Goal: Task Accomplishment & Management: Manage account settings

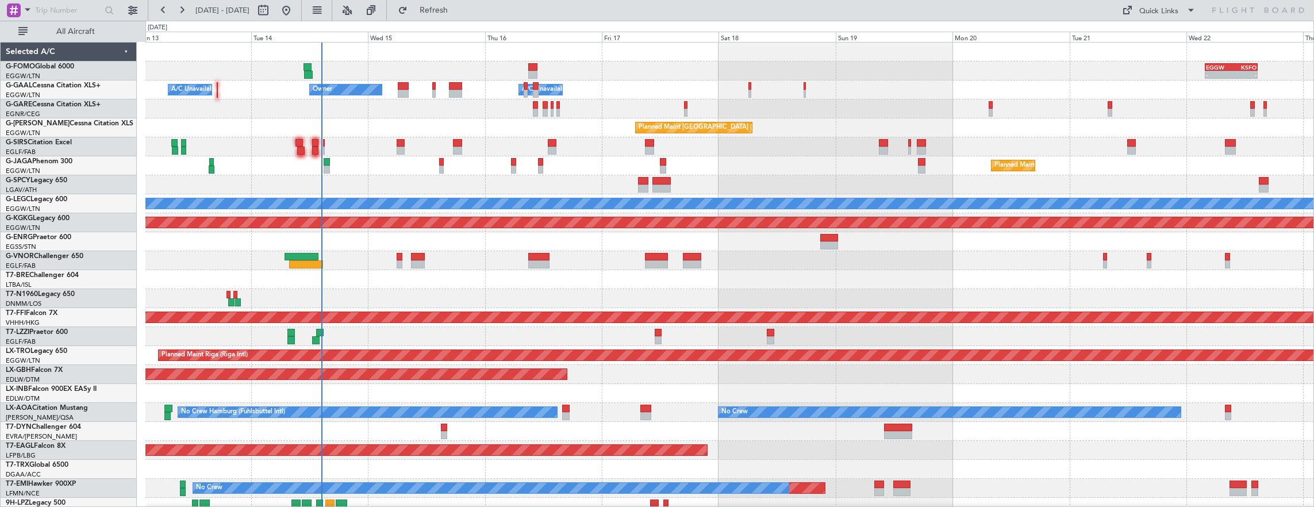
click at [481, 216] on div "- - EGGW 03:55 Z KSFO 14:45 Z - - KSFO 22:15 Z EGGW 08:00 Z Owner A/C Unavailab…" at bounding box center [729, 365] width 1169 height 645
click at [75, 31] on span "All Aircraft" at bounding box center [75, 32] width 91 height 8
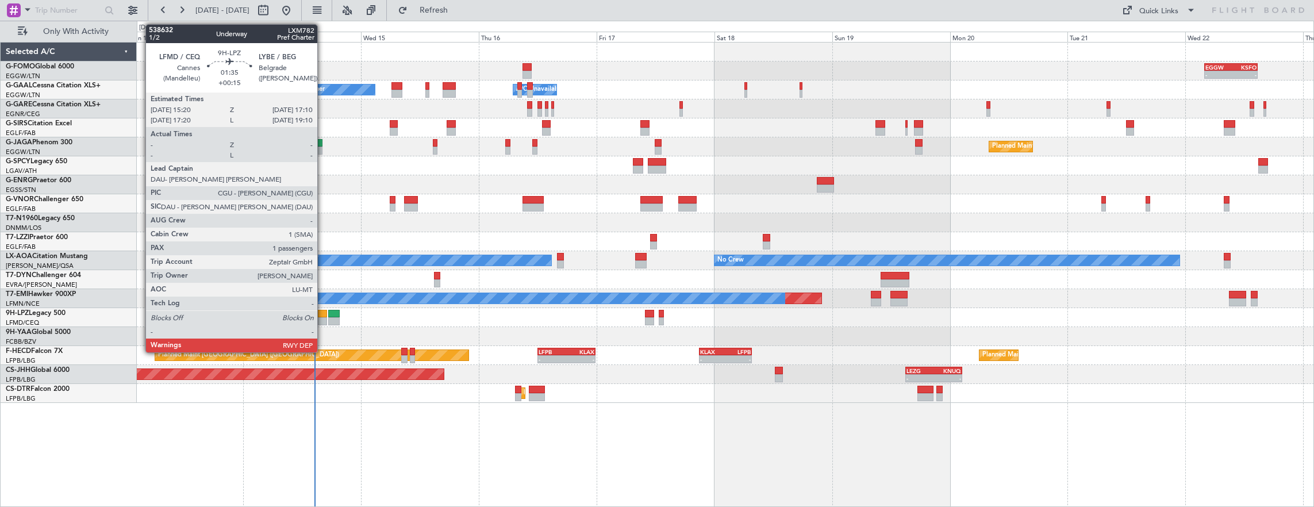
click at [323, 317] on div at bounding box center [322, 321] width 9 height 8
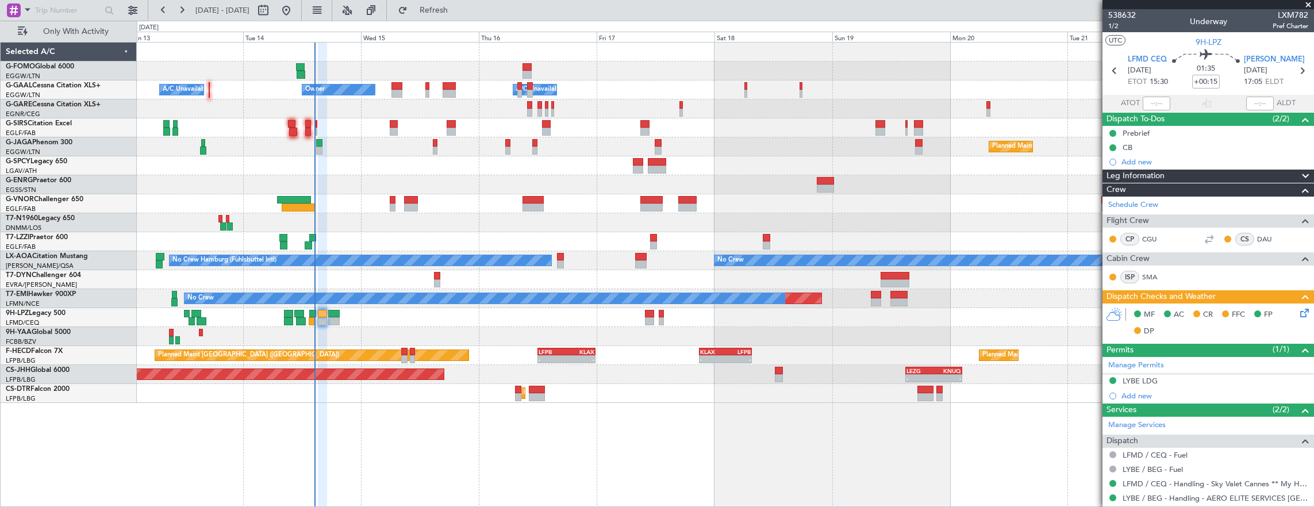
click at [1298, 310] on icon at bounding box center [1302, 310] width 9 height 9
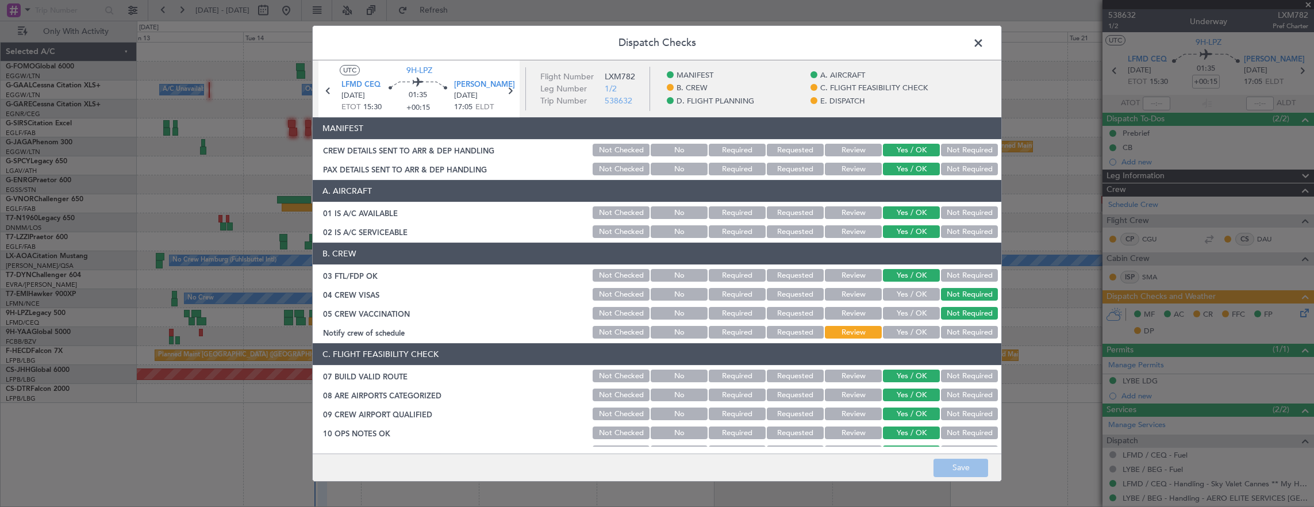
click at [905, 328] on button "Yes / OK" at bounding box center [911, 332] width 57 height 13
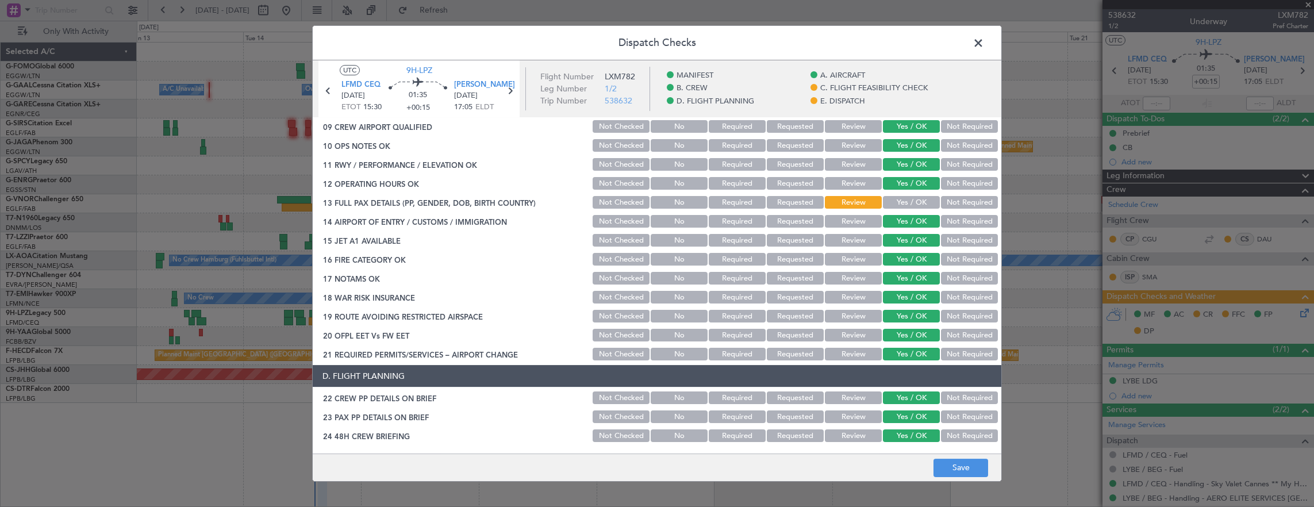
click at [903, 201] on button "Yes / OK" at bounding box center [911, 202] width 57 height 13
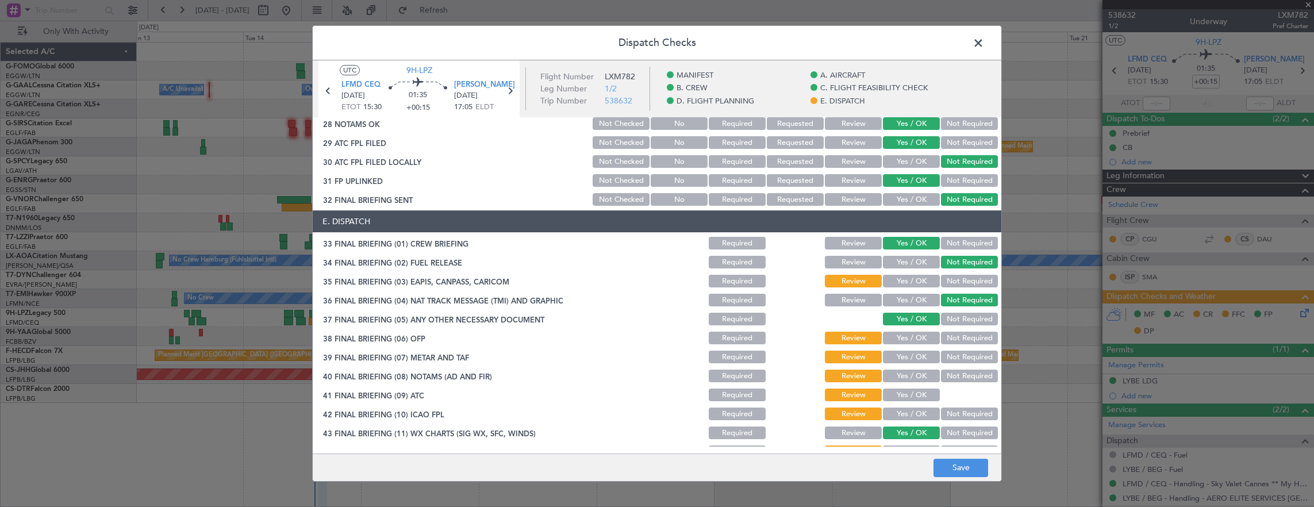
scroll to position [692, 0]
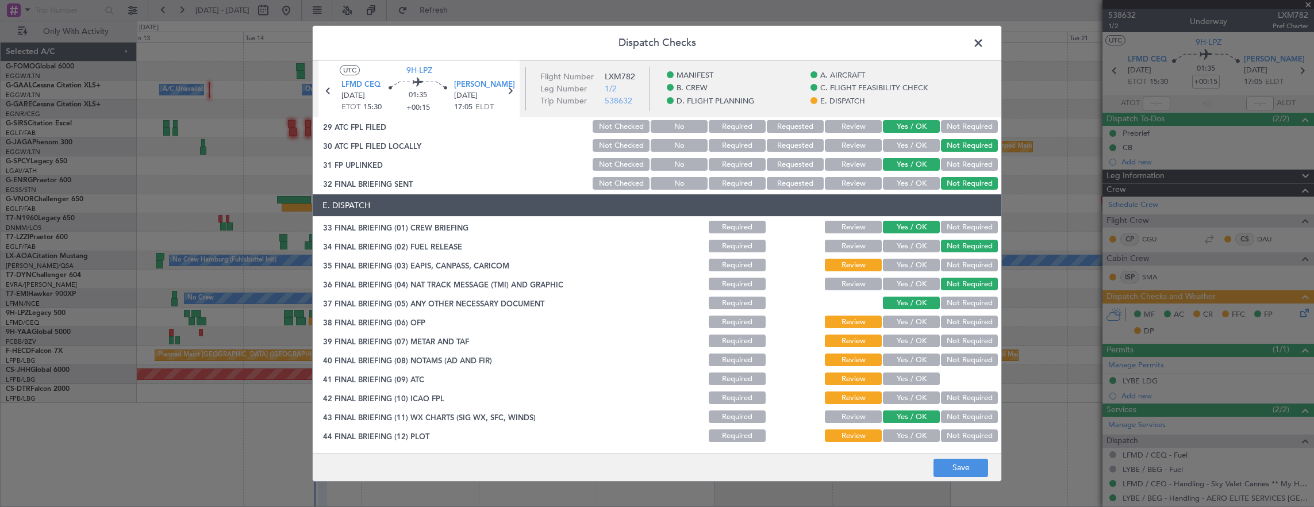
click at [903, 262] on button "Yes / OK" at bounding box center [911, 265] width 57 height 13
click at [911, 318] on button "Yes / OK" at bounding box center [911, 322] width 57 height 13
click at [908, 335] on button "Yes / OK" at bounding box center [911, 341] width 57 height 13
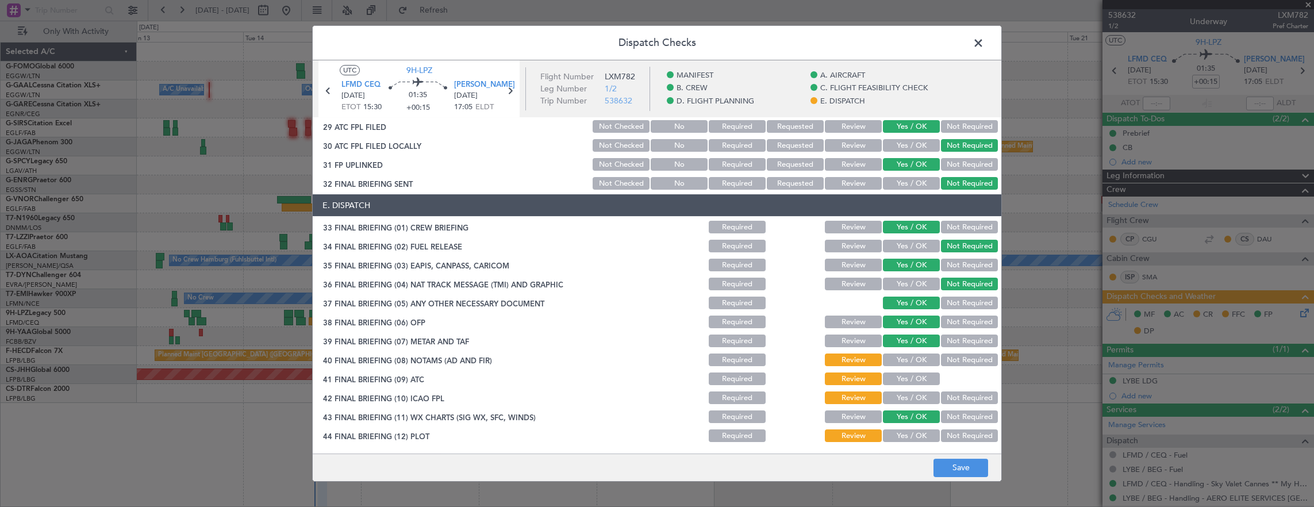
click at [907, 360] on button "Yes / OK" at bounding box center [911, 360] width 57 height 13
click at [908, 376] on button "Yes / OK" at bounding box center [911, 379] width 57 height 13
click at [907, 393] on button "Yes / OK" at bounding box center [911, 397] width 57 height 13
click at [899, 448] on main "UTC 9H-LPZ LFMD CEQ [DATE] ETOT 15:30 01:35 +00:15 LYBE BEG [DATE] 17:05 ELDT F…" at bounding box center [657, 259] width 689 height 398
click at [898, 440] on button "Yes / OK" at bounding box center [911, 435] width 57 height 13
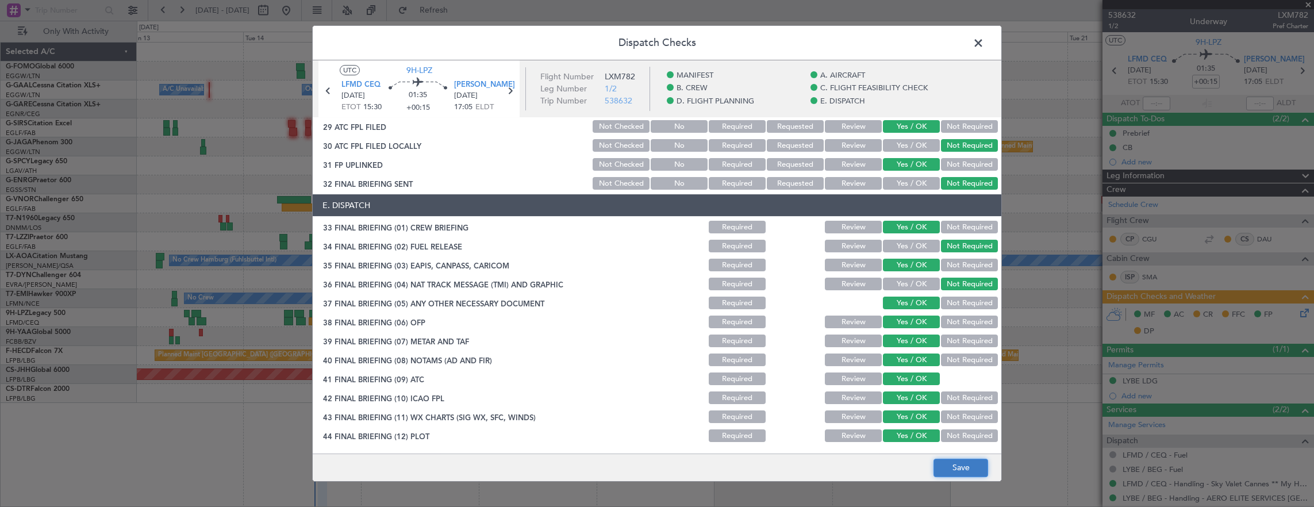
click at [986, 470] on button "Save" at bounding box center [961, 468] width 55 height 18
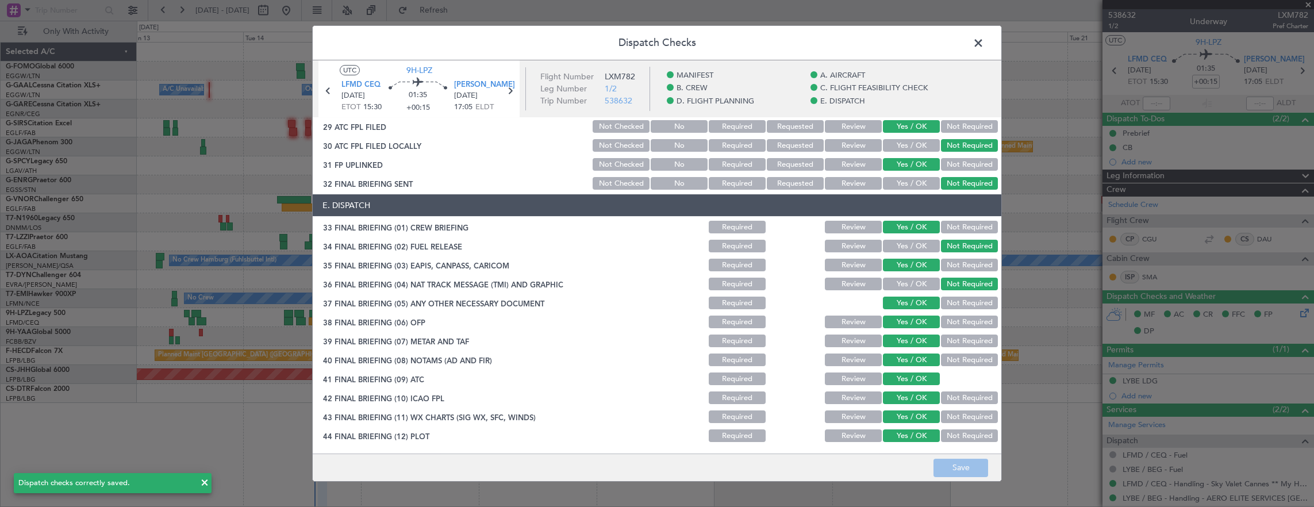
click at [973, 52] on header "Dispatch Checks" at bounding box center [657, 43] width 689 height 34
click at [984, 43] on span at bounding box center [984, 45] width 0 height 23
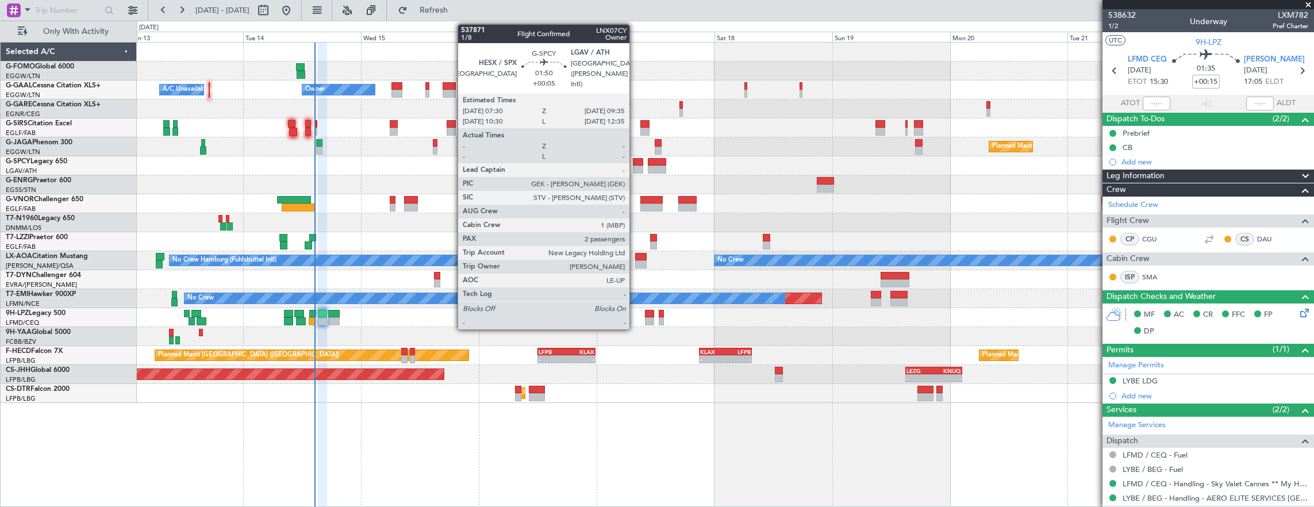
click at [635, 169] on div at bounding box center [638, 170] width 10 height 8
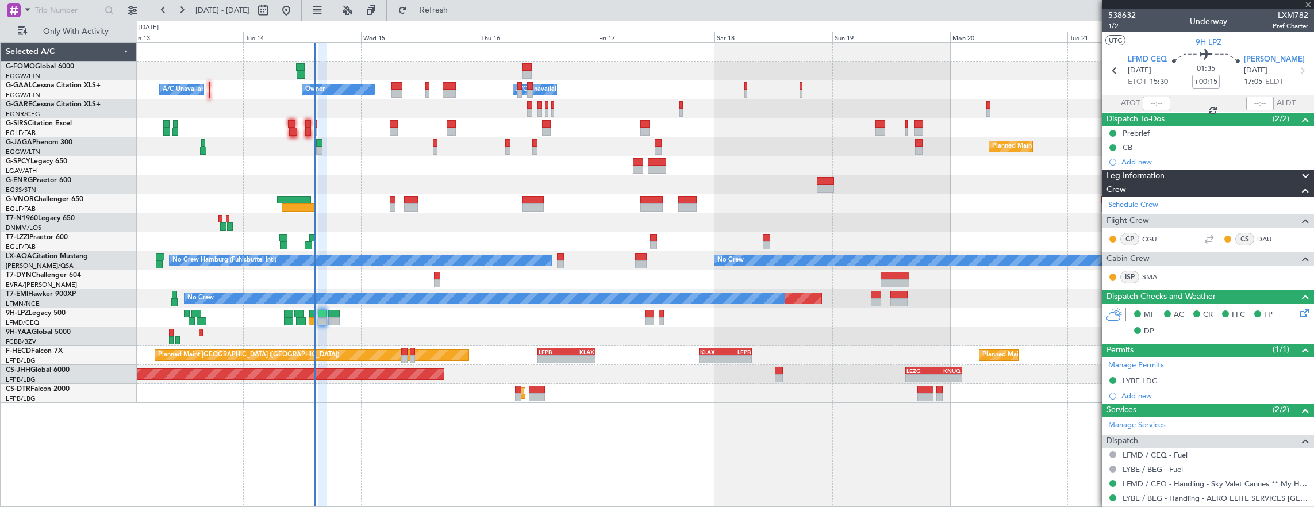
type input "+00:05"
type input "2"
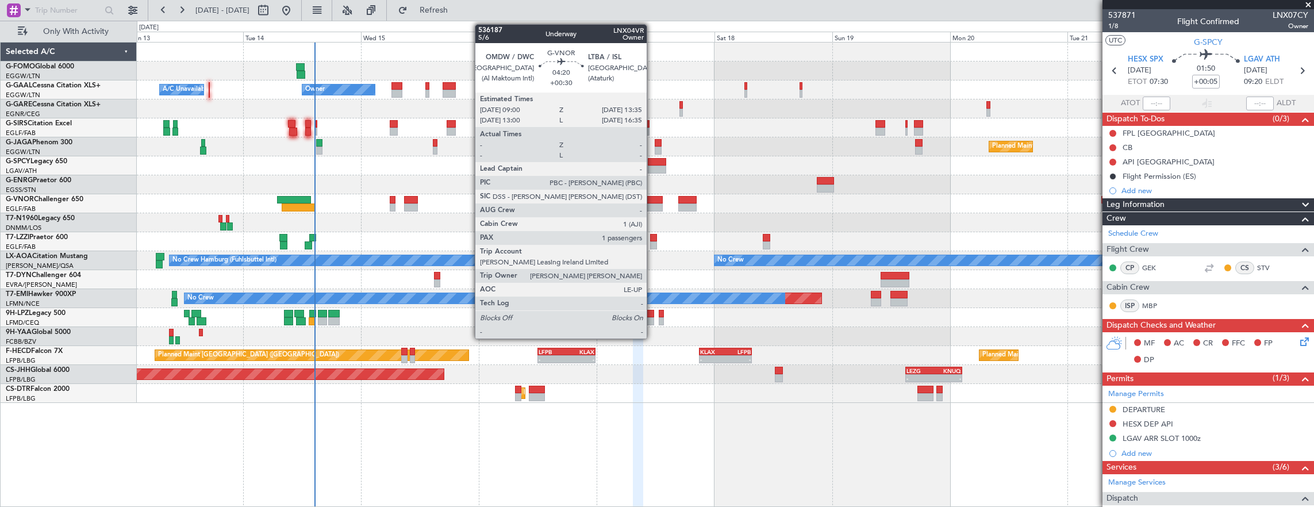
click at [652, 200] on div at bounding box center [651, 200] width 23 height 8
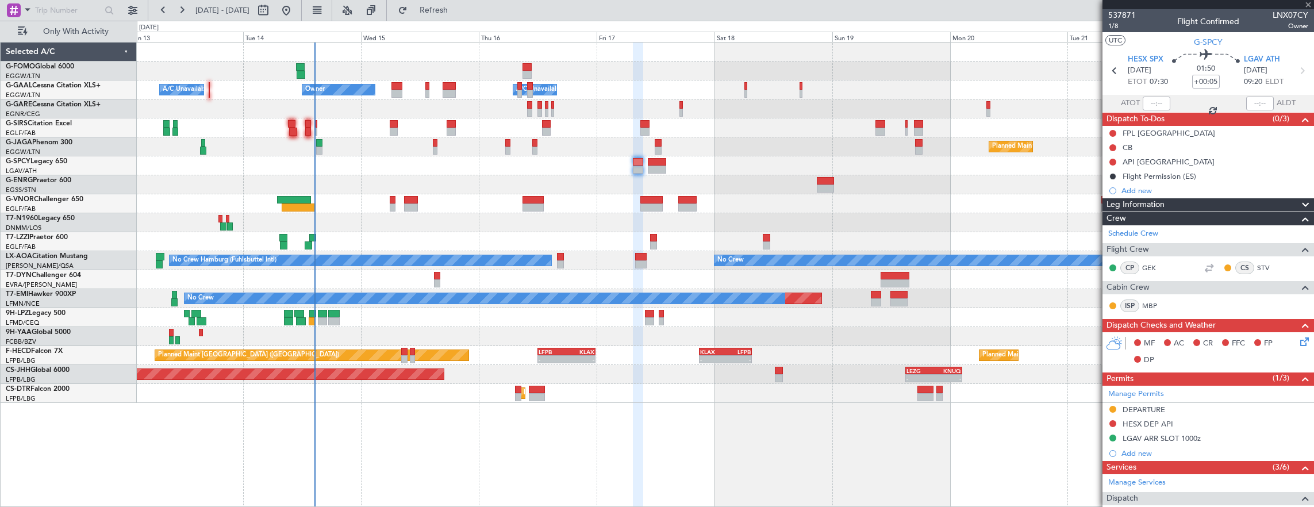
type input "+00:30"
type input "1"
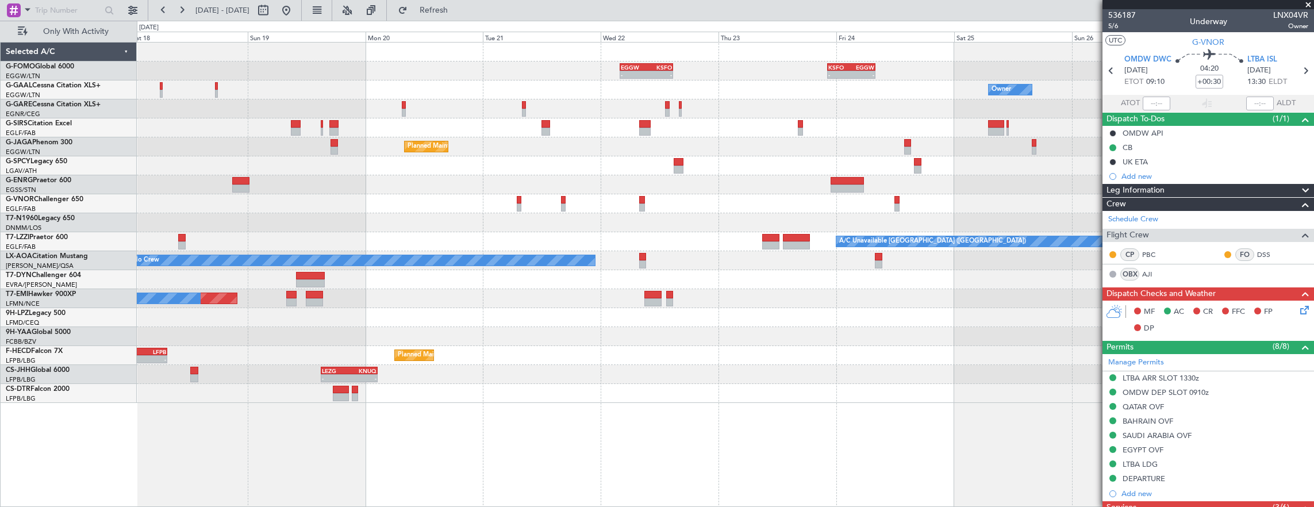
click at [351, 211] on div "- - EGGW 03:55 Z KSFO 14:45 Z - - KSFO 22:15 Z EGGW 08:00 Z Owner Owner A/C Una…" at bounding box center [725, 223] width 1177 height 360
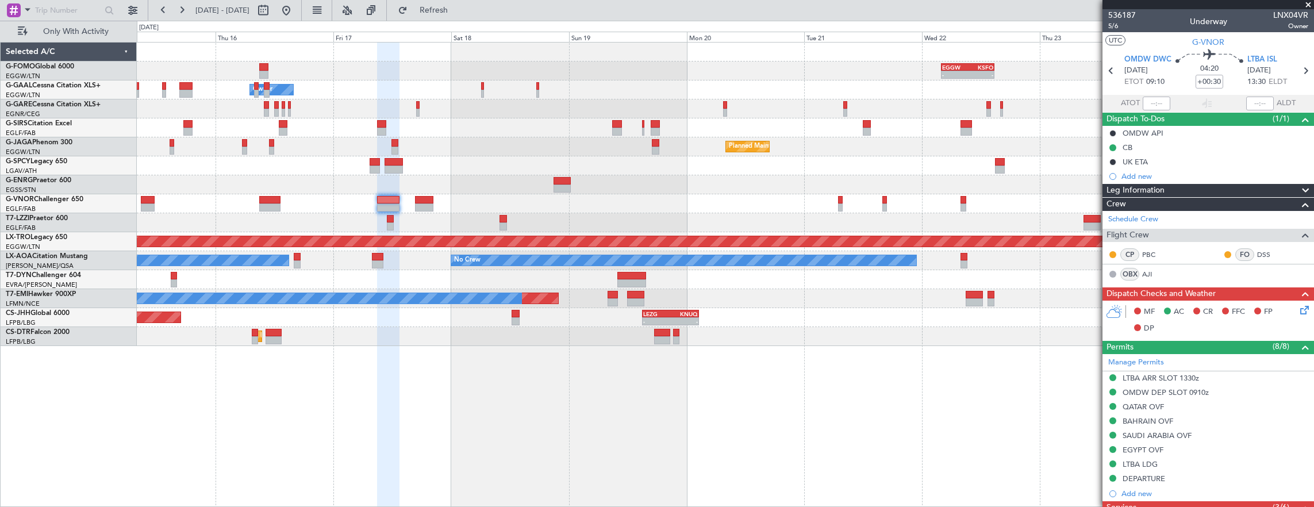
click at [862, 398] on div "- - EGGW 03:55 Z KSFO 14:45 Z - - KSFO 22:15 Z EGGW 08:00 Z Owner A/C Unavailab…" at bounding box center [726, 275] width 1178 height 466
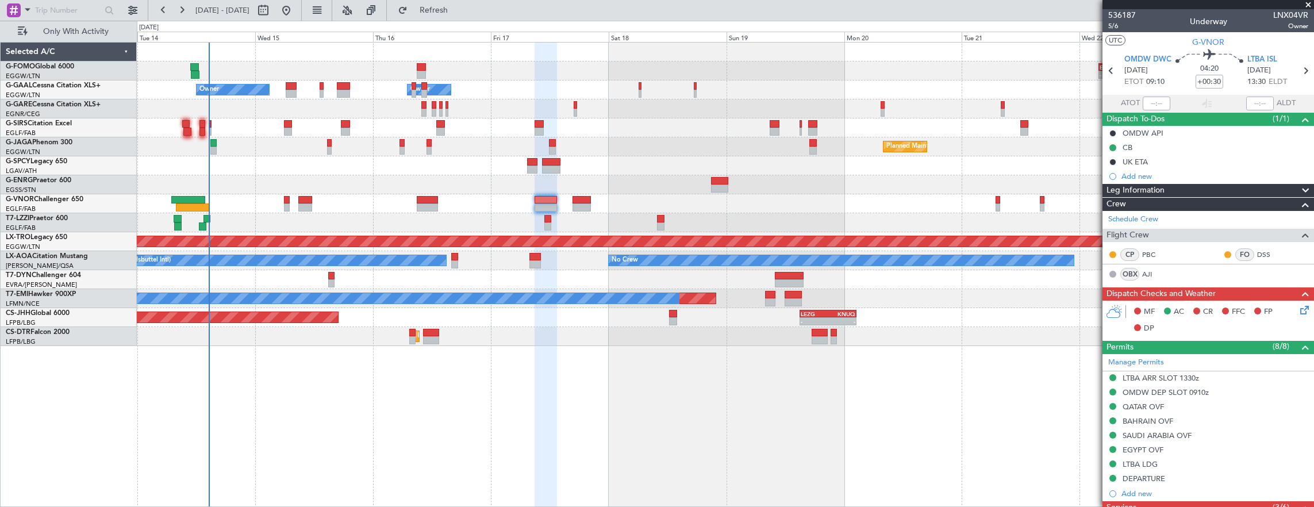
click at [389, 381] on div "- - EGGW 03:55 Z KSFO 14:45 Z - - KSFO 22:15 Z EGGW 08:00 Z A/C Unavailable Own…" at bounding box center [726, 275] width 1178 height 466
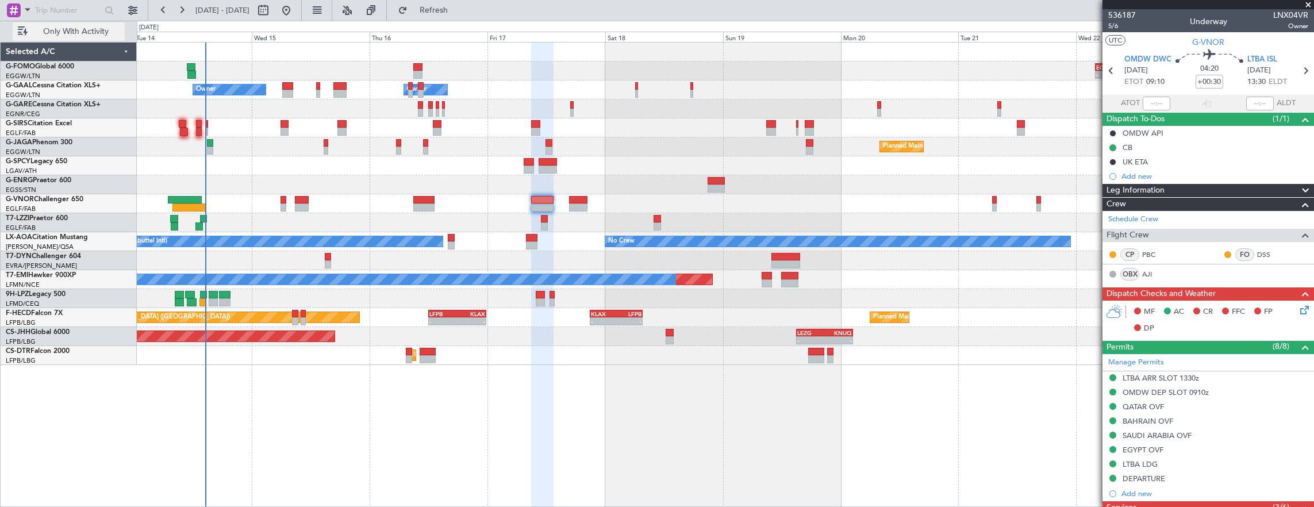
click at [75, 37] on button "Only With Activity" at bounding box center [69, 31] width 112 height 18
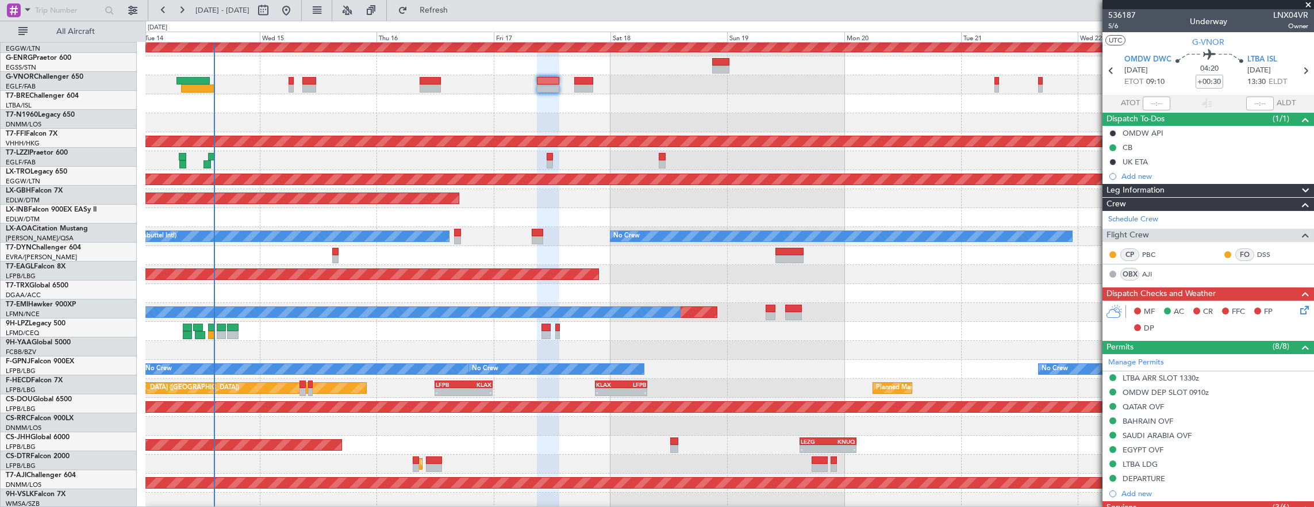
scroll to position [7, 0]
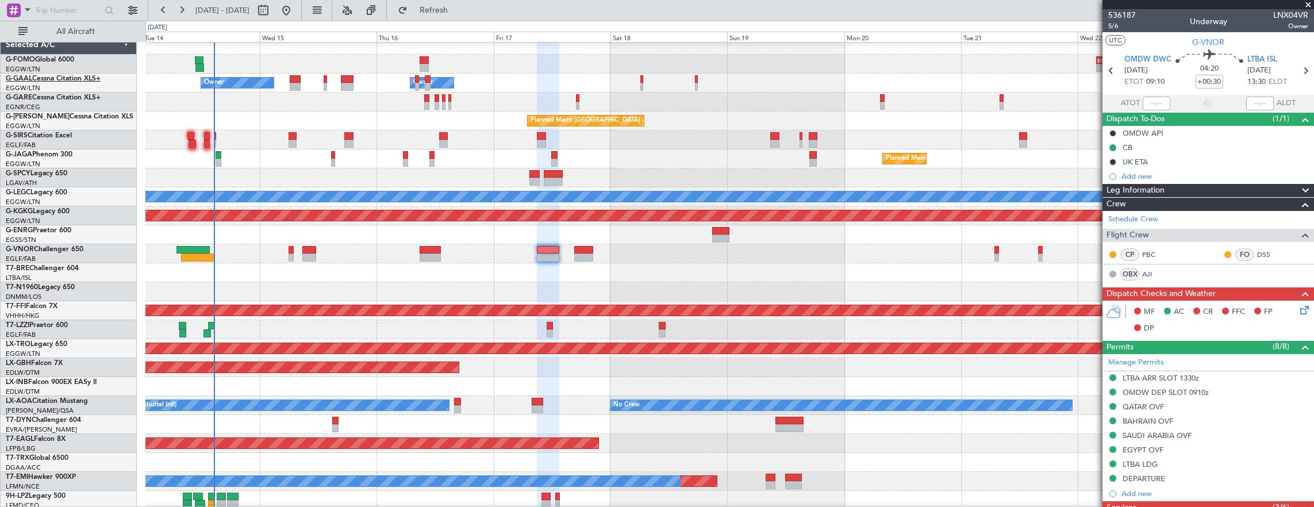
click at [75, 79] on link "G-GAAL Cessna Citation XLS+" at bounding box center [53, 78] width 95 height 7
click at [60, 80] on link "G-GAAL Cessna Citation XLS+" at bounding box center [53, 78] width 95 height 7
click at [72, 16] on input "text" at bounding box center [68, 10] width 66 height 17
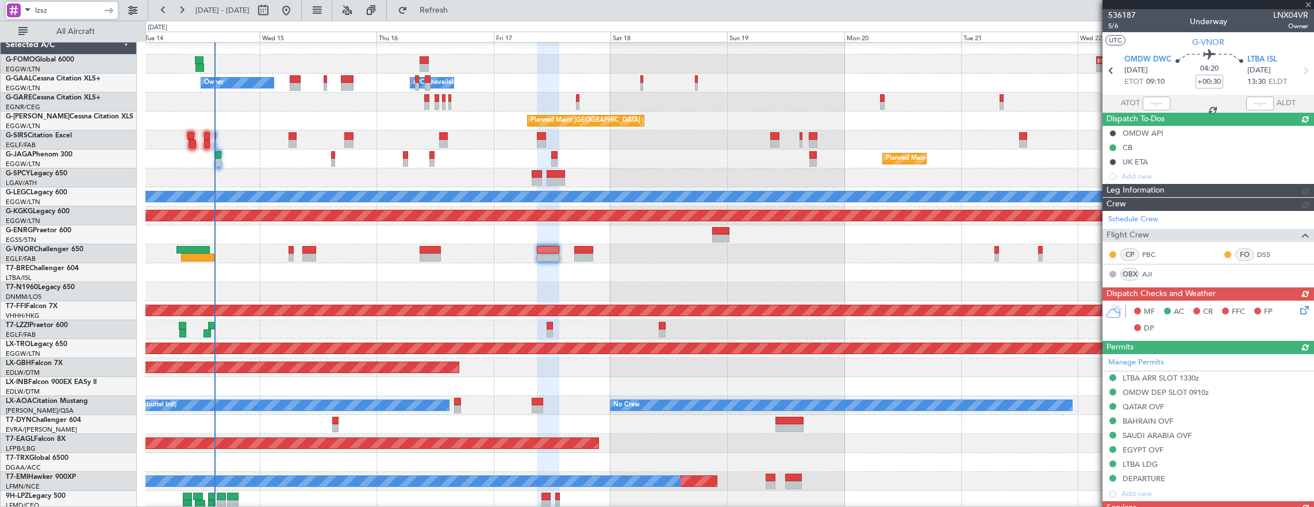
click at [80, 12] on input "lzsz" at bounding box center [68, 10] width 66 height 17
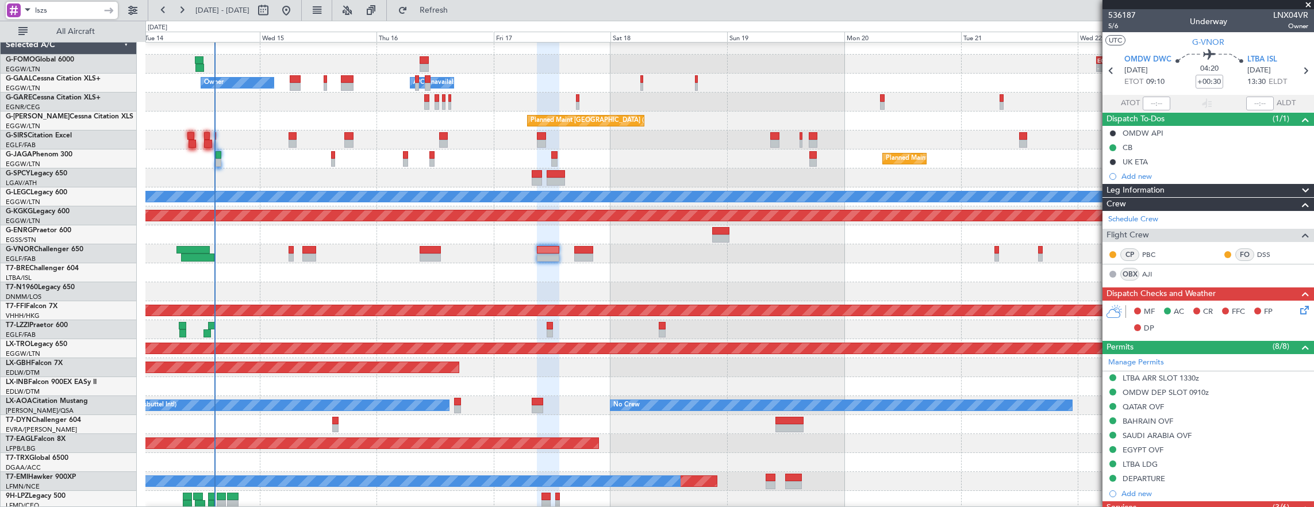
type input "lszs"
click at [16, 7] on div at bounding box center [14, 10] width 14 height 14
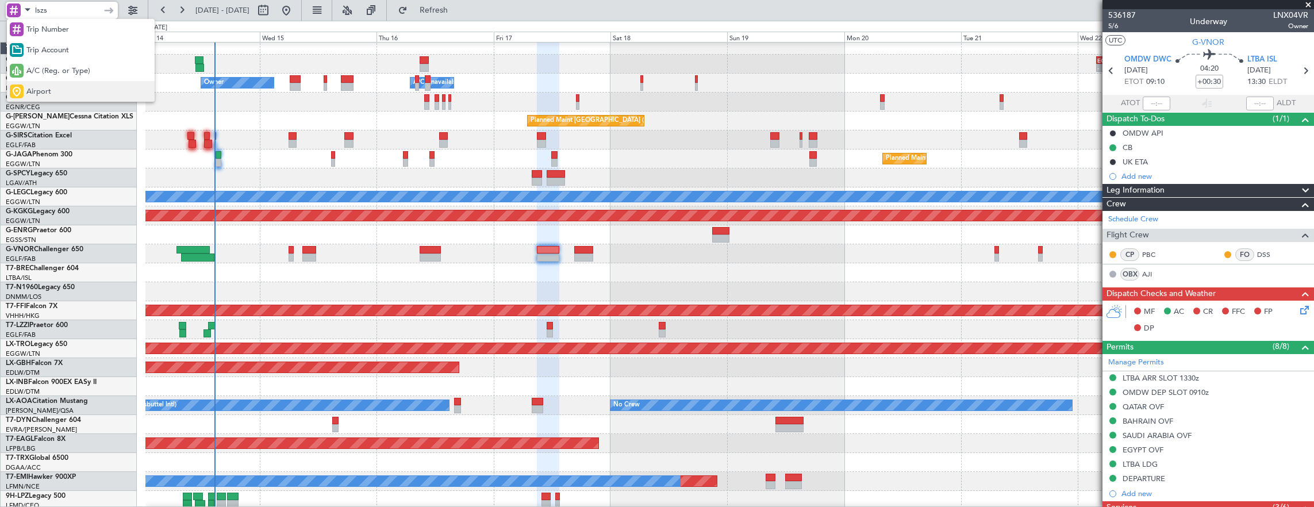
click at [47, 89] on span "Airport" at bounding box center [38, 91] width 25 height 11
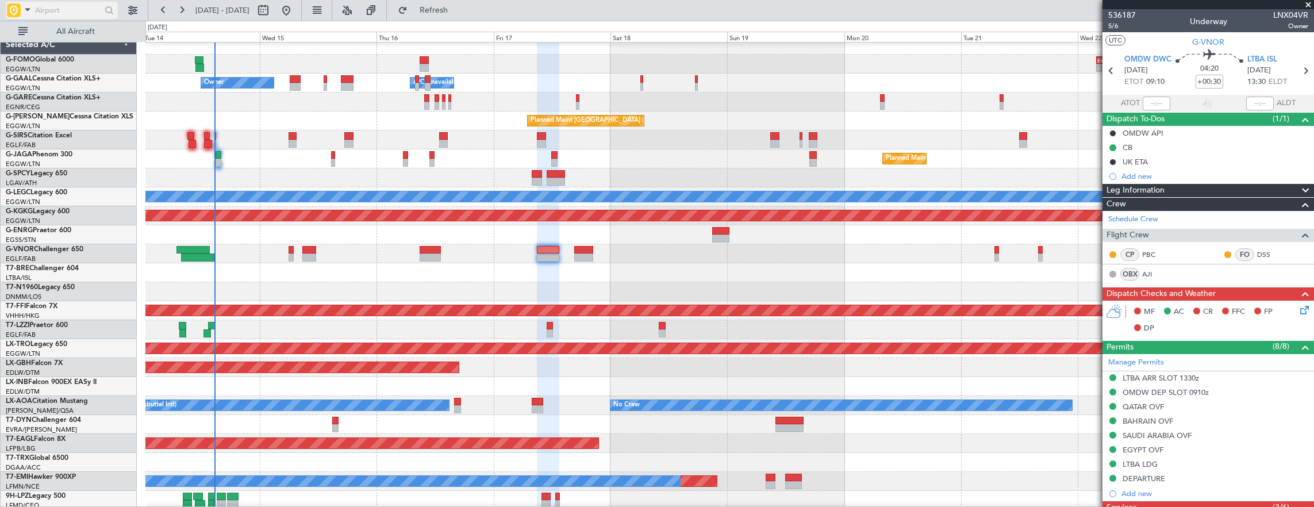
click at [74, 15] on input "text" at bounding box center [68, 10] width 66 height 17
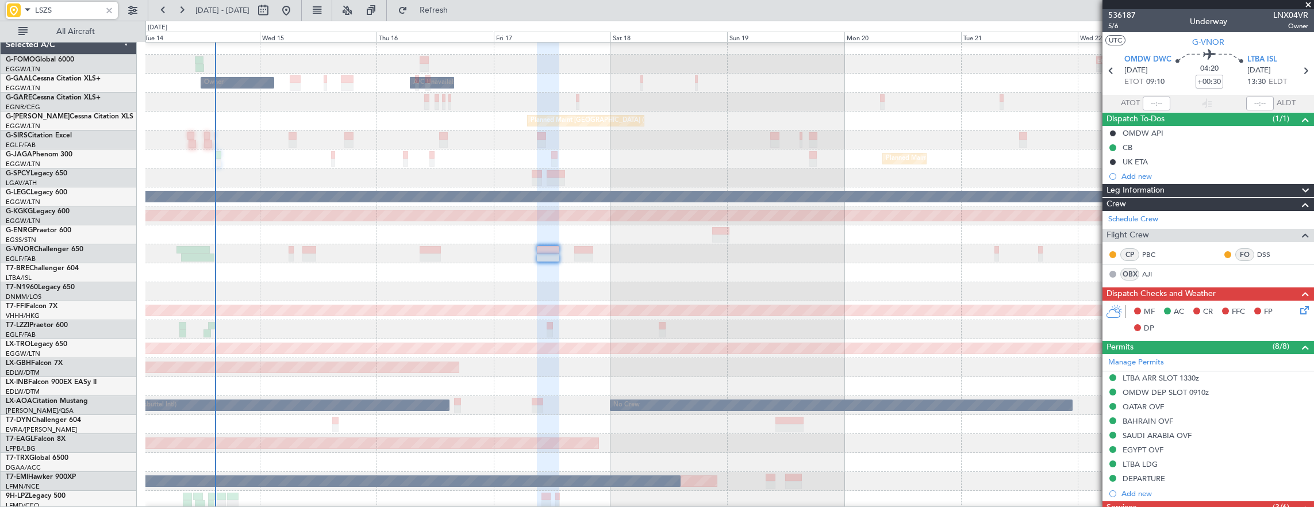
click at [909, 301] on div "Planned Maint Geneva (Cointrin)" at bounding box center [729, 310] width 1169 height 19
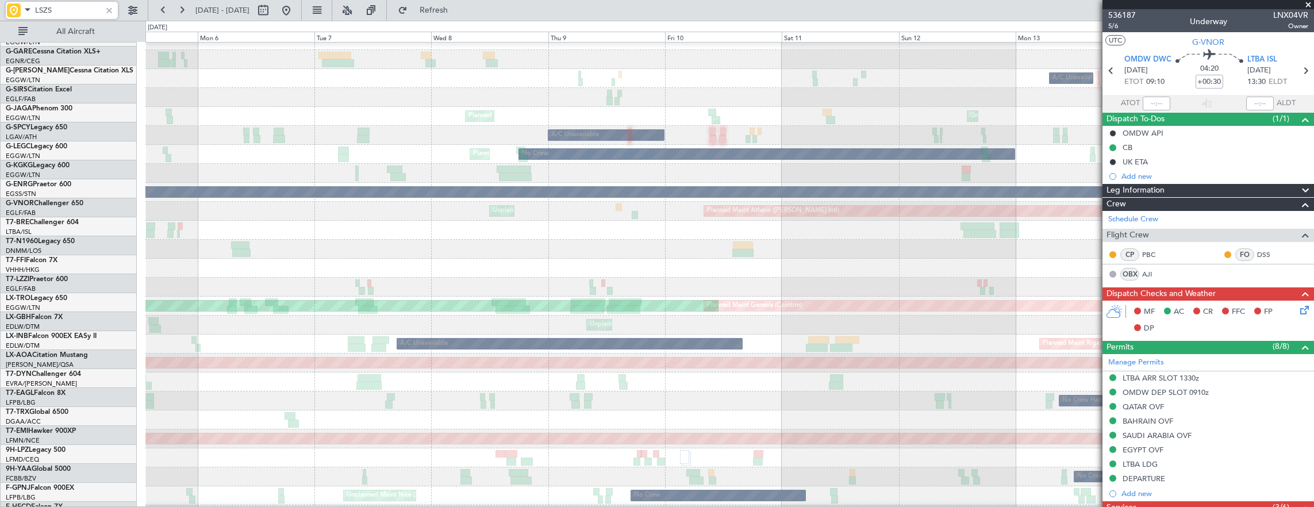
click at [715, 324] on div "Unplanned Maint [GEOGRAPHIC_DATA] ([GEOGRAPHIC_DATA])" at bounding box center [729, 325] width 1169 height 19
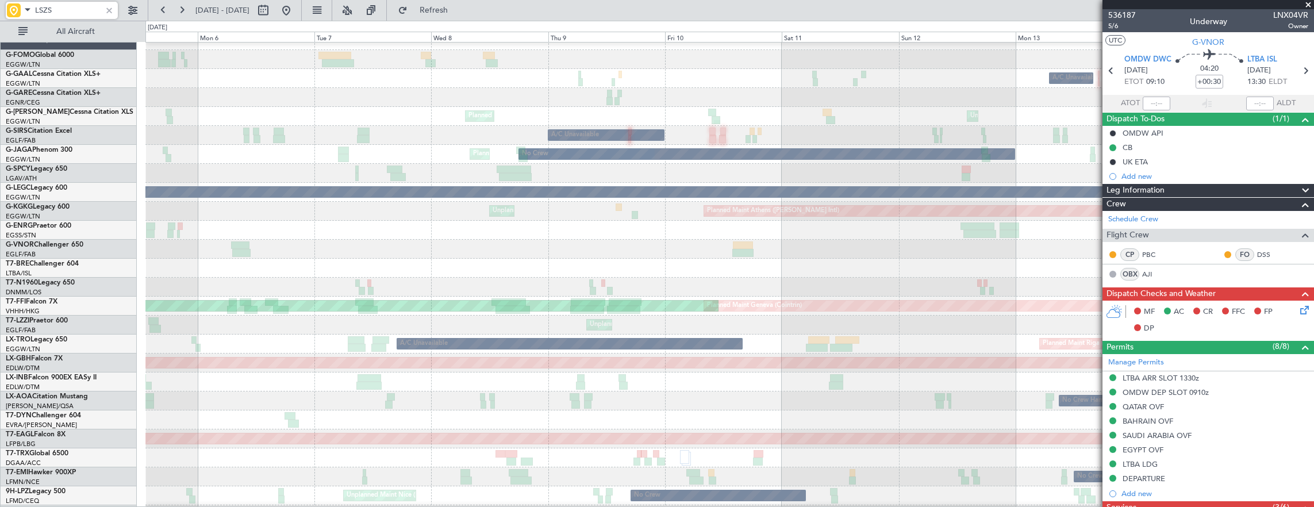
click at [774, 278] on div at bounding box center [729, 287] width 1169 height 19
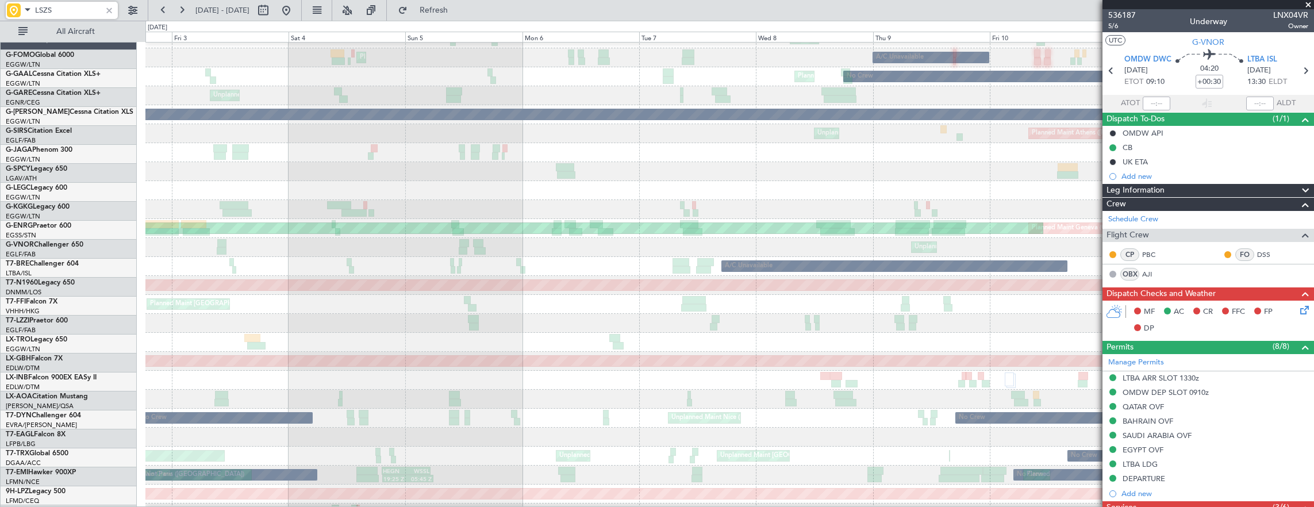
scroll to position [89, 0]
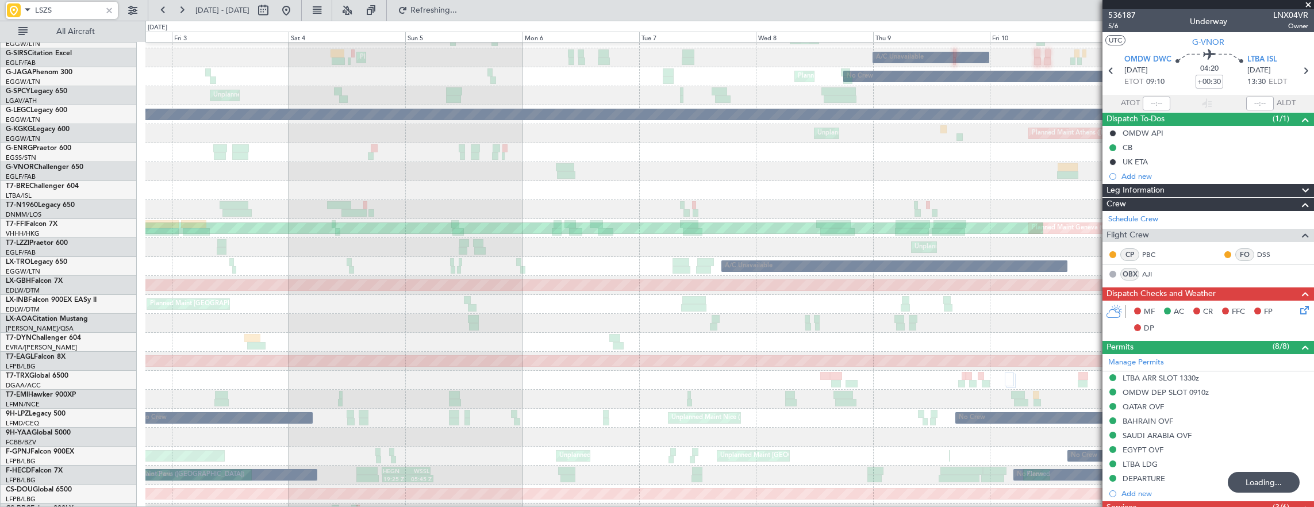
click at [1069, 238] on div "Unplanned Maint [GEOGRAPHIC_DATA] ([GEOGRAPHIC_DATA])" at bounding box center [729, 247] width 1169 height 19
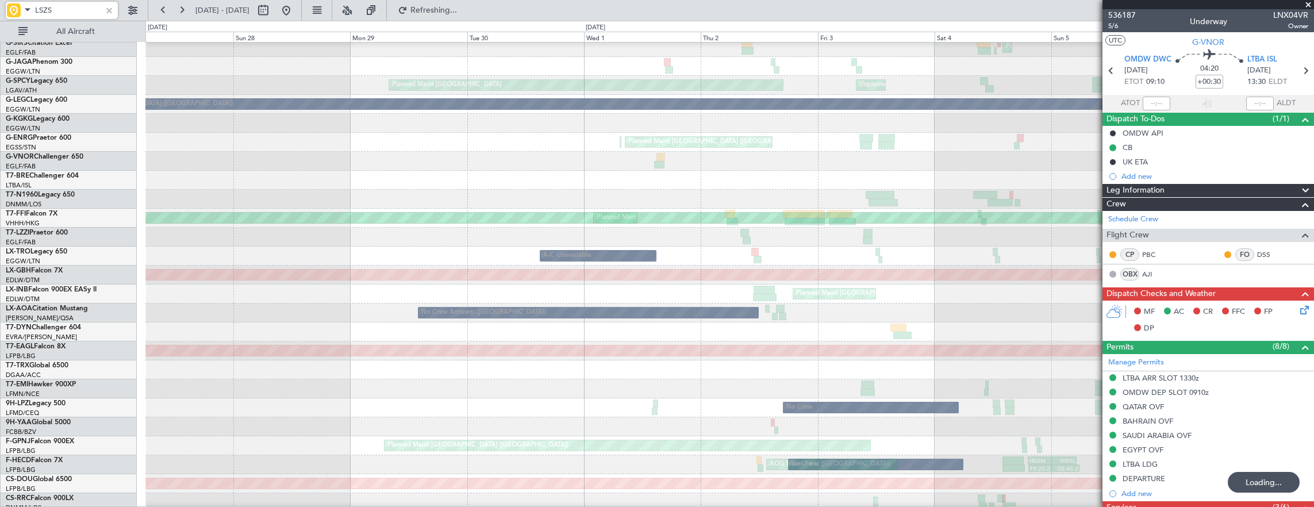
click at [889, 266] on div "A/C Unavailable A/C Unavailable" at bounding box center [729, 256] width 1169 height 19
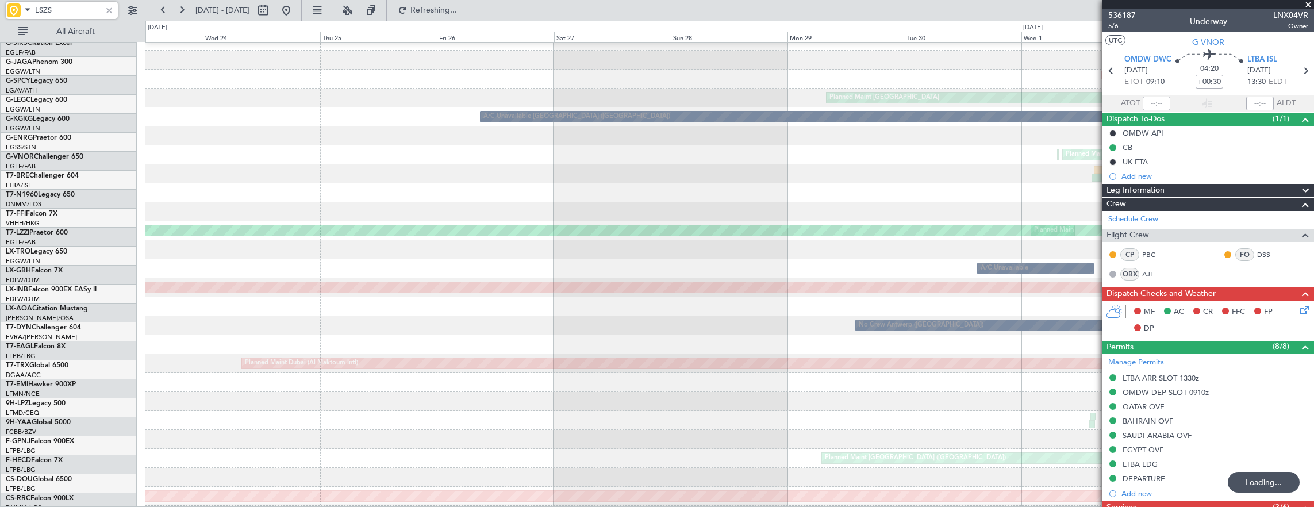
scroll to position [86, 0]
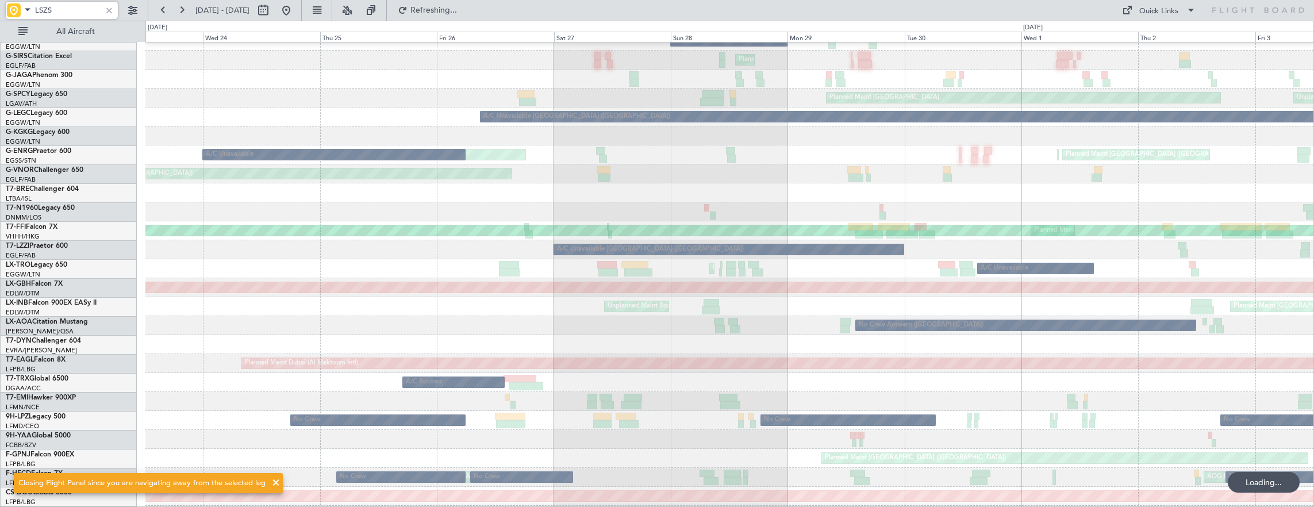
click at [864, 221] on div at bounding box center [729, 211] width 1169 height 19
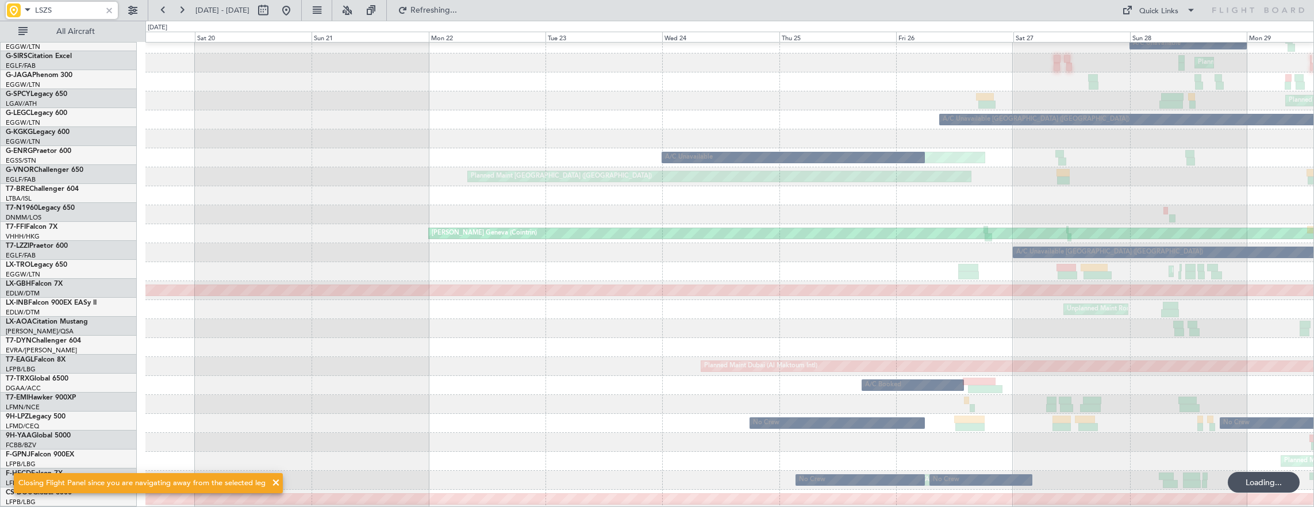
scroll to position [84, 0]
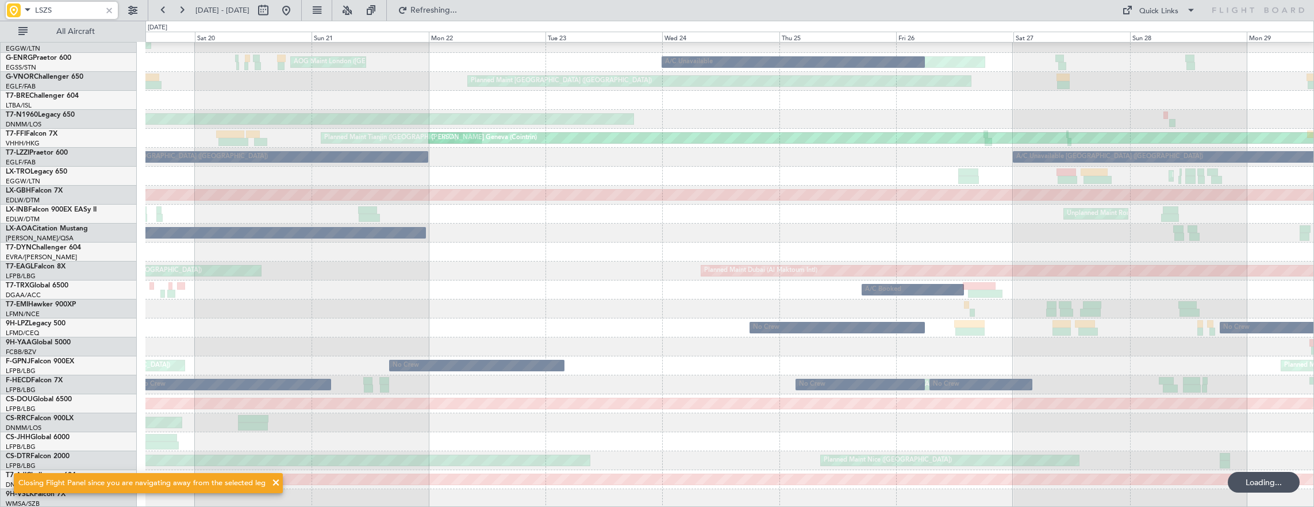
click at [949, 224] on div "Unplanned Maint Roma (Ciampino)" at bounding box center [729, 214] width 1169 height 19
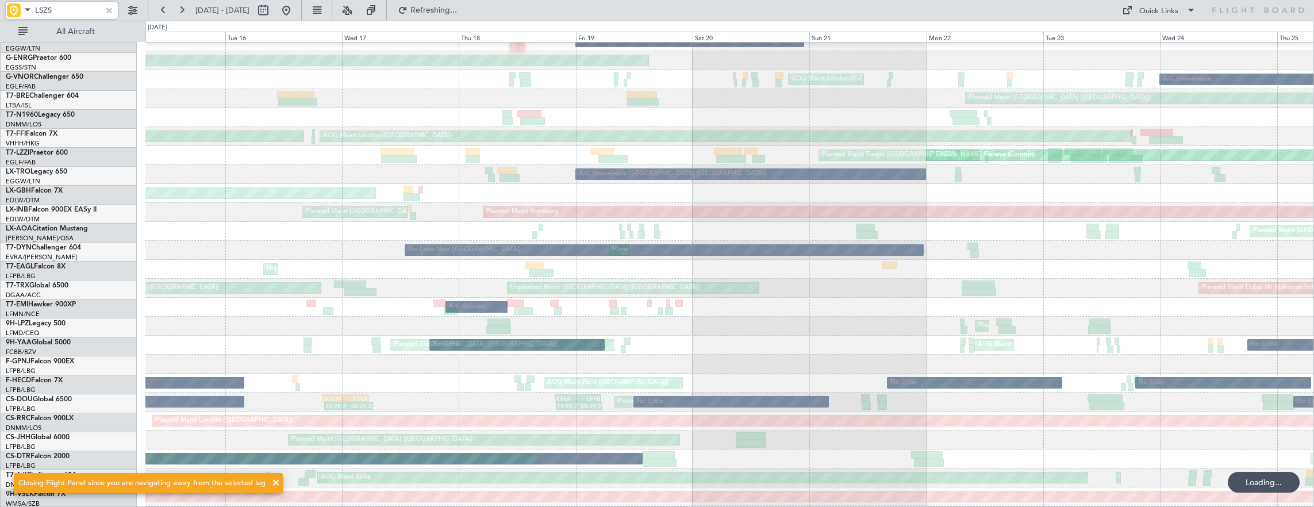
scroll to position [162, 0]
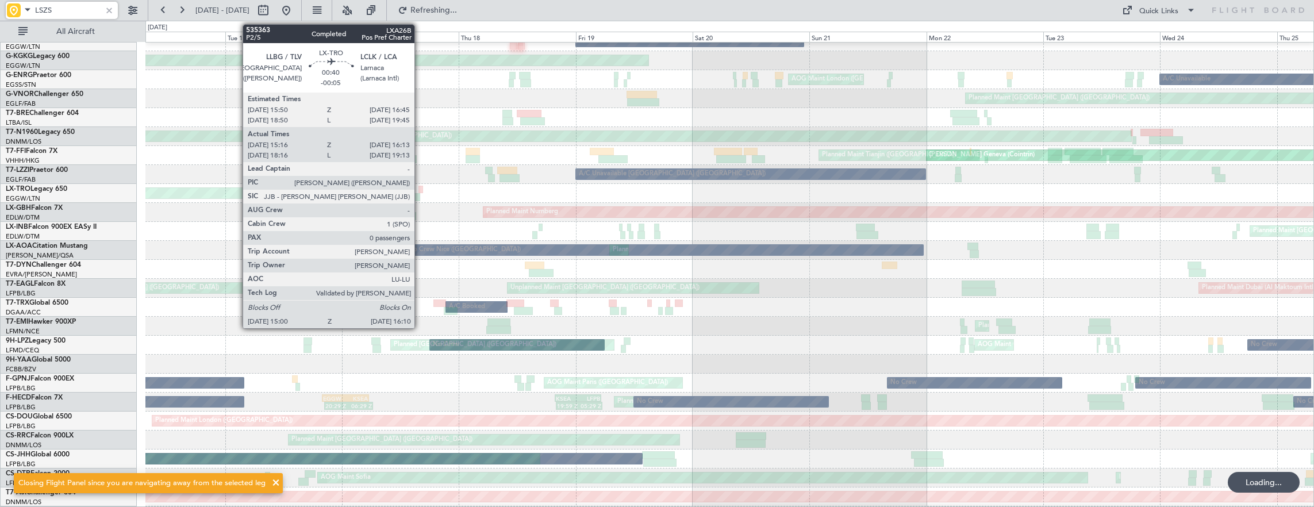
click at [1139, 203] on div "Unplanned Maint [GEOGRAPHIC_DATA] ([PERSON_NAME] Intl)" at bounding box center [729, 193] width 1169 height 19
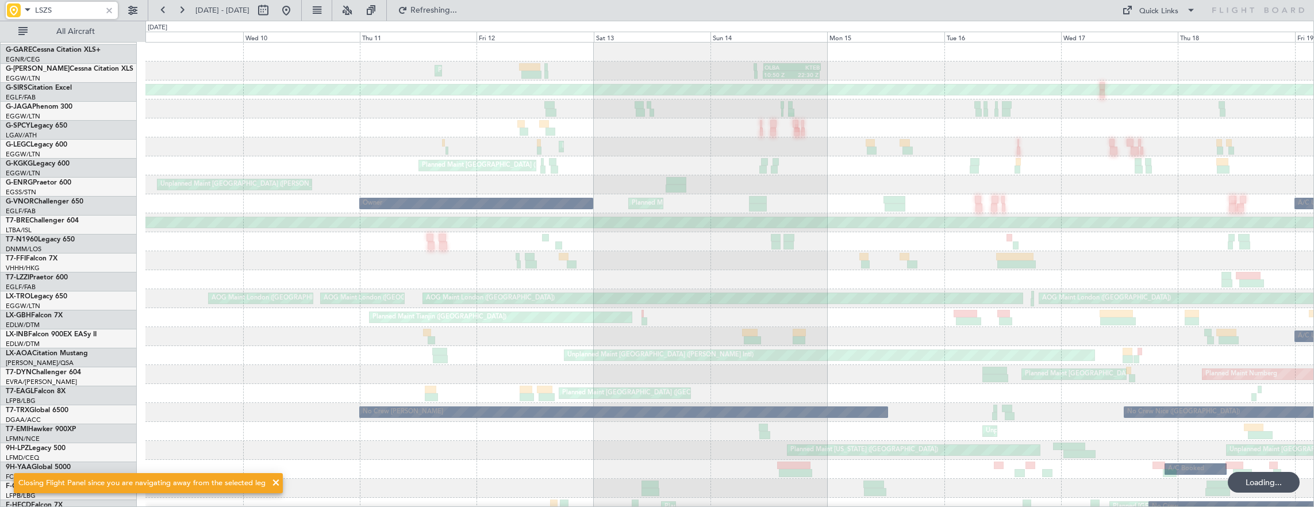
scroll to position [0, 0]
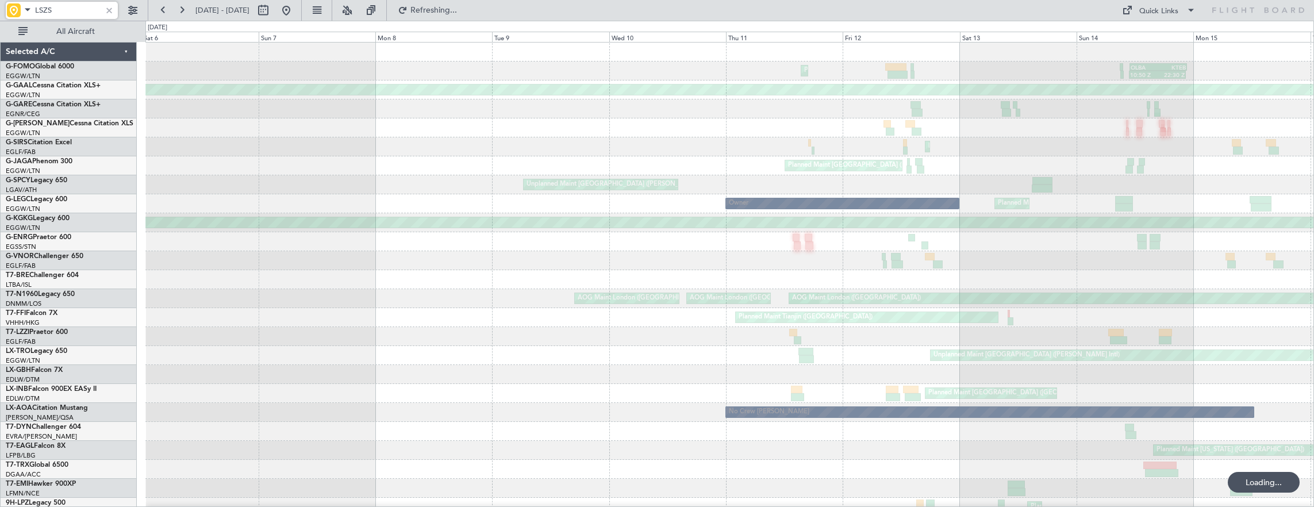
click at [899, 241] on div at bounding box center [729, 241] width 1169 height 19
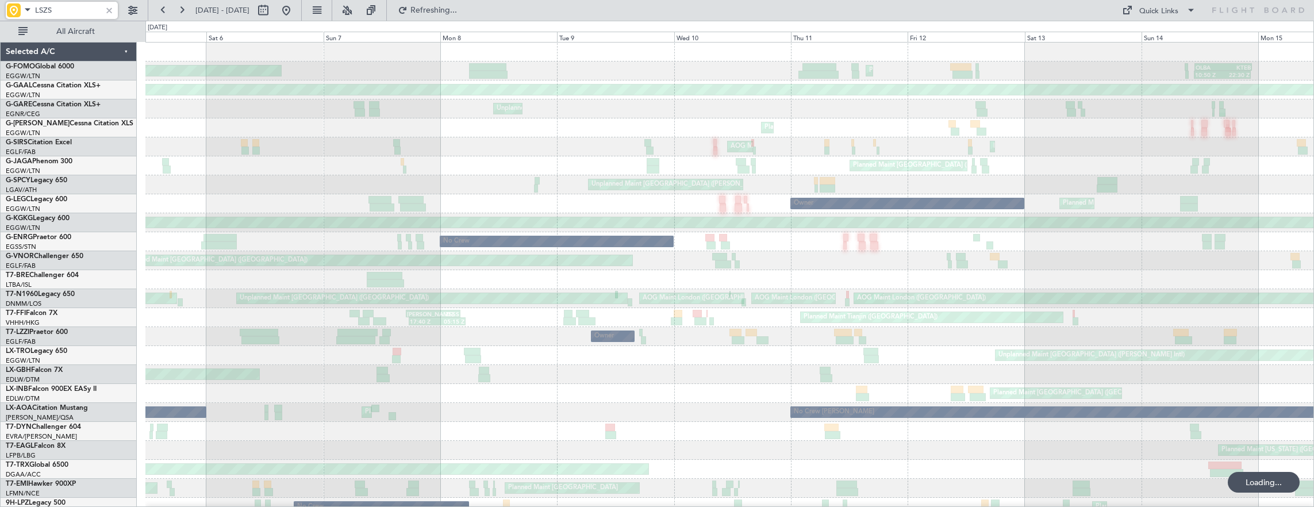
click at [1116, 294] on div "AOG Maint London ([GEOGRAPHIC_DATA]) AOG Maint [GEOGRAPHIC_DATA] ([GEOGRAPHIC_D…" at bounding box center [729, 298] width 1169 height 19
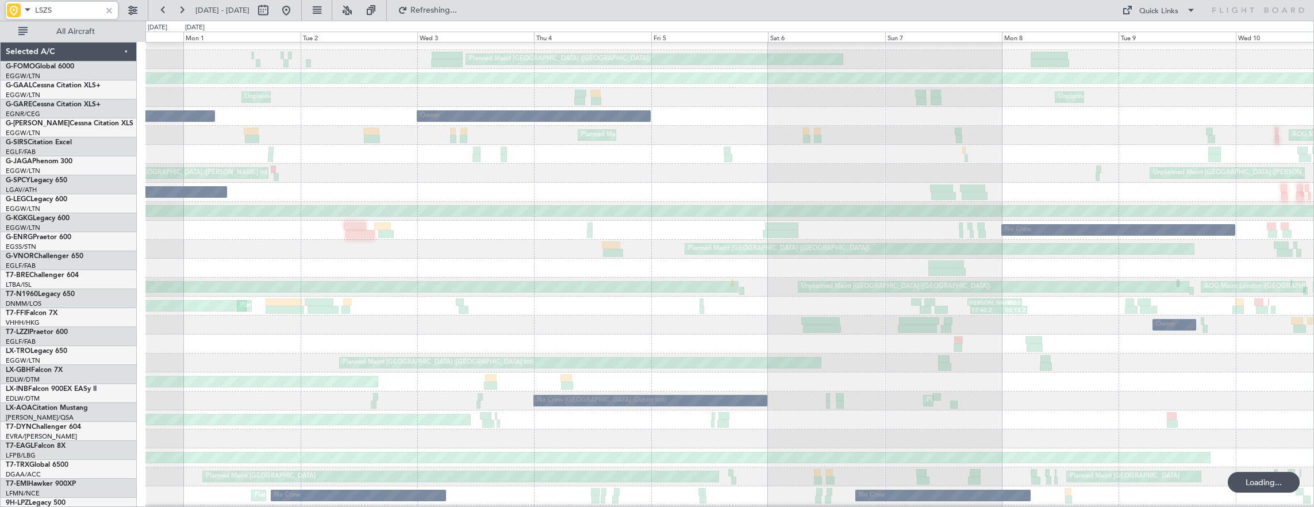
scroll to position [11, 0]
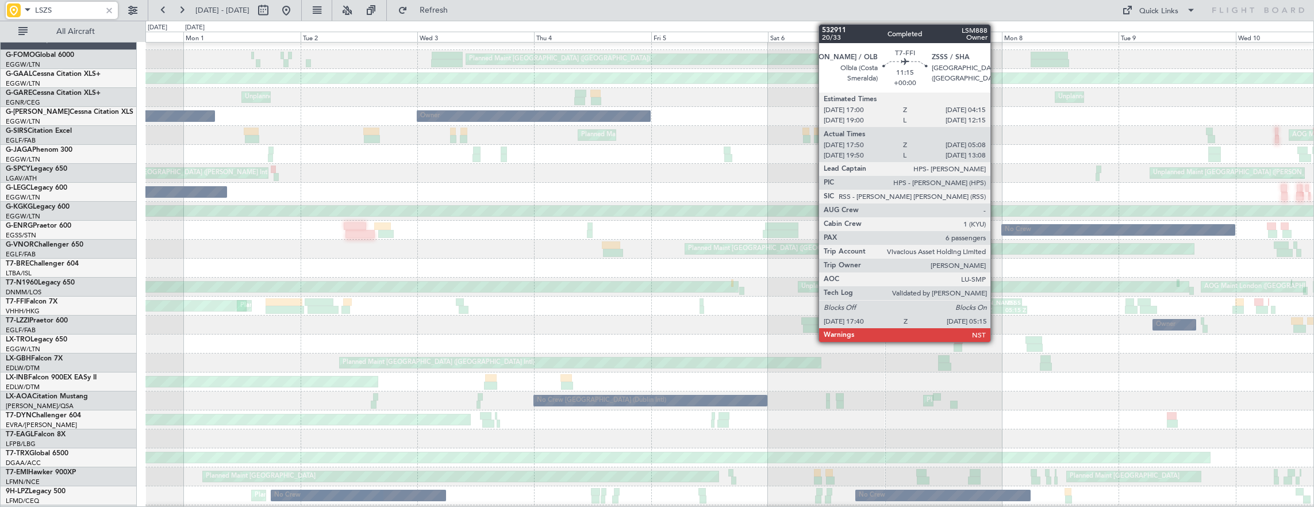
click at [1080, 297] on div "AOG Maint London ([GEOGRAPHIC_DATA]) AOG Maint [GEOGRAPHIC_DATA] ([GEOGRAPHIC_D…" at bounding box center [729, 287] width 1169 height 19
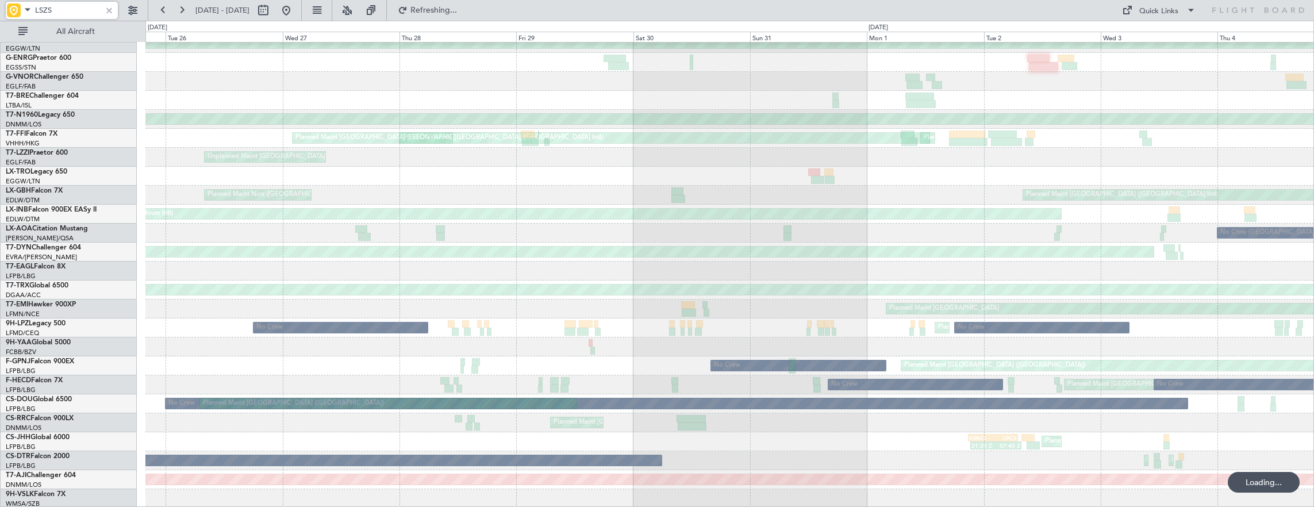
scroll to position [122, 0]
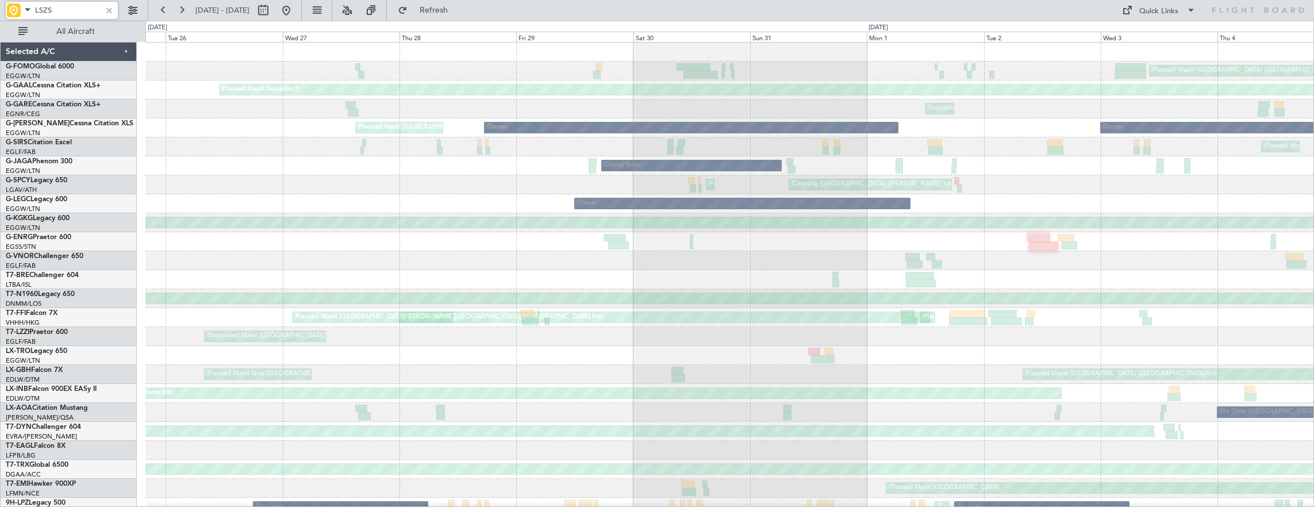
click at [1120, 260] on div "Planned Maint [GEOGRAPHIC_DATA] ([GEOGRAPHIC_DATA]) Planned [GEOGRAPHIC_DATA] U…" at bounding box center [729, 365] width 1169 height 645
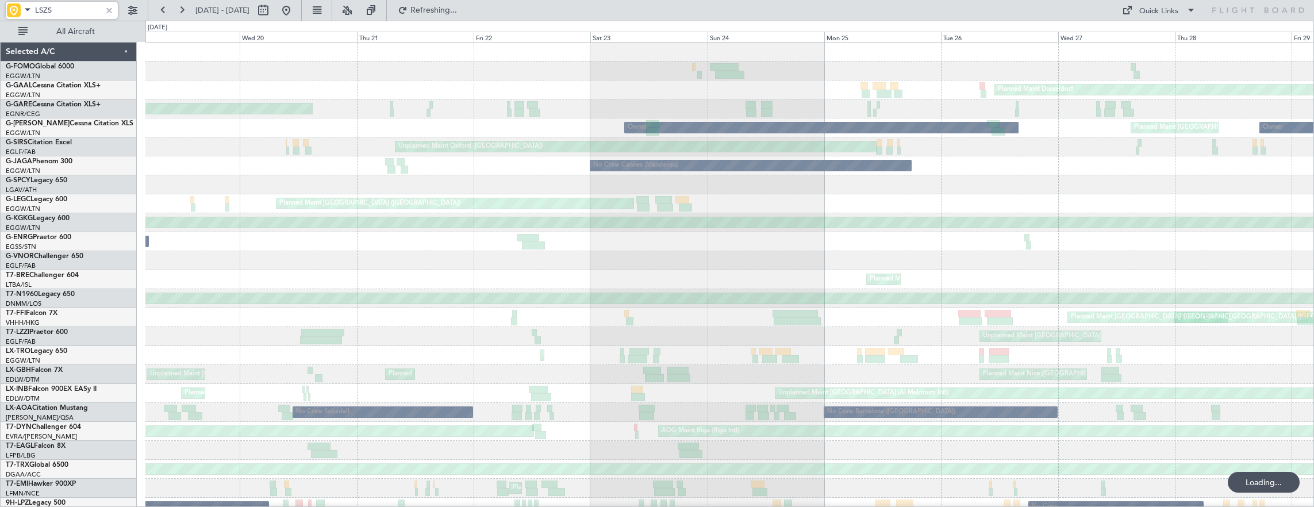
click at [884, 257] on div "Planned Maint Windsor Locks ([PERSON_NAME] Intl) Planned [GEOGRAPHIC_DATA] Unpl…" at bounding box center [729, 365] width 1169 height 645
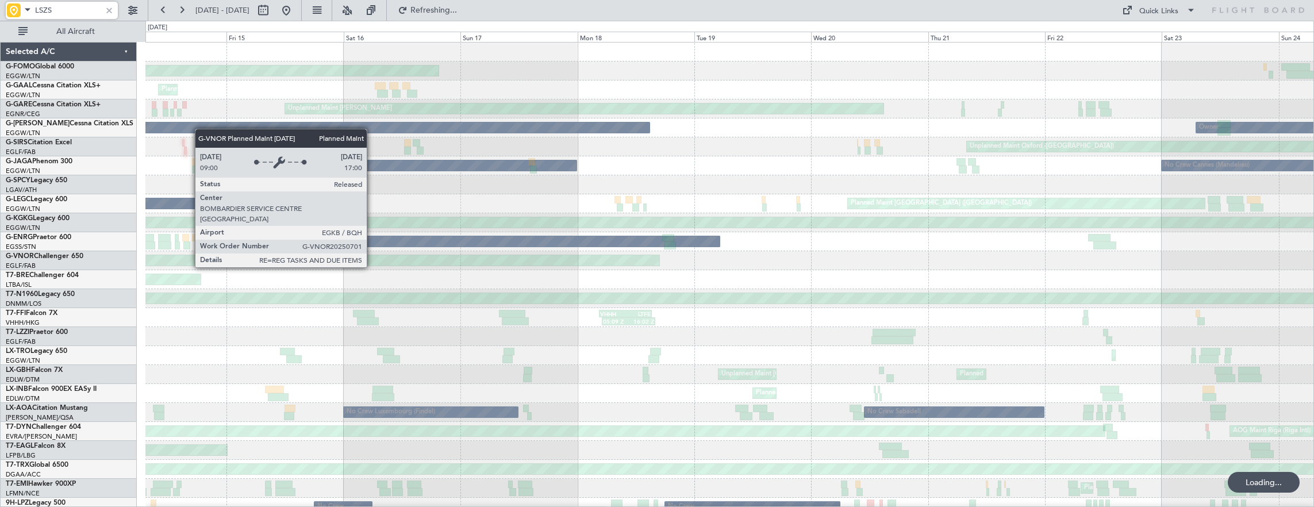
click at [1050, 222] on div "Planned Maint Windsor Locks ([PERSON_NAME] Intl) Planned Maint Planned [GEOGRAP…" at bounding box center [729, 365] width 1169 height 645
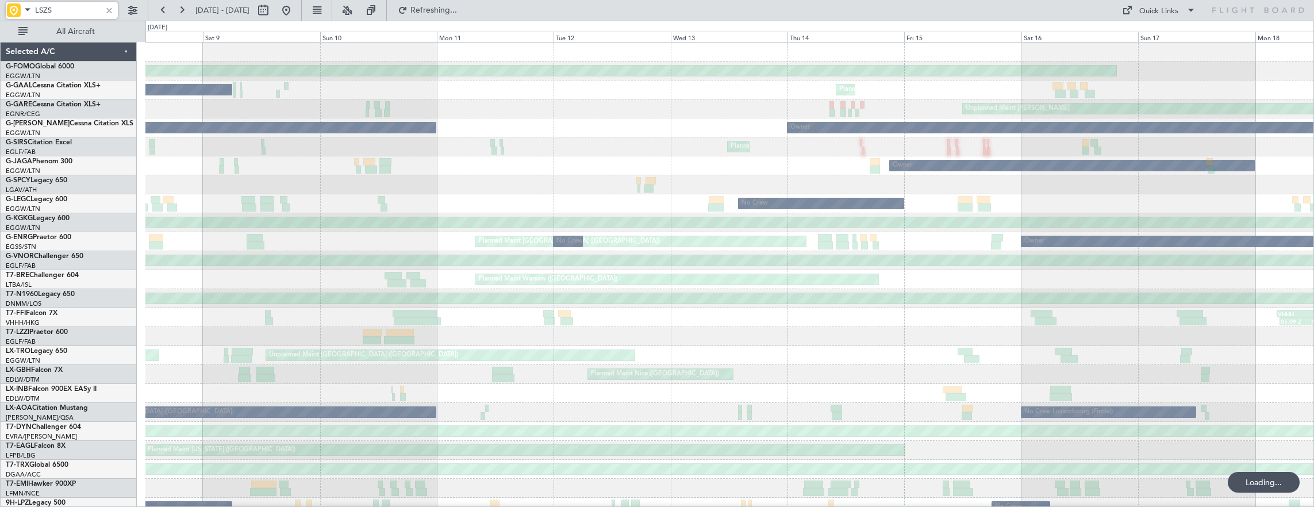
click at [1139, 232] on div "Owner Planned Maint [GEOGRAPHIC_DATA] ([GEOGRAPHIC_DATA]) No Crew No Crew" at bounding box center [729, 241] width 1169 height 19
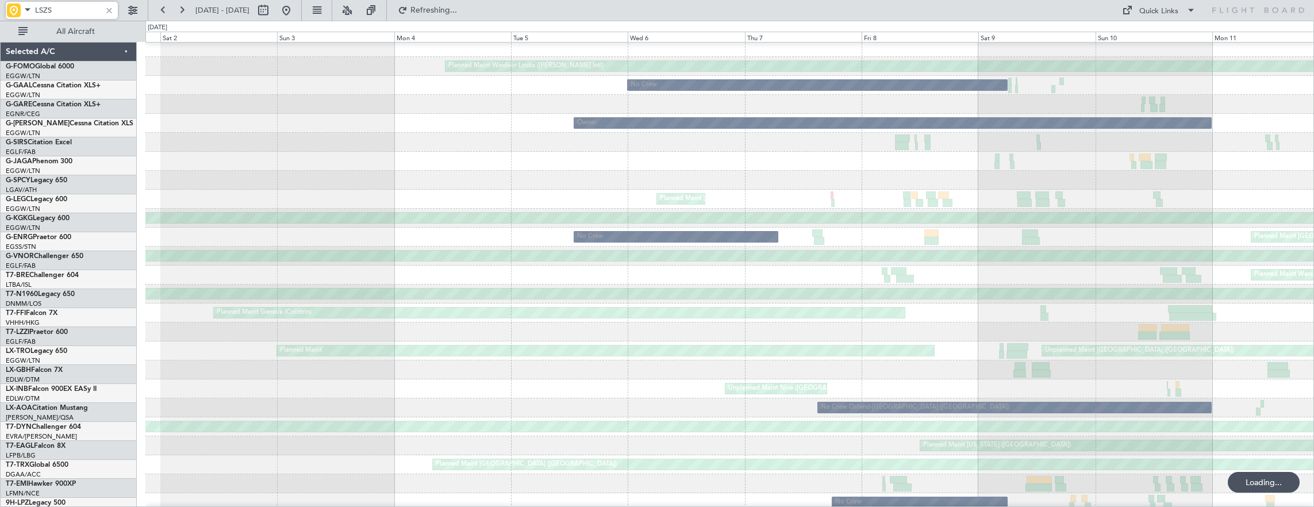
scroll to position [5, 0]
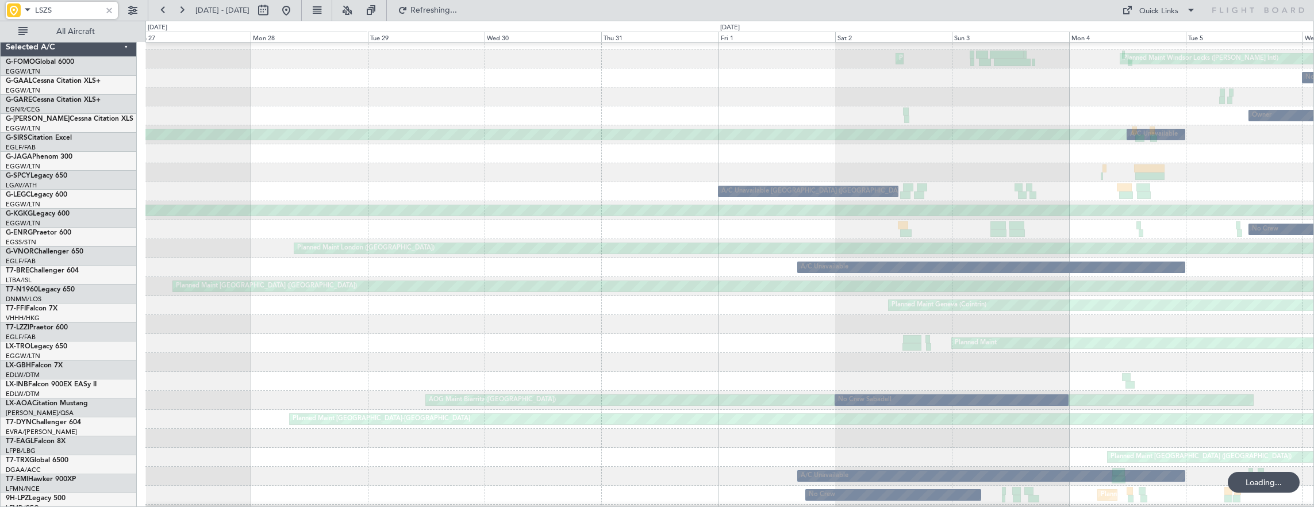
click at [1146, 221] on div "No Crew" at bounding box center [729, 229] width 1169 height 19
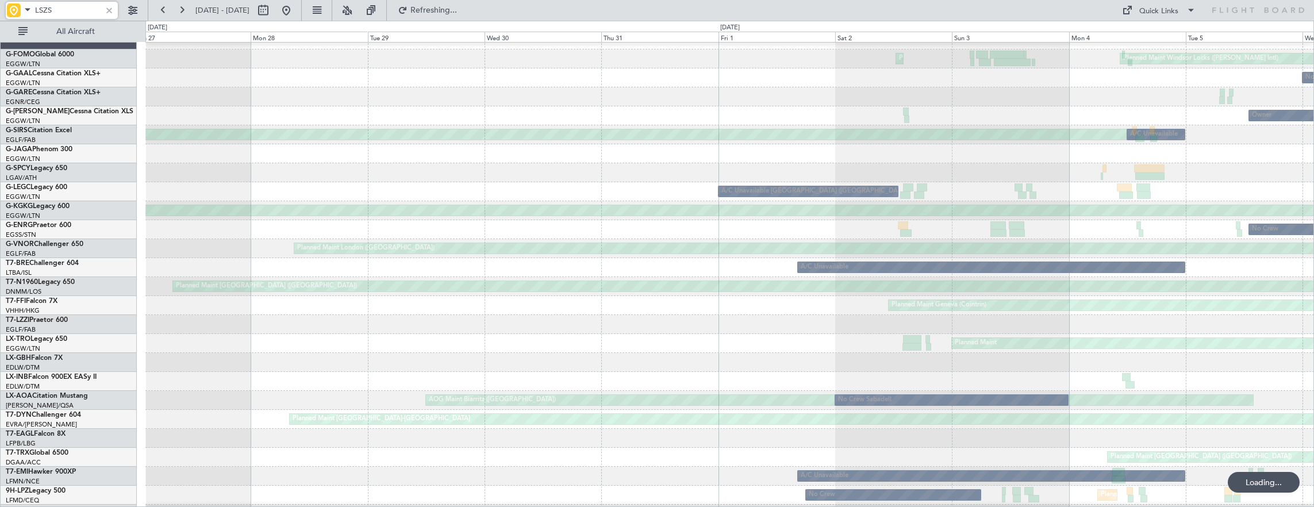
type input "LSZS"
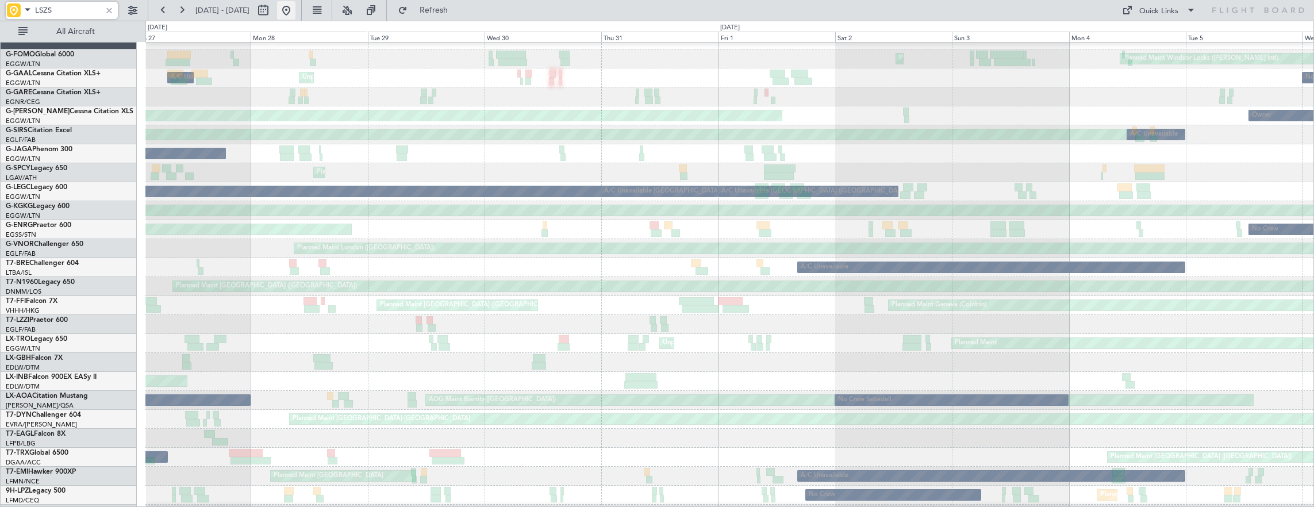
click at [295, 9] on button at bounding box center [286, 10] width 18 height 18
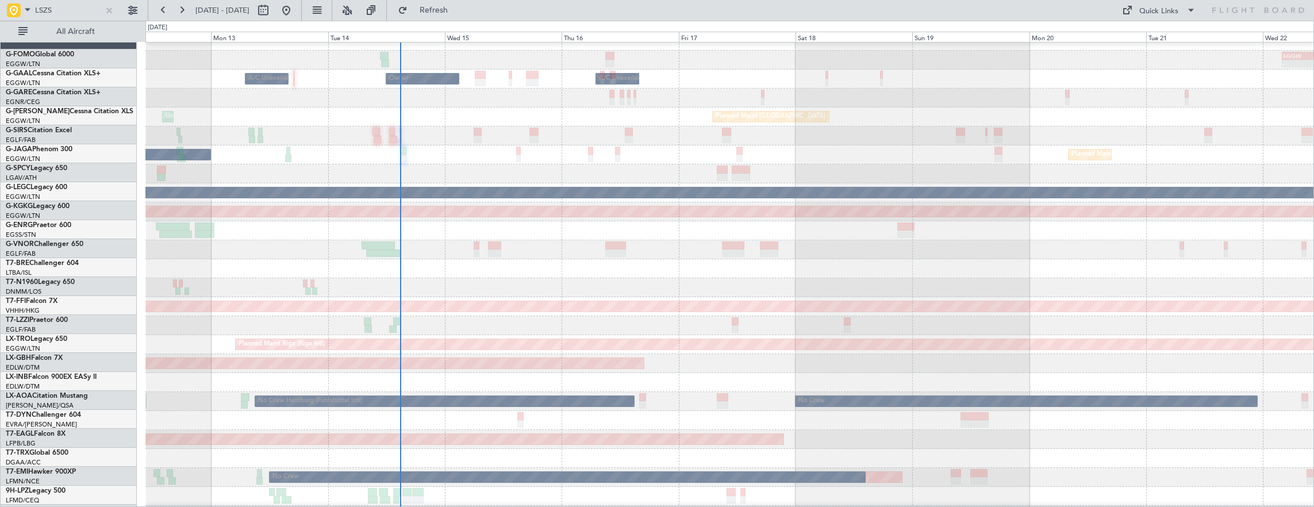
scroll to position [11, 0]
click at [112, 7] on div at bounding box center [109, 10] width 13 height 13
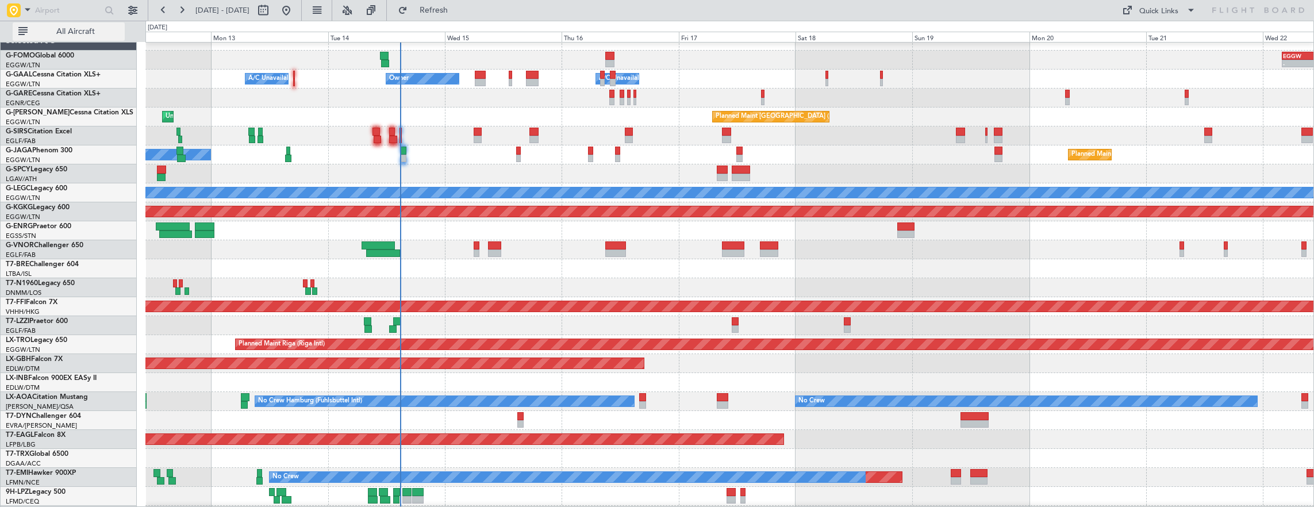
click at [113, 28] on span "All Aircraft" at bounding box center [75, 32] width 91 height 8
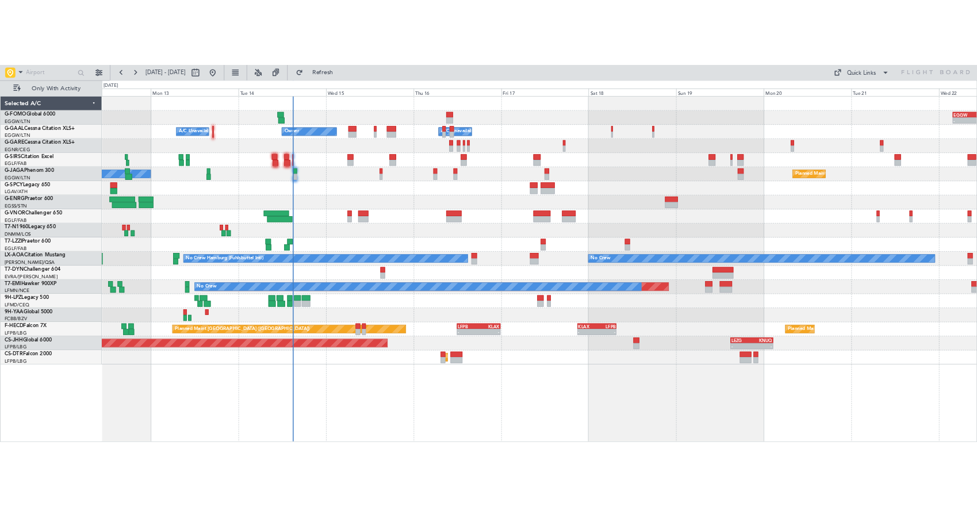
scroll to position [0, 0]
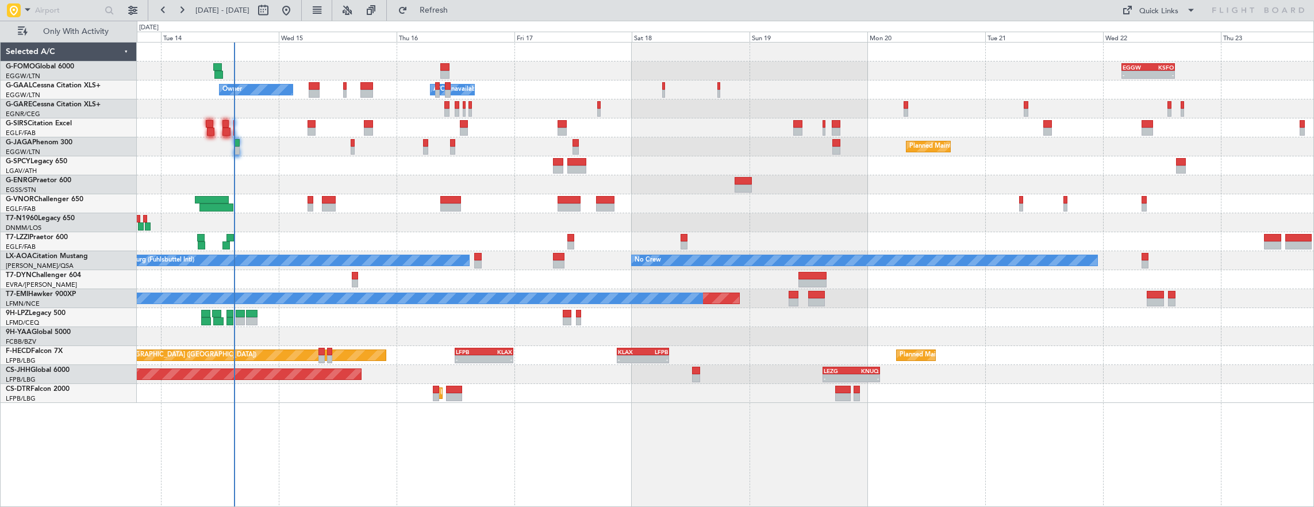
click at [659, 219] on div "- - EGGW 03:55 Z KSFO 14:45 Z - - KSFO 22:15 Z EGGW 08:00 Z Owner A/C Unavailab…" at bounding box center [725, 223] width 1177 height 360
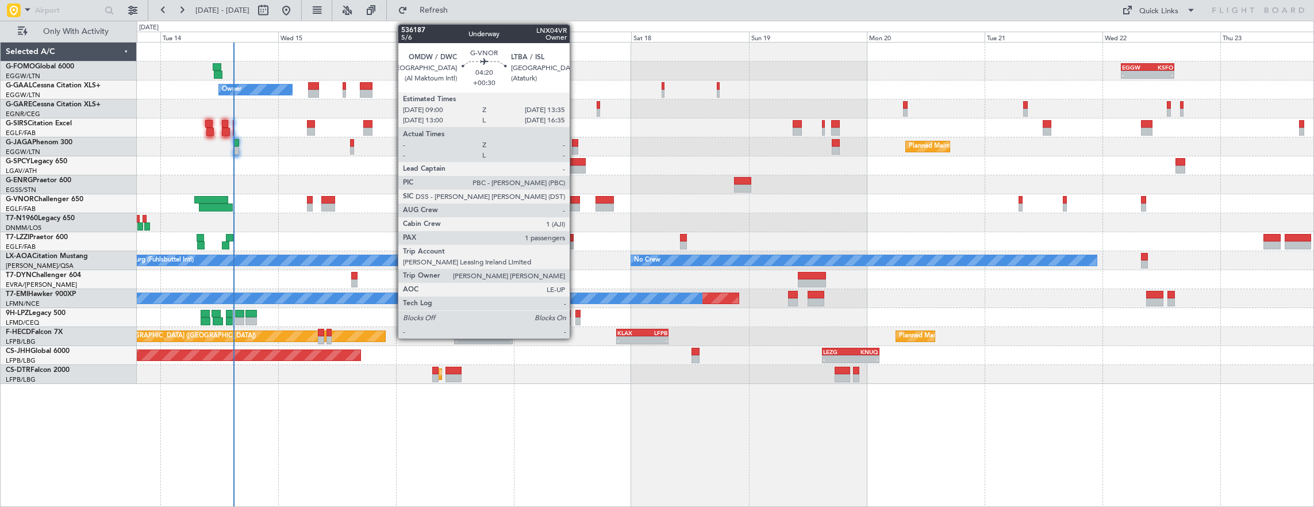
click at [575, 201] on div at bounding box center [568, 200] width 23 height 8
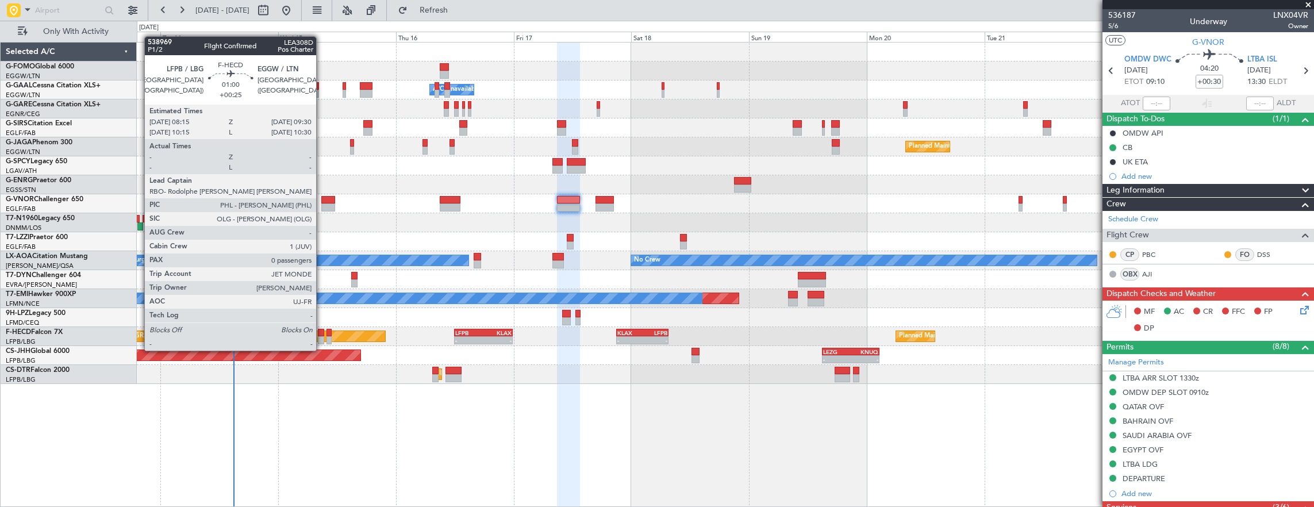
click at [322, 339] on div at bounding box center [321, 340] width 6 height 8
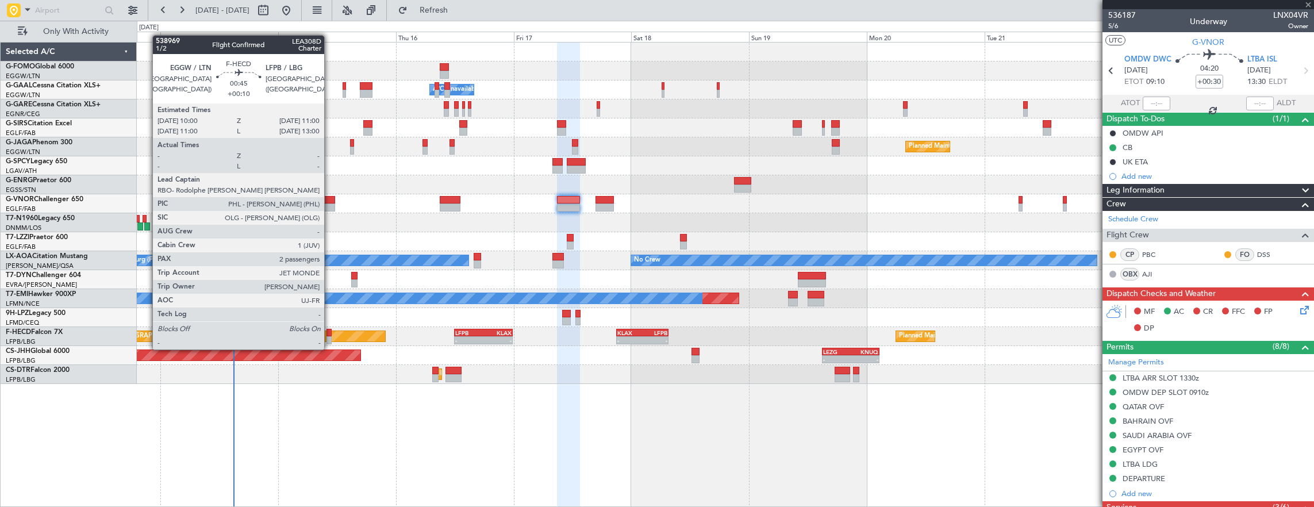
type input "+00:25"
type input "0"
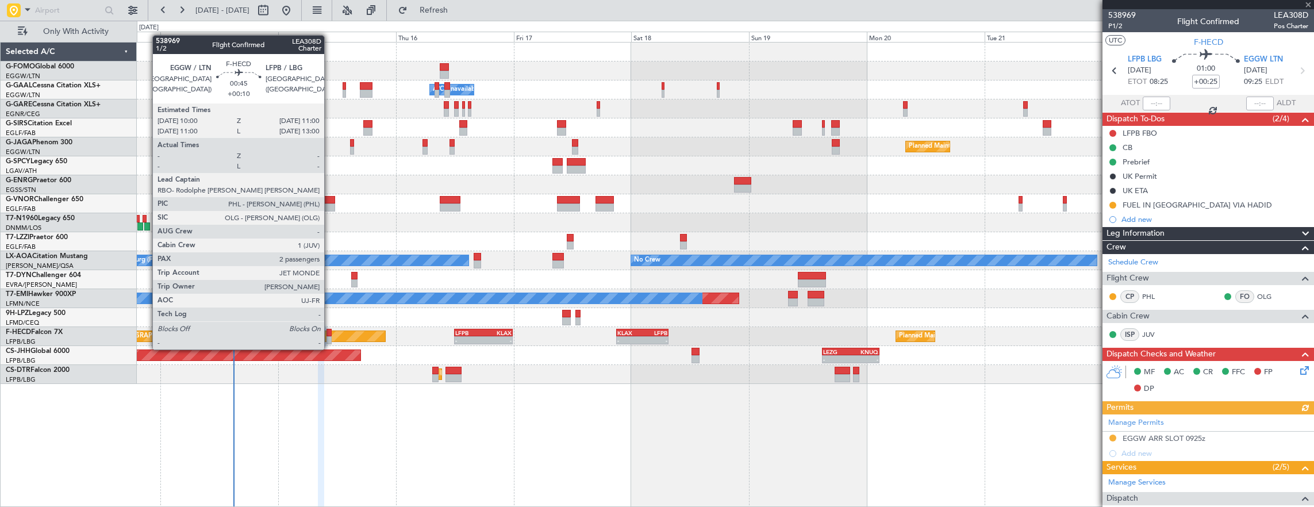
click at [330, 338] on div at bounding box center [329, 340] width 5 height 8
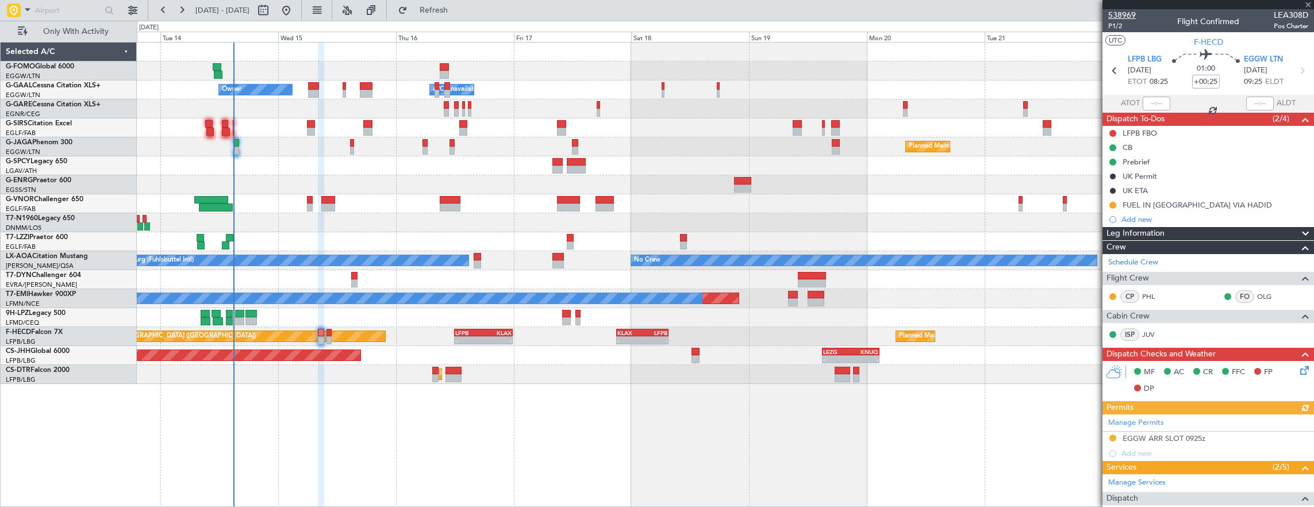
type input "+00:10"
type input "2"
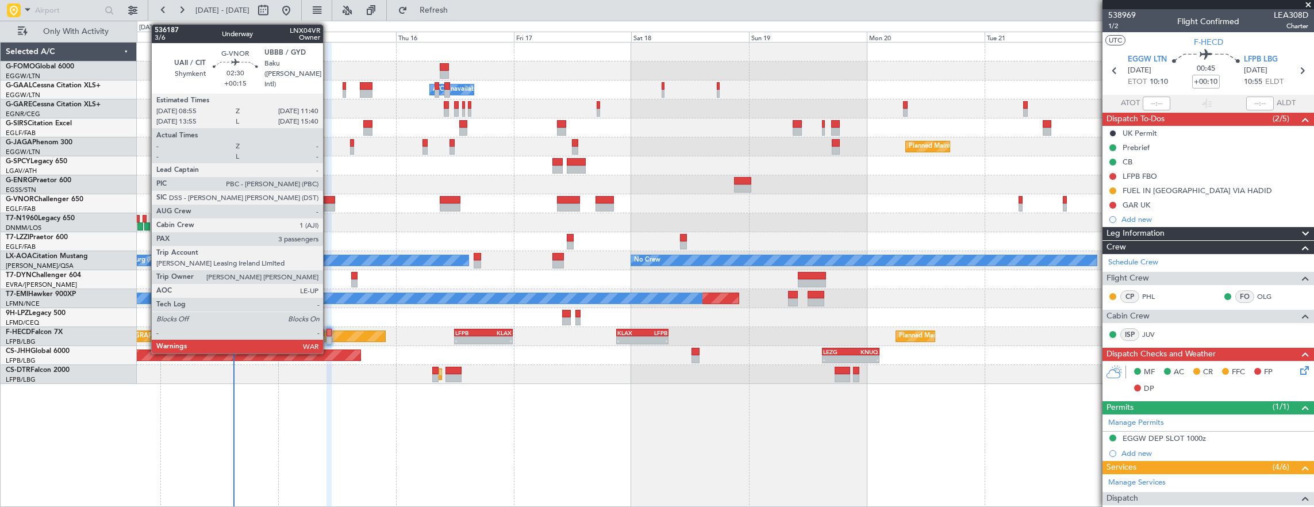
click at [329, 198] on div at bounding box center [328, 200] width 14 height 8
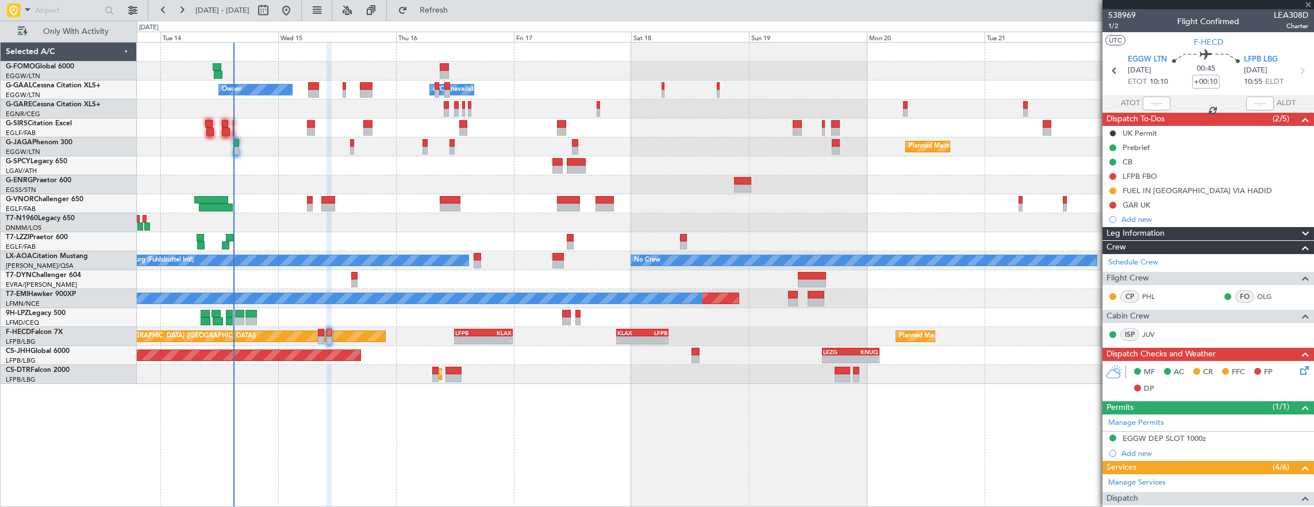
type input "+00:15"
type input "3"
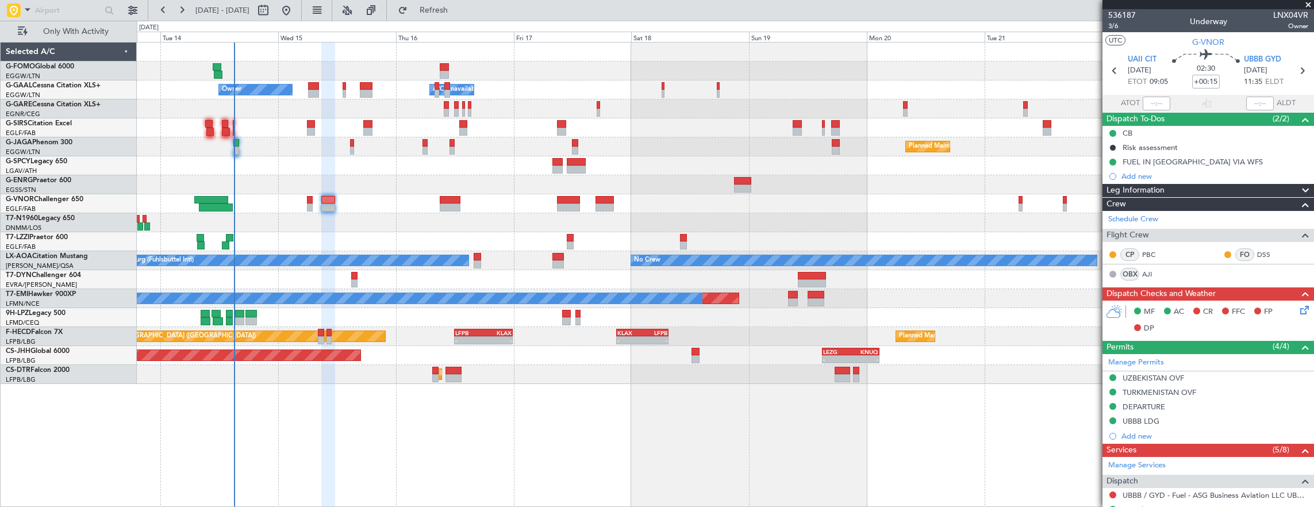
click at [337, 451] on div "- - EGGW 03:55 Z KSFO 14:45 Z - - KSFO 22:15 Z EGGW 08:00 Z Owner A/C Unavailab…" at bounding box center [726, 275] width 1178 height 466
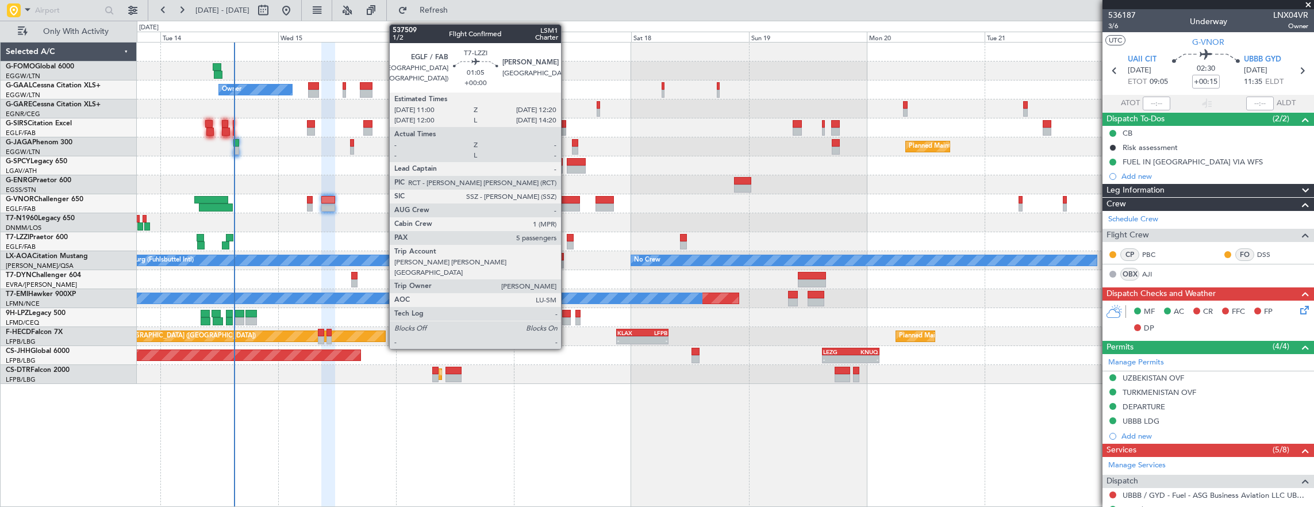
click at [567, 235] on div at bounding box center [570, 238] width 7 height 8
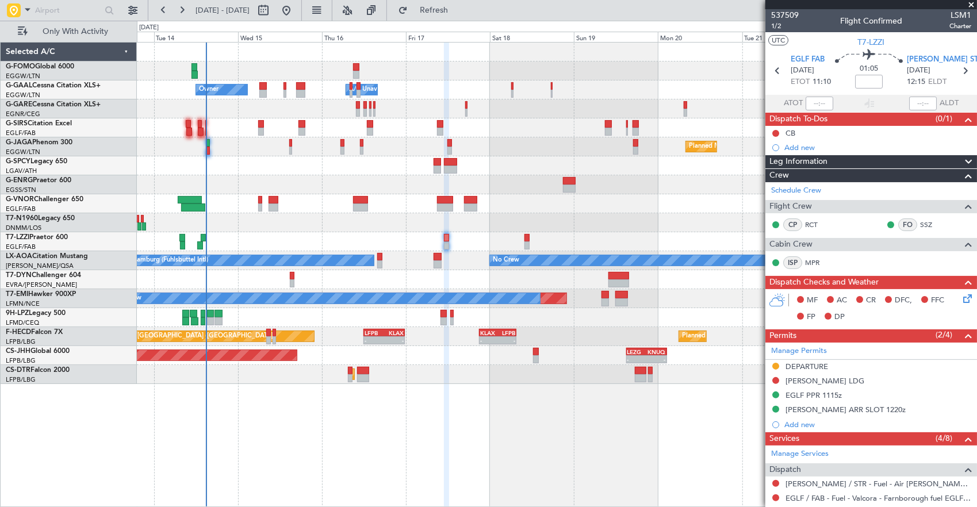
click at [969, 3] on span at bounding box center [970, 5] width 11 height 10
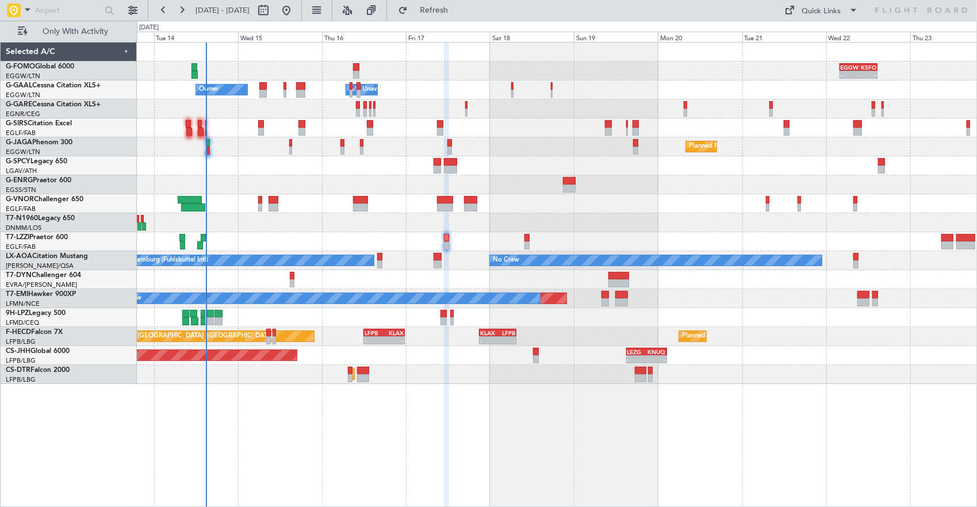
type input "0"
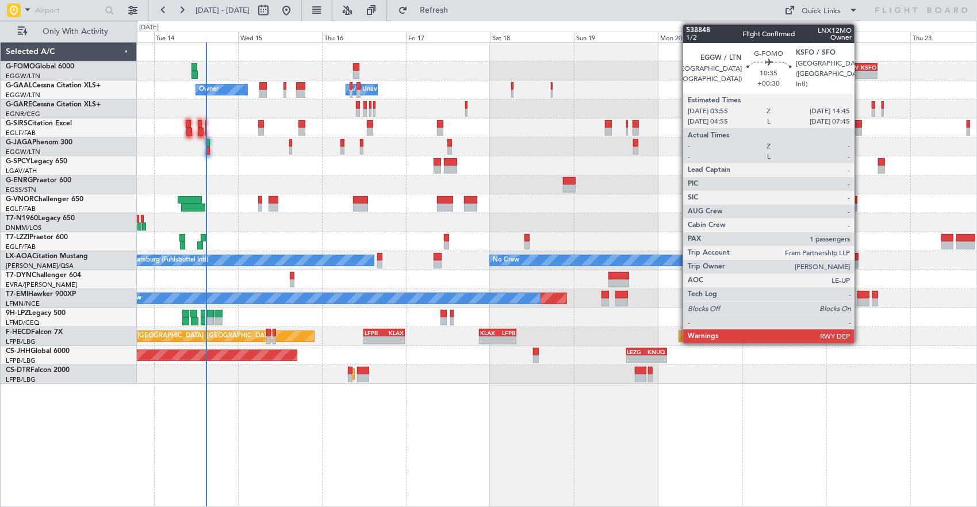
click at [860, 74] on div "-" at bounding box center [867, 74] width 18 height 7
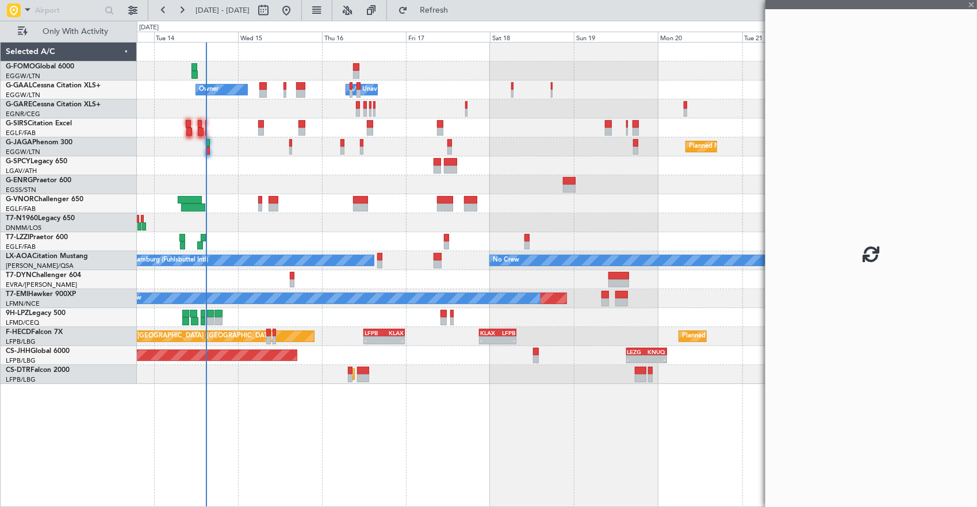
drag, startPoint x: 774, startPoint y: 75, endPoint x: 615, endPoint y: 68, distance: 158.8
click at [615, 68] on fb-app "[DATE] - [DATE] Refresh Quick Links Only With Activity - - EGGW 03:55 Z KSFO 14…" at bounding box center [488, 258] width 977 height 498
click at [341, 78] on div "- - EGGW 03:55 Z KSFO 14:45 Z - - KSFO 22:15 Z EGGW 08:00 Z Owner A/C Unavailab…" at bounding box center [557, 213] width 840 height 341
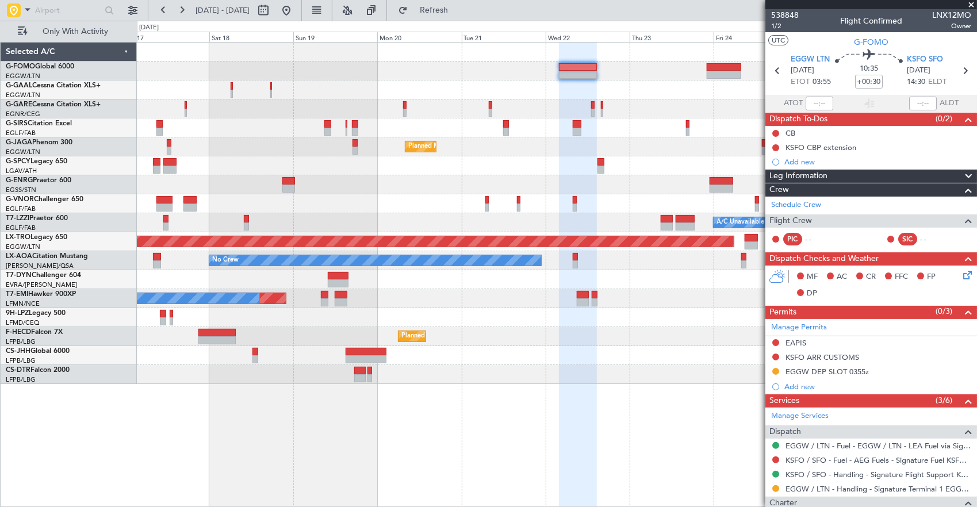
click at [566, 57] on div "Owner Owner A/C Unavailable Owner Planned Maint [GEOGRAPHIC_DATA] ([GEOGRAPHIC_…" at bounding box center [557, 213] width 840 height 341
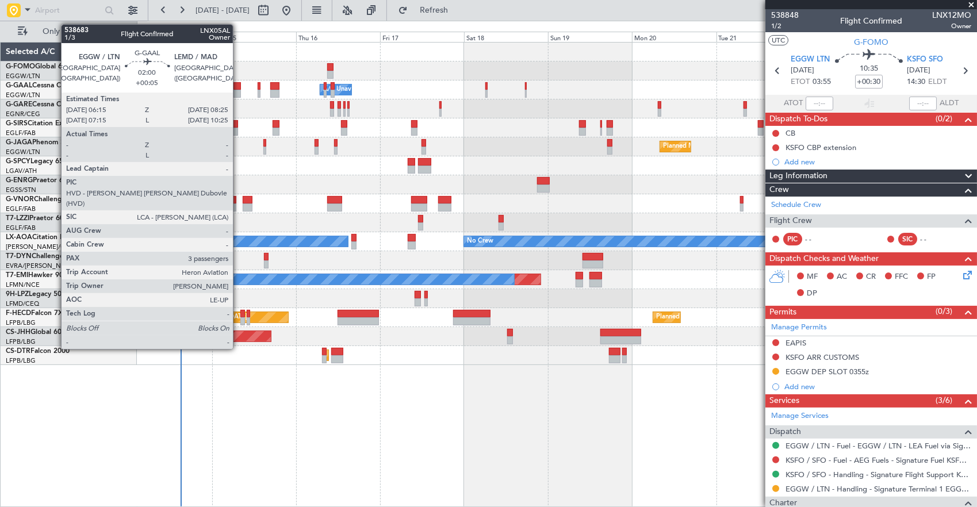
click at [239, 86] on div at bounding box center [237, 86] width 8 height 8
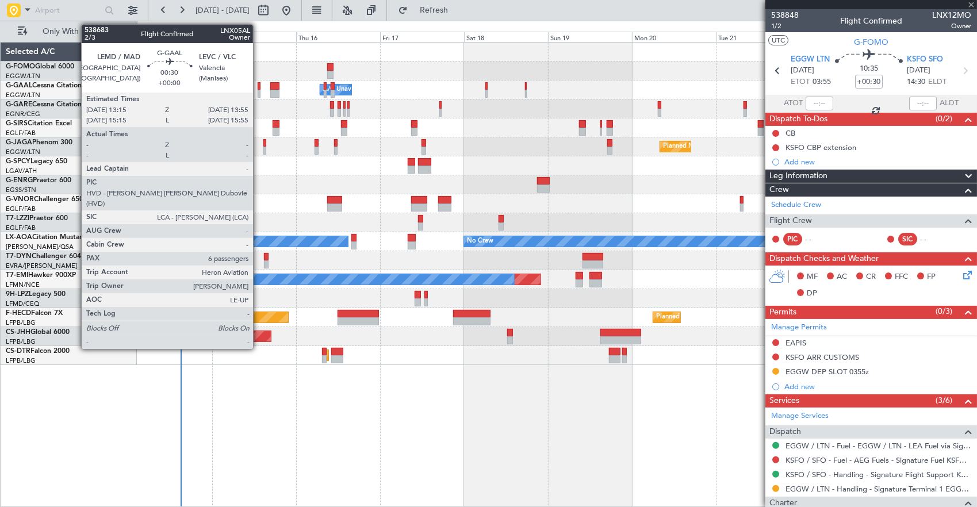
type input "+00:05"
type input "3"
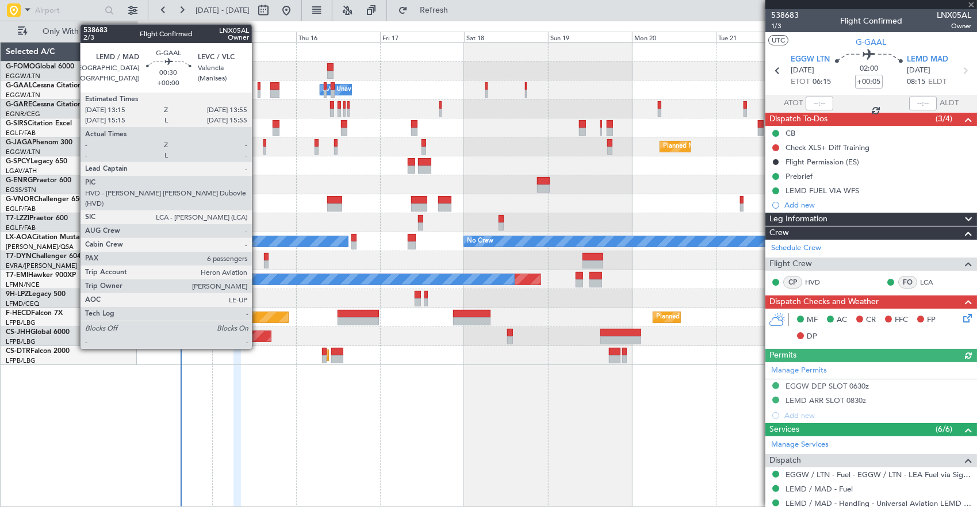
click at [258, 83] on div at bounding box center [259, 86] width 3 height 8
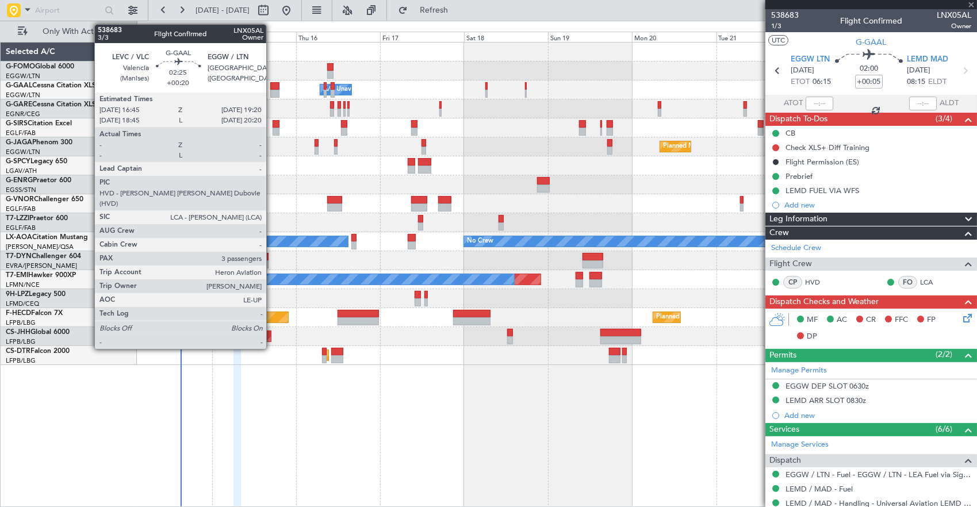
type input "6"
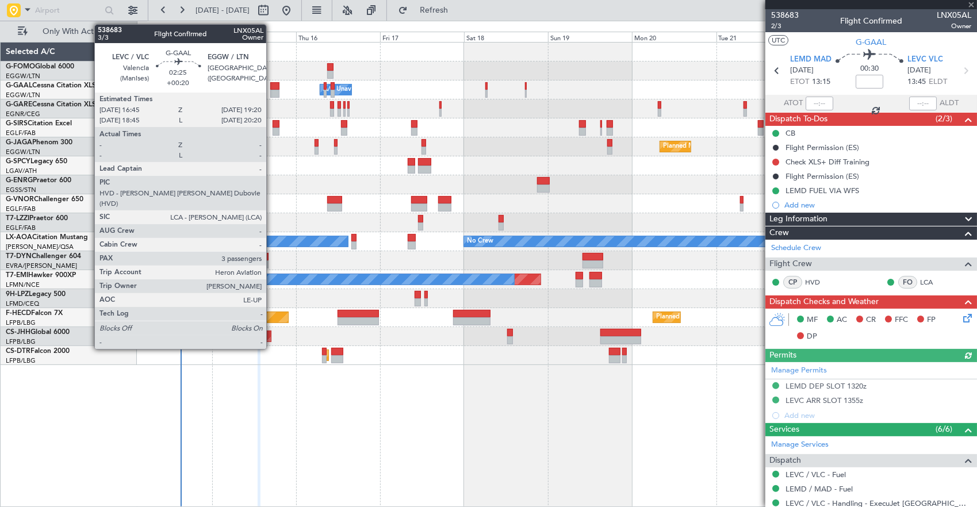
click at [272, 87] on div at bounding box center [274, 86] width 9 height 8
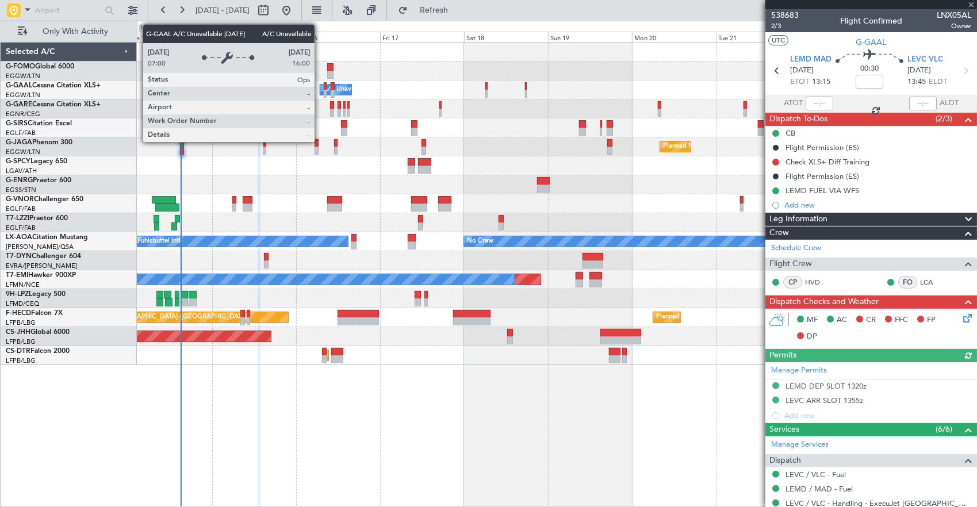
type input "+00:20"
type input "3"
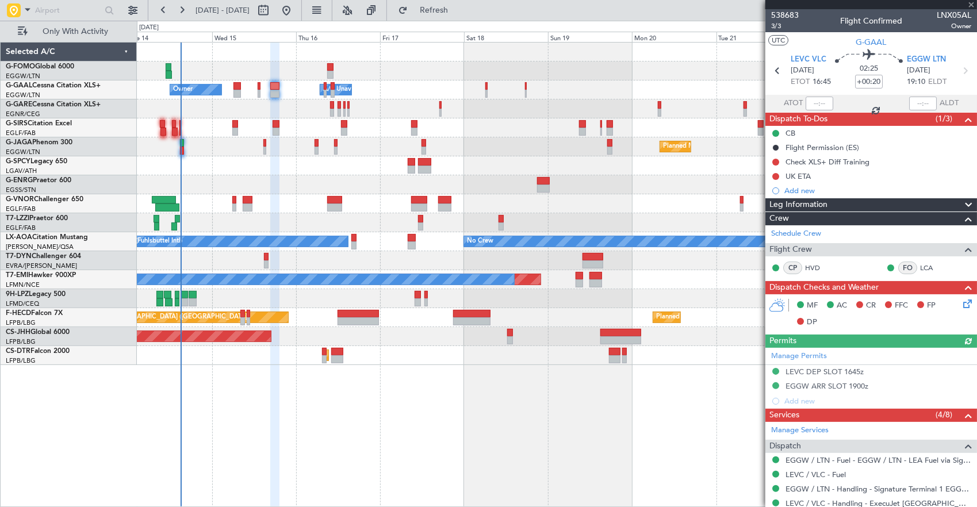
type input "-00:10"
type input "0"
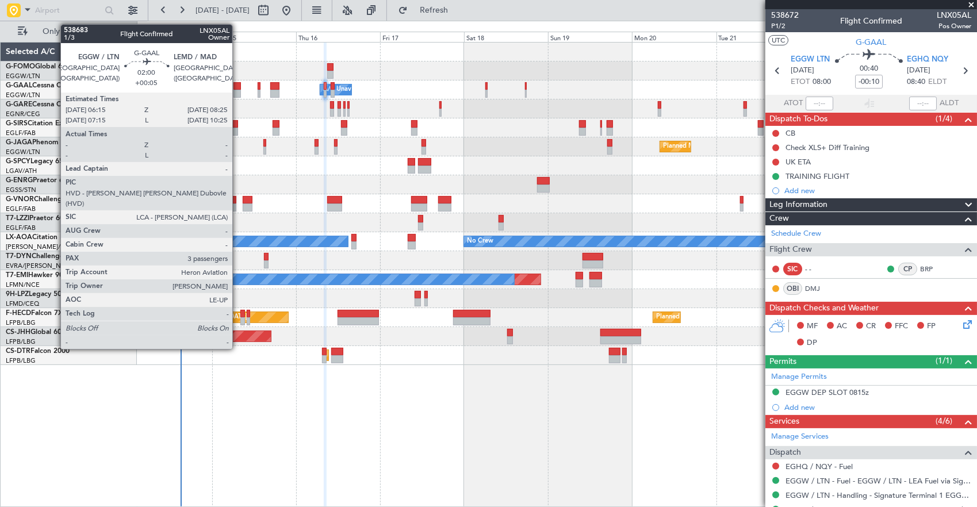
click at [238, 86] on div at bounding box center [237, 86] width 8 height 8
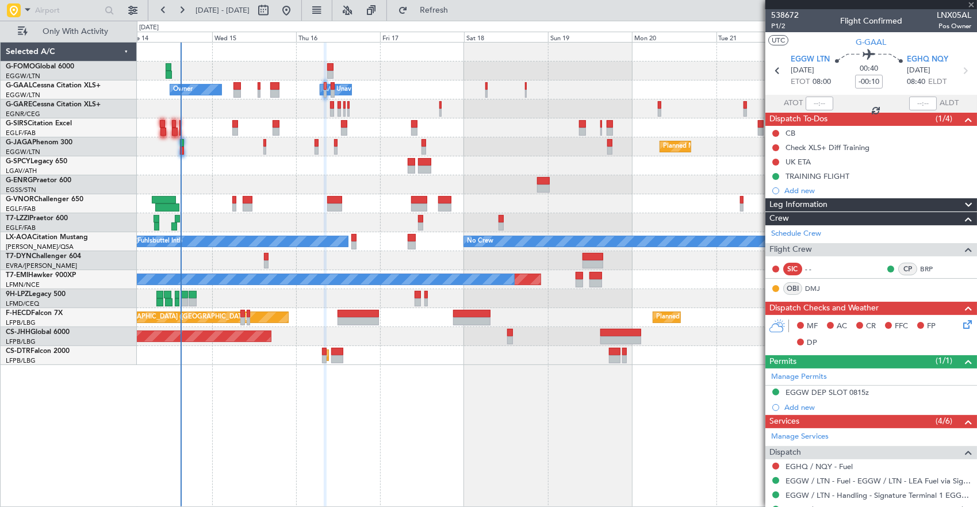
type input "+00:05"
type input "3"
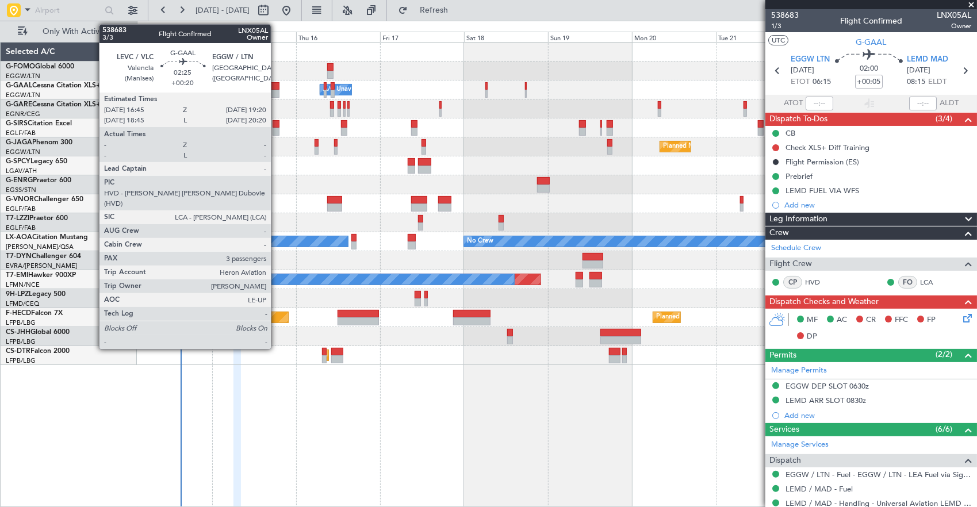
click at [277, 88] on div at bounding box center [274, 86] width 9 height 8
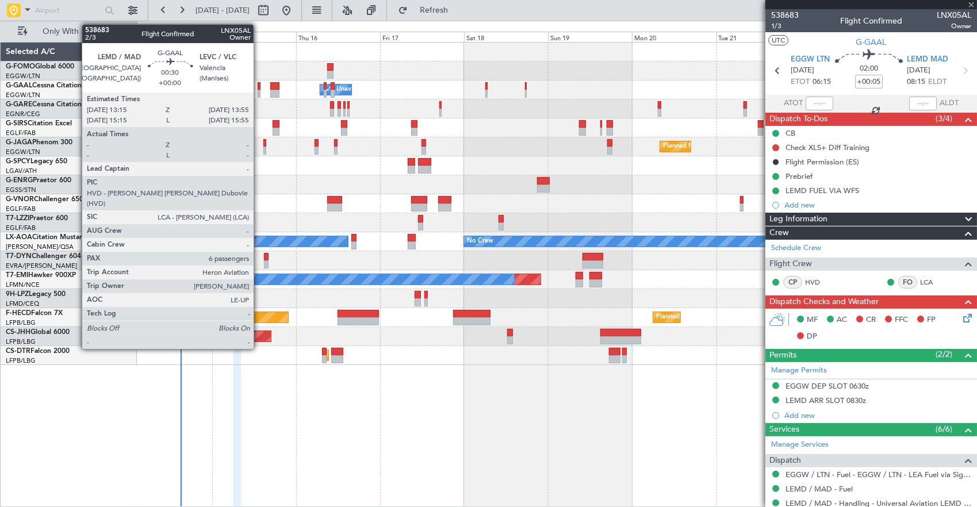
type input "+00:20"
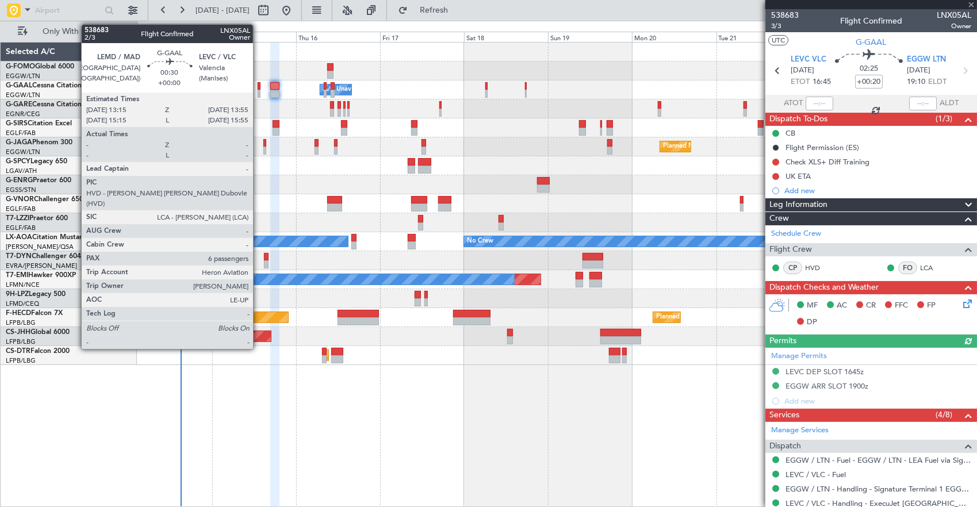
click at [259, 90] on div at bounding box center [259, 94] width 3 height 8
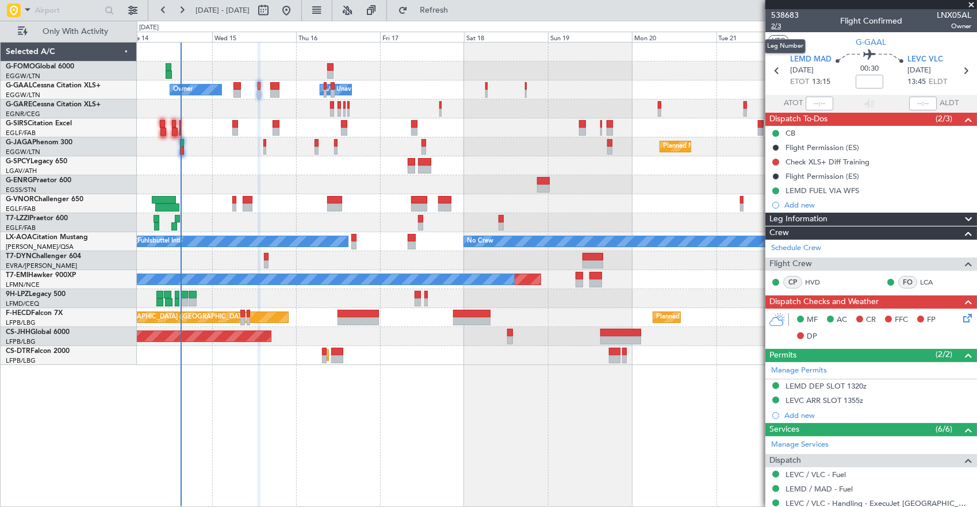
click at [775, 26] on span "2/3" at bounding box center [785, 26] width 28 height 10
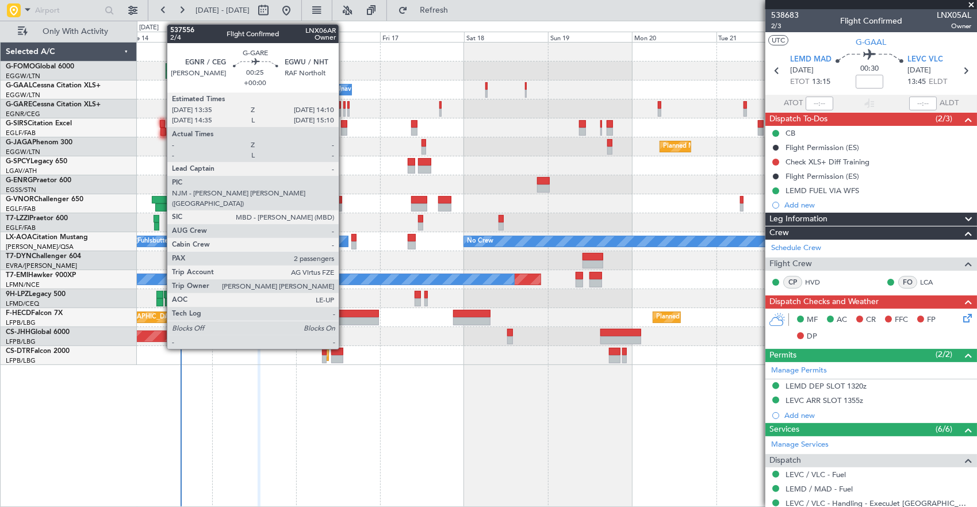
click at [344, 105] on div at bounding box center [344, 105] width 2 height 8
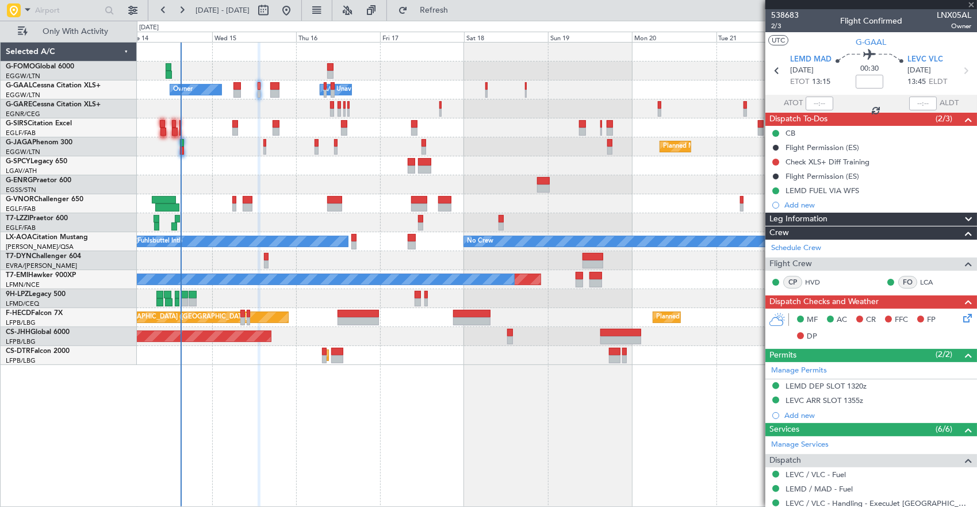
type input "2"
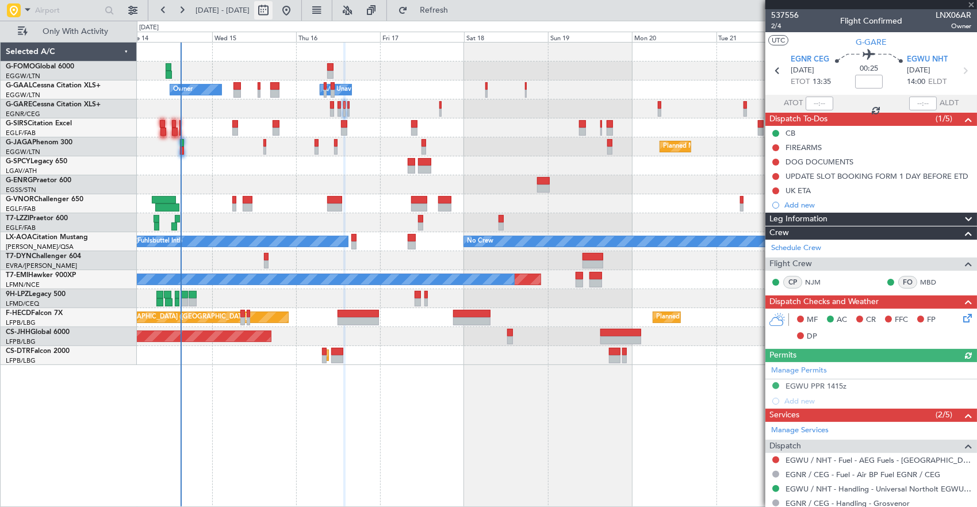
click at [272, 9] on button at bounding box center [263, 10] width 18 height 18
select select "10"
select select "2025"
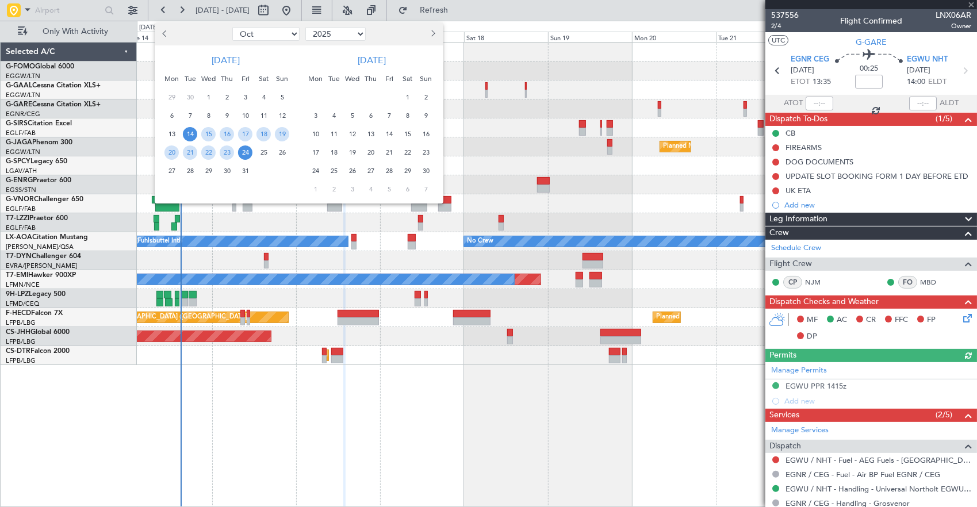
click at [191, 134] on span "14" at bounding box center [190, 134] width 14 height 14
click at [212, 154] on span "22" at bounding box center [208, 152] width 14 height 14
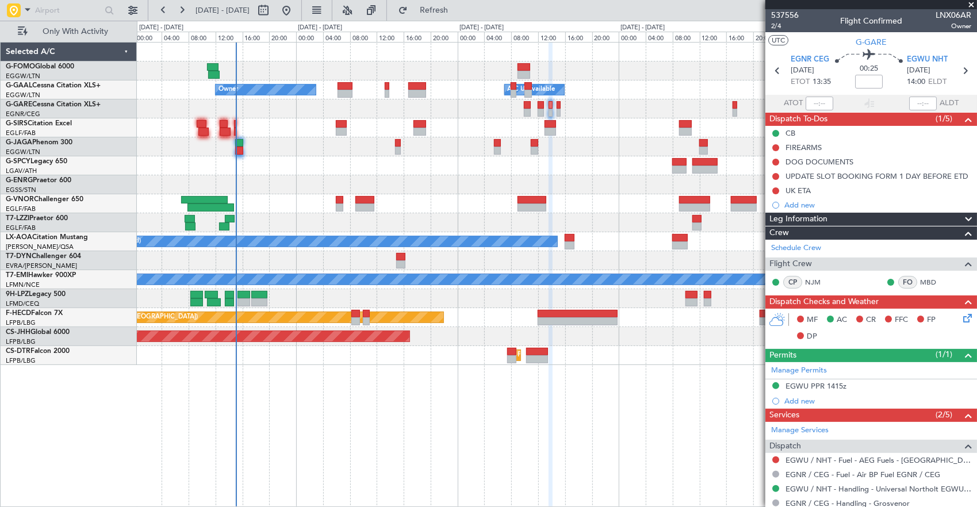
click at [537, 167] on div "Owner A/C Unavailable Owner A/C Unavailable Planned Maint Paris (Le Bourget) No…" at bounding box center [557, 204] width 840 height 323
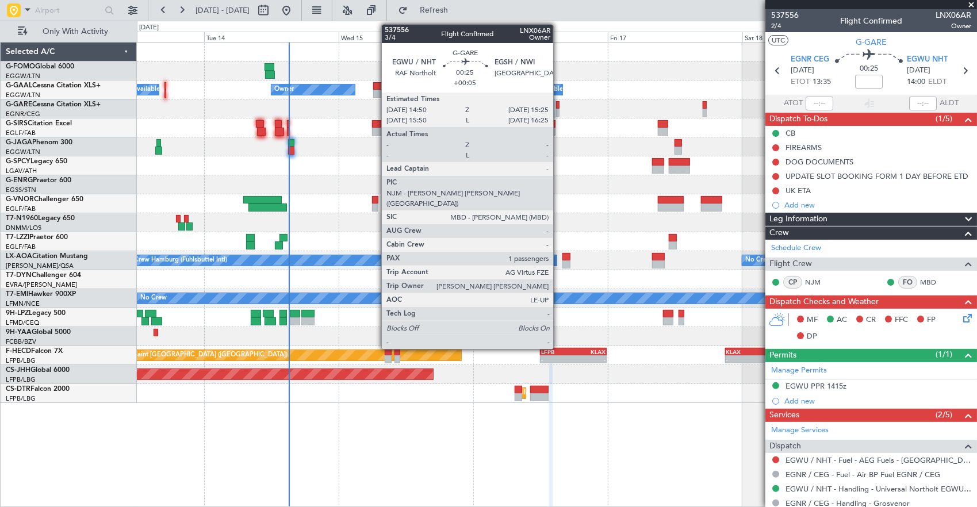
click at [559, 105] on div at bounding box center [557, 108] width 840 height 19
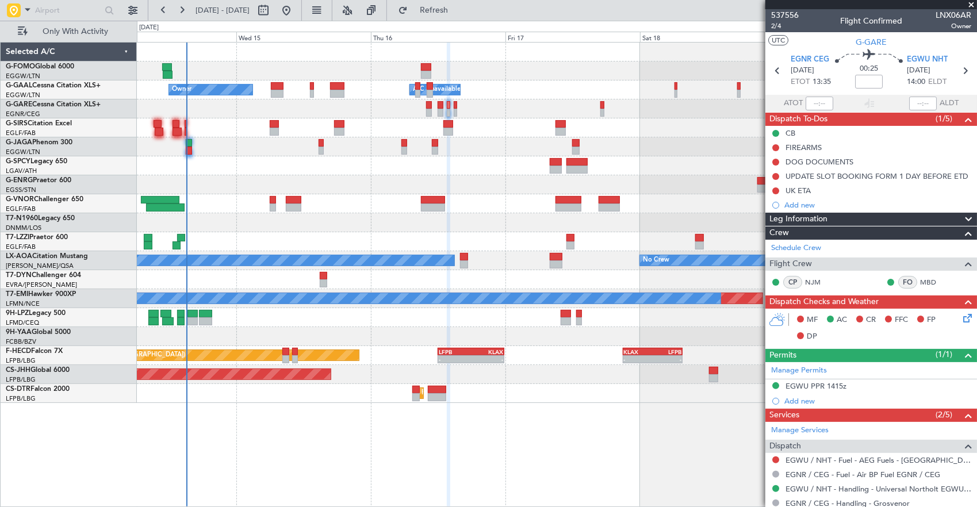
click at [480, 159] on div "Owner A/C Unavailable Owner A/C Unavailable Planned Maint Paris (Le Bourget) No…" at bounding box center [557, 223] width 840 height 360
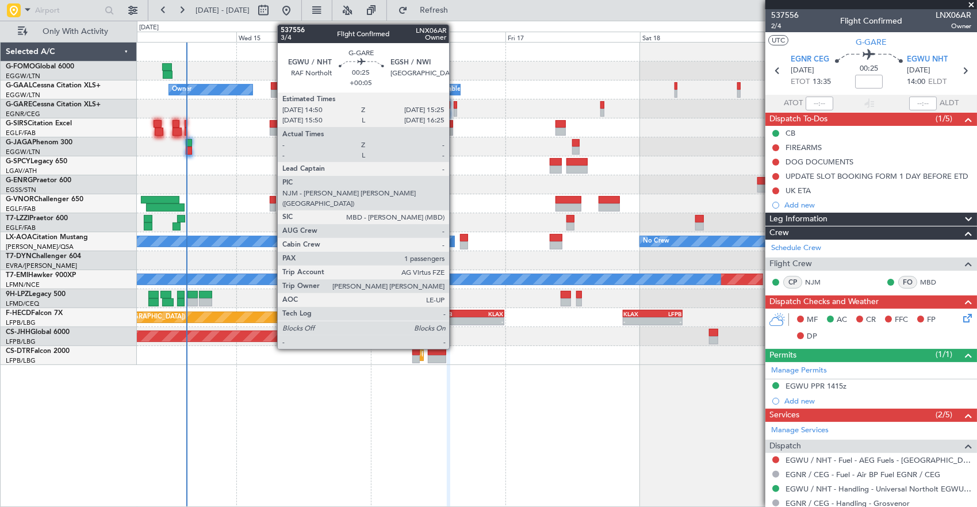
click at [455, 107] on div at bounding box center [455, 105] width 3 height 8
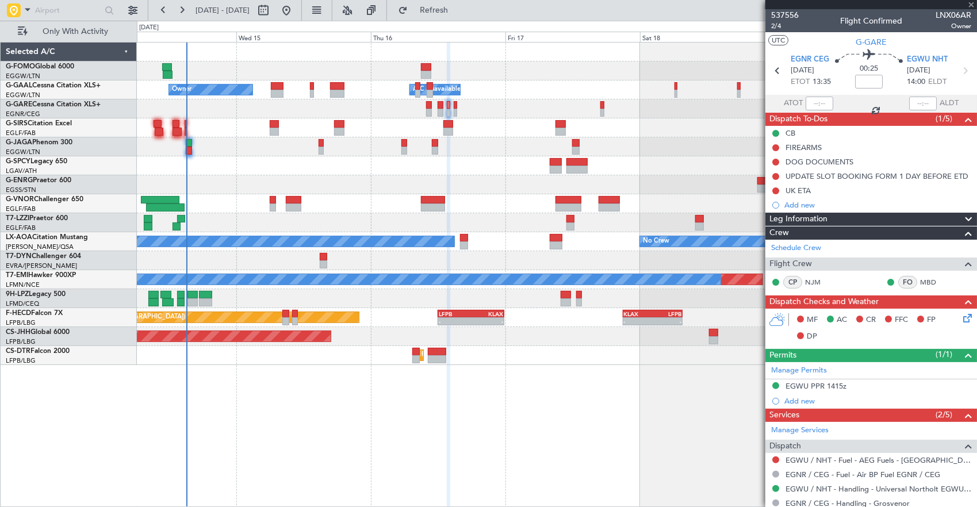
type input "+00:05"
type input "1"
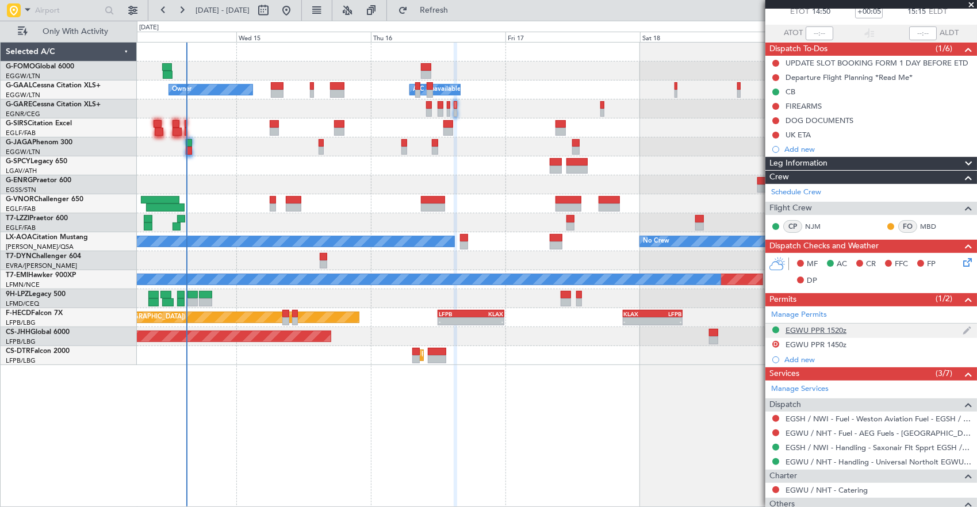
scroll to position [172, 0]
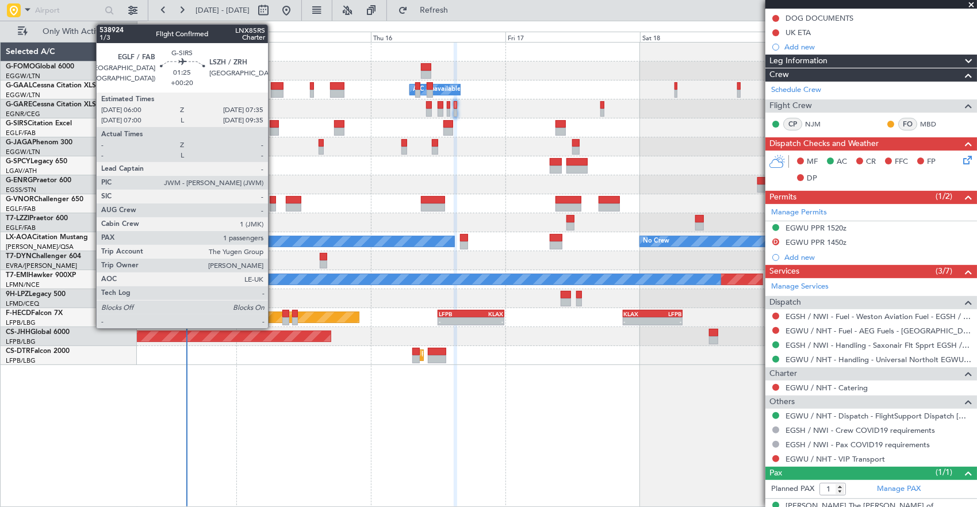
click at [274, 126] on div at bounding box center [274, 124] width 9 height 8
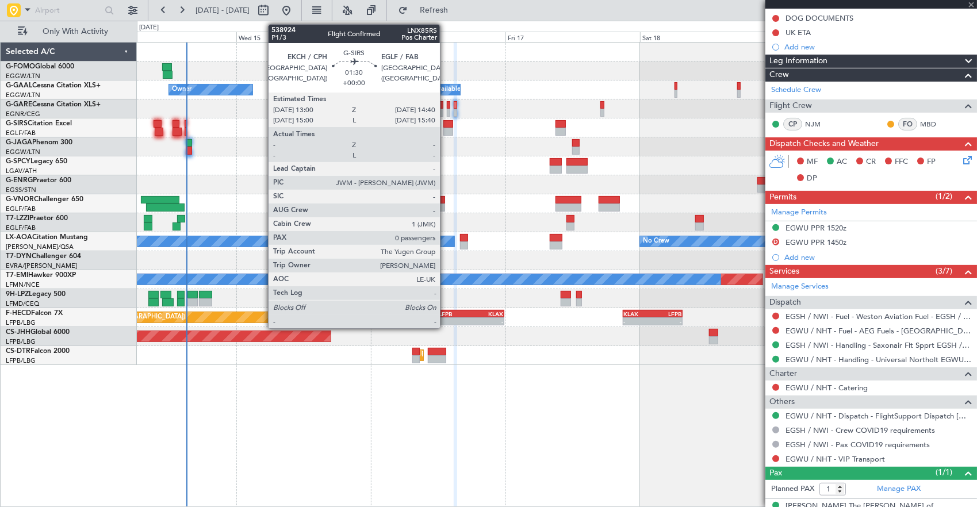
type input "+00:20"
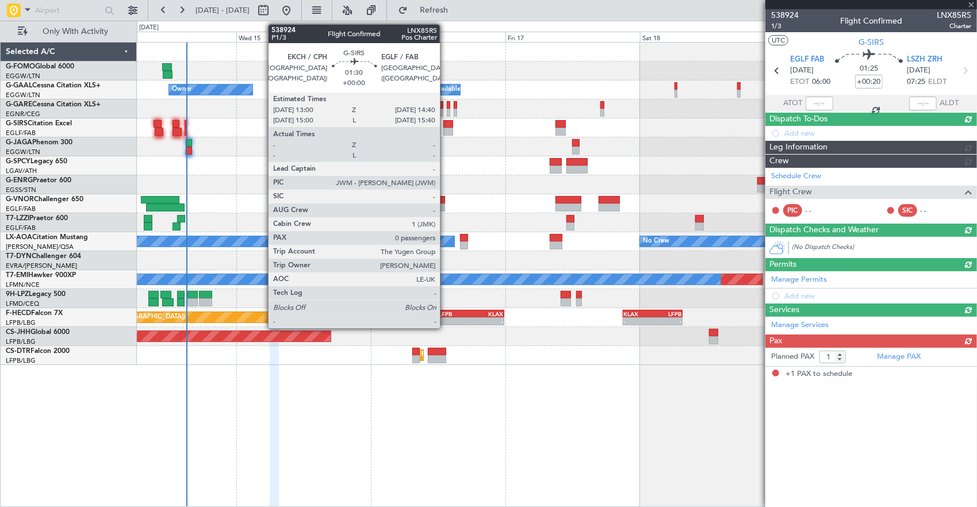
scroll to position [0, 0]
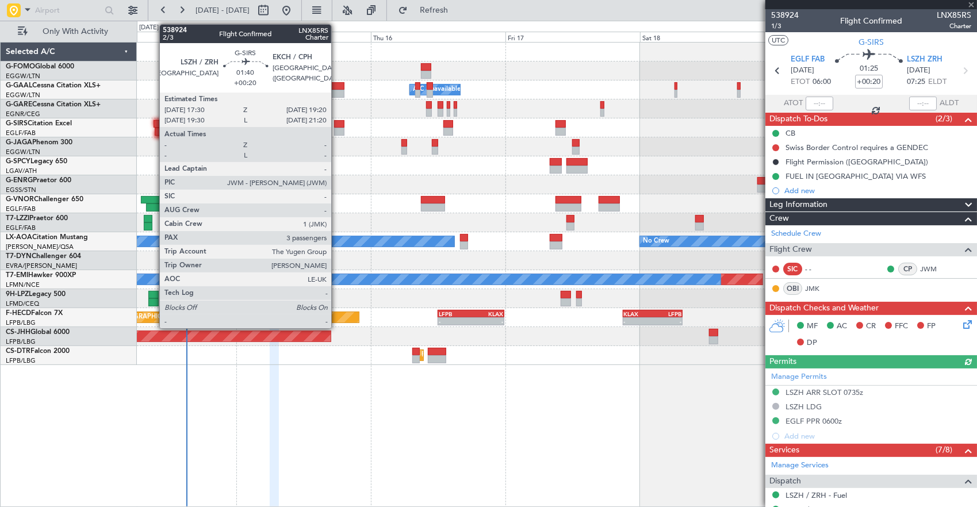
click at [337, 121] on div at bounding box center [339, 124] width 10 height 8
type input "3"
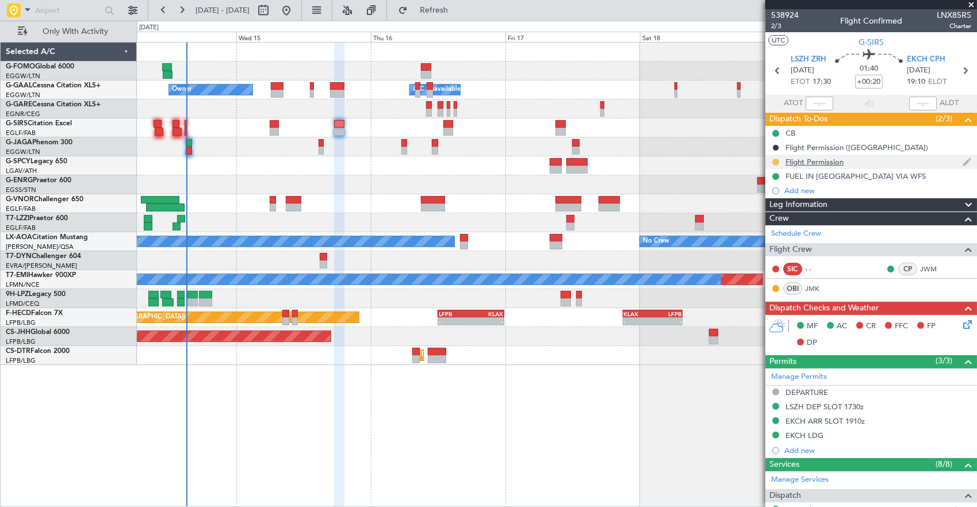
click at [776, 162] on button at bounding box center [775, 162] width 7 height 7
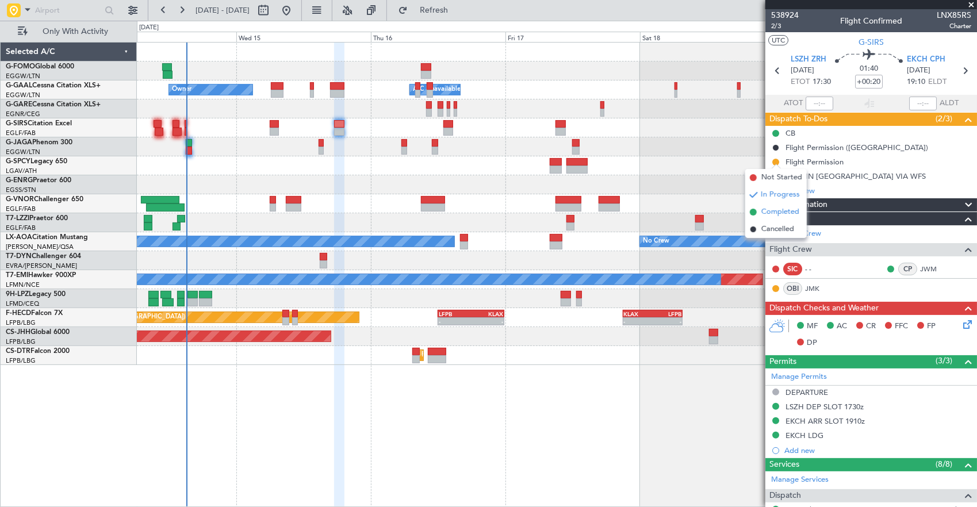
click at [788, 212] on span "Completed" at bounding box center [780, 211] width 38 height 11
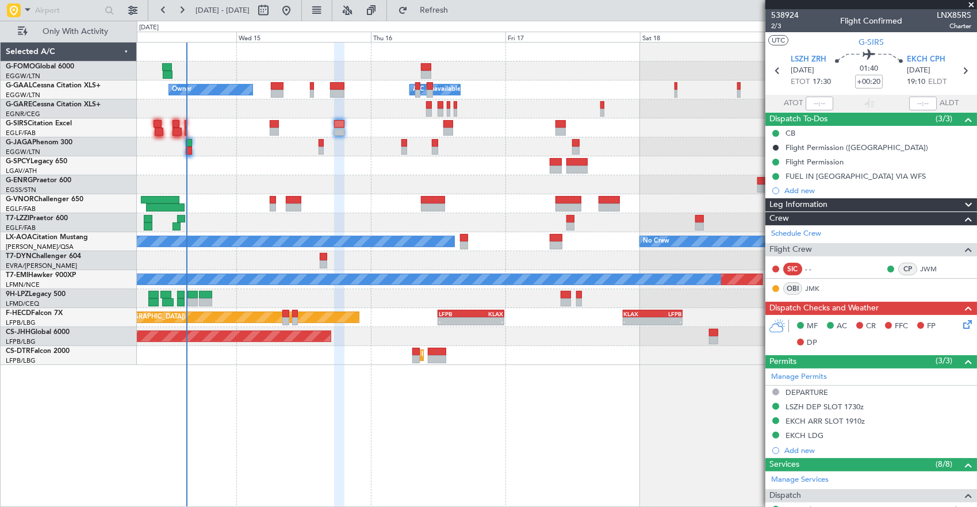
click at [872, 162] on div "Flight Permission" at bounding box center [871, 162] width 212 height 14
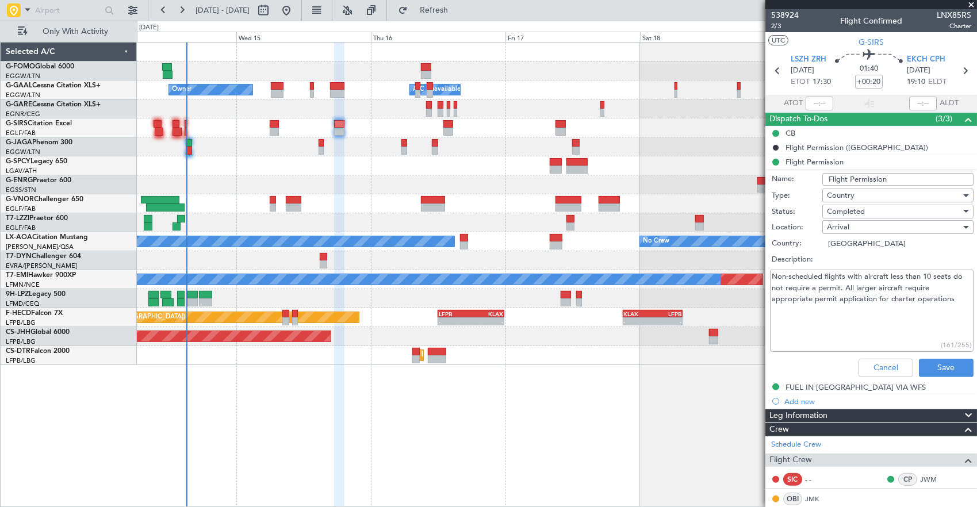
drag, startPoint x: 900, startPoint y: 327, endPoint x: 807, endPoint y: 266, distance: 111.3
click at [807, 267] on div "Non-scheduled flights with aircraft less than 10 seats do not require a permit.…" at bounding box center [870, 310] width 223 height 87
click at [901, 280] on textarea "Non-scheduled flights with aircraft less than 10 seats do not require a permit.…" at bounding box center [872, 311] width 204 height 82
click at [922, 277] on textarea "Non-scheduled flights with aircraft less than 10 seats do not require a permit.…" at bounding box center [872, 311] width 204 height 82
click at [936, 283] on textarea "Non-scheduled flights with aircraft less than 10 seats do not require a permit.…" at bounding box center [872, 311] width 204 height 82
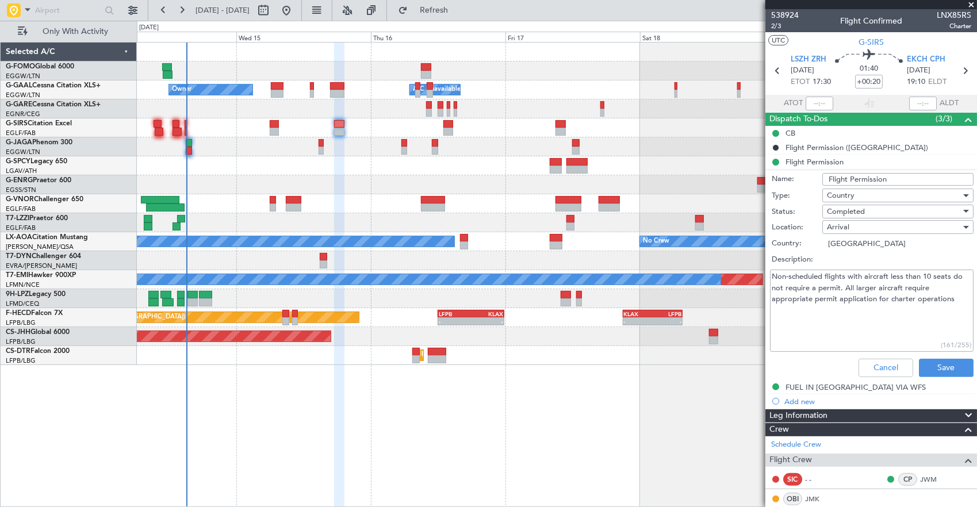
click at [936, 275] on textarea "Non-scheduled flights with aircraft less than 10 seats do not require a permit.…" at bounding box center [872, 311] width 204 height 82
click at [926, 276] on textarea "Non-scheduled flights with aircraft less than 10 seats do not require a permit.…" at bounding box center [872, 311] width 204 height 82
click at [937, 276] on textarea "Non-scheduled flights with aircraft less than 10 seats do not require a permit.…" at bounding box center [872, 311] width 204 height 82
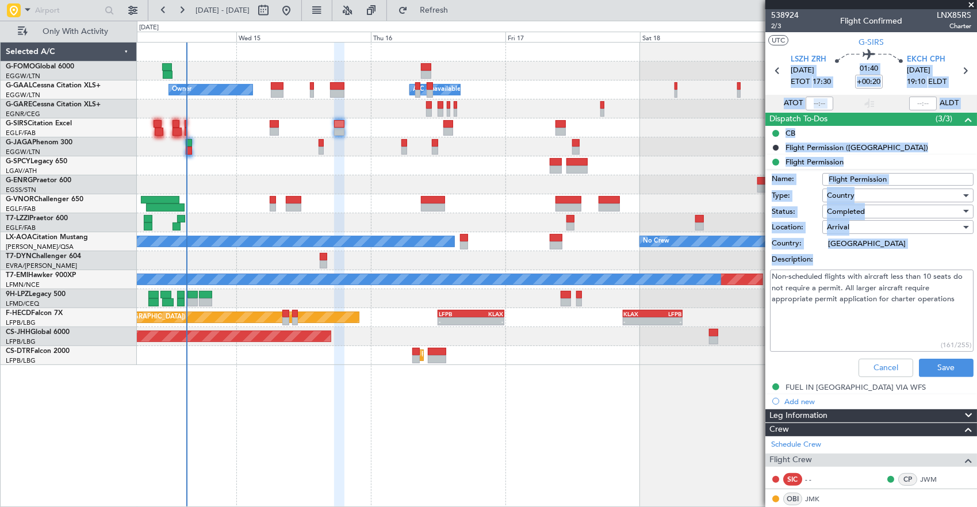
drag, startPoint x: 786, startPoint y: 55, endPoint x: 832, endPoint y: 292, distance: 241.3
click at [832, 292] on div "538924 2/3 Flight Confirmed LNX85RS Charter UTC G-SIRS LSZH ZRH 15/10/2025 ETOT…" at bounding box center [871, 507] width 212 height 997
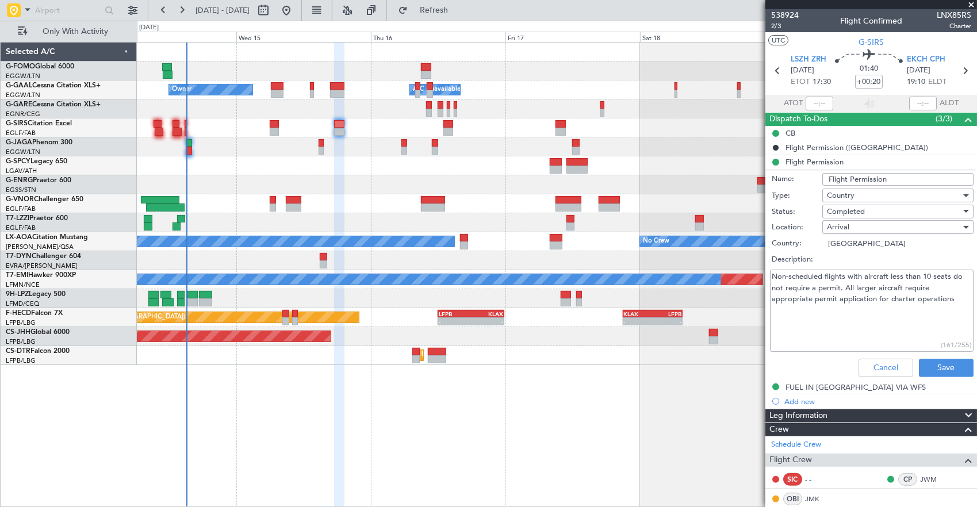
click at [871, 336] on textarea "Non-scheduled flights with aircraft less than 10 seats do not require a permit.…" at bounding box center [872, 311] width 204 height 82
click at [888, 367] on button "Cancel" at bounding box center [885, 368] width 55 height 18
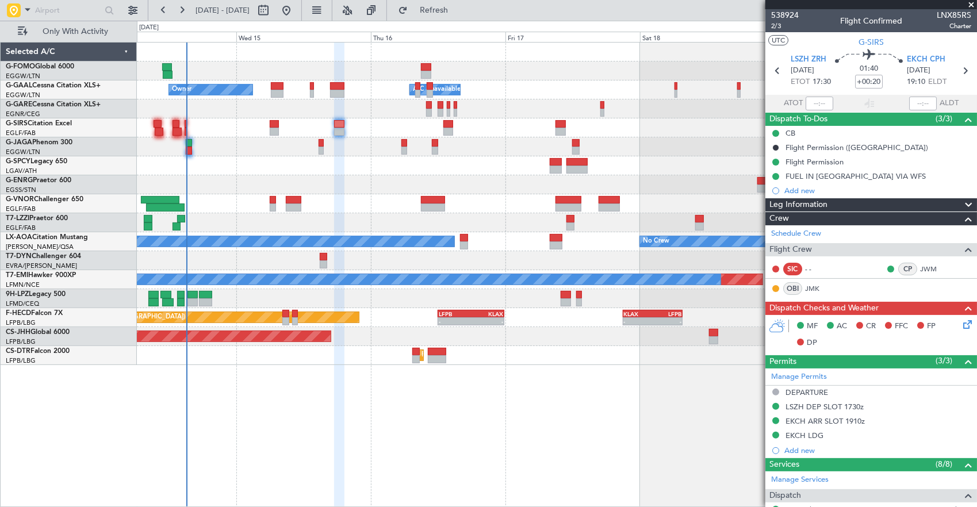
click at [381, 127] on div at bounding box center [557, 127] width 840 height 19
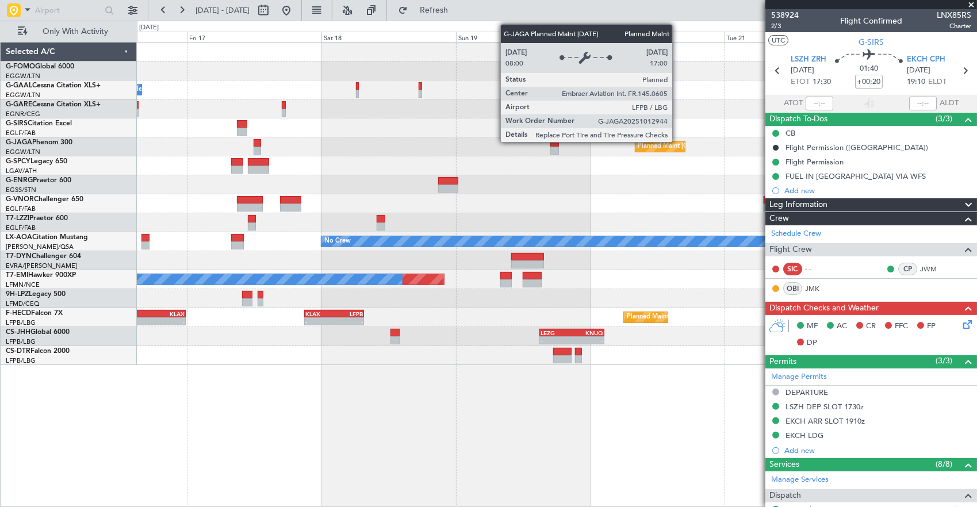
click at [241, 124] on div "- - EGGW 03:55 Z KSFO 14:45 Z Owner A/C Unavailable Owner Planned Maint Paris (…" at bounding box center [557, 204] width 840 height 323
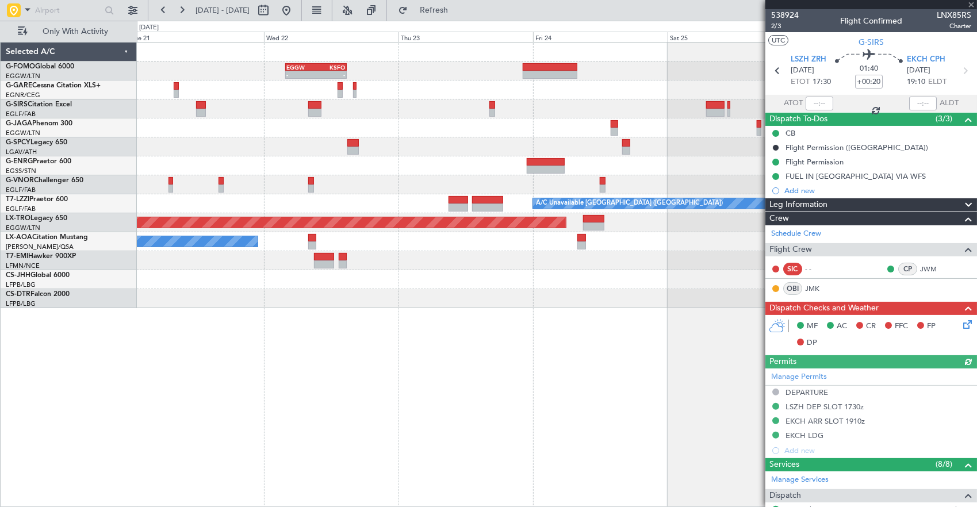
click at [356, 106] on div "Planned Maint Oxford ([GEOGRAPHIC_DATA])" at bounding box center [557, 108] width 840 height 19
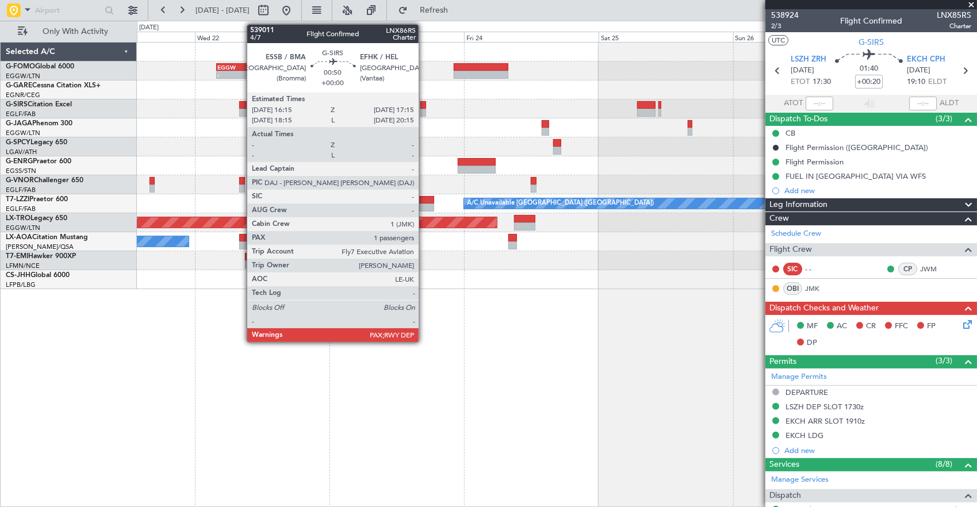
click at [424, 101] on div at bounding box center [423, 105] width 6 height 8
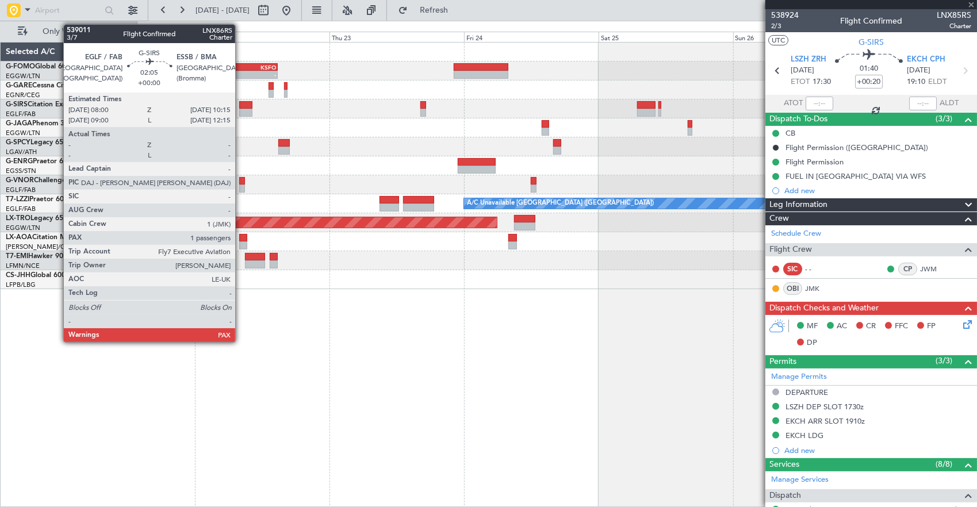
type input "2"
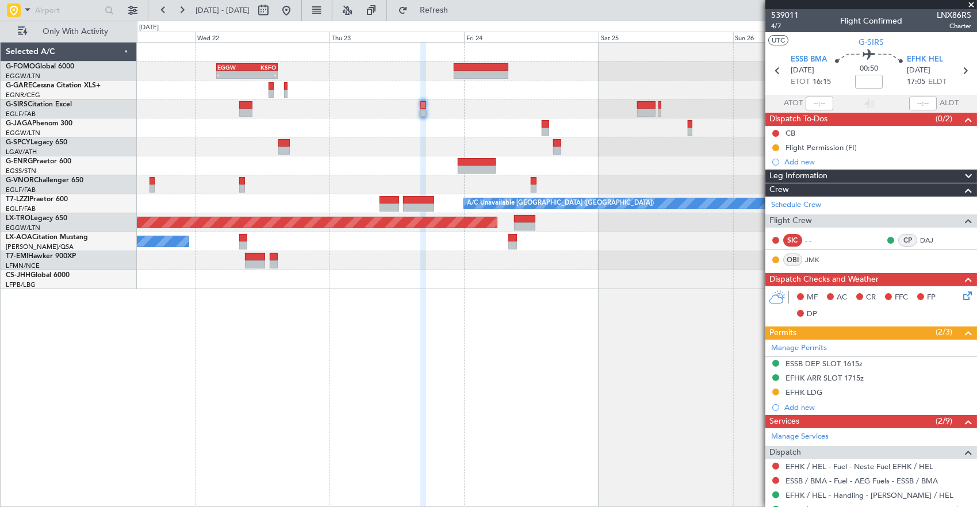
click at [688, 112] on div "- - EGGW 03:55 Z KSFO 14:45 Z Planned Maint Oxford (Kidlington) Planned Maint P…" at bounding box center [557, 166] width 840 height 247
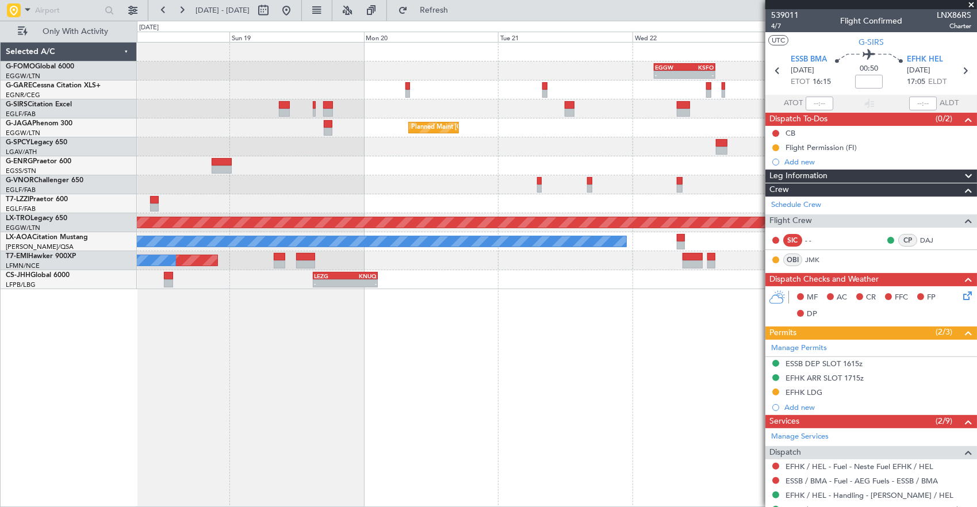
click at [800, 123] on fb-app "21 Oct 2025 - 27 Oct 2025 Refresh Quick Links Only With Activity - - EGGW 03:55…" at bounding box center [488, 258] width 977 height 498
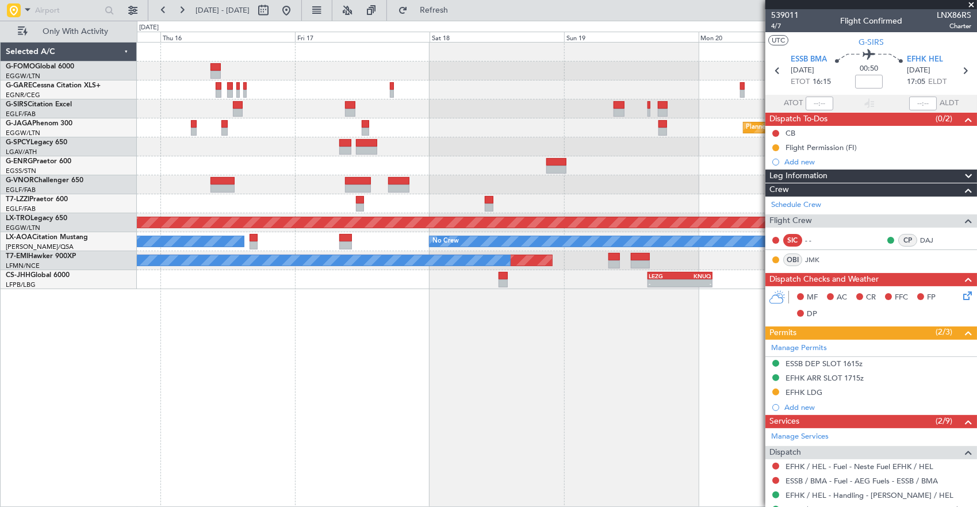
click at [690, 155] on div at bounding box center [557, 146] width 840 height 19
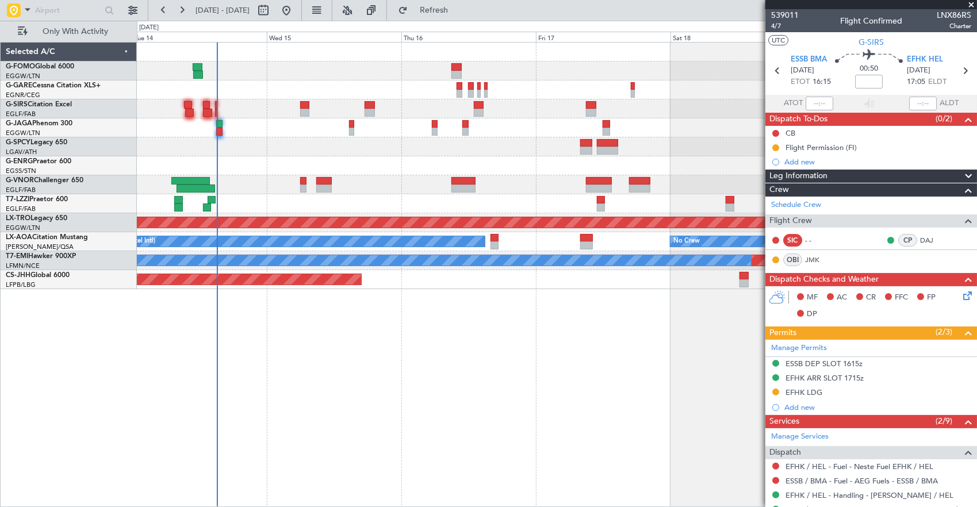
click at [348, 148] on div "Planned Maint Paris (Le Bourget) No Crew Planned Maint Riga (Riga Intl) No Crew…" at bounding box center [557, 166] width 840 height 247
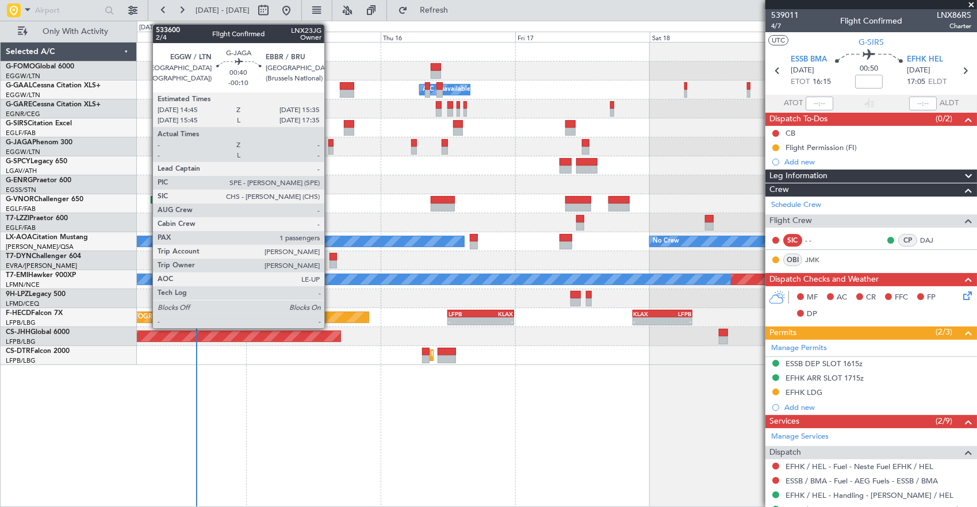
click at [330, 142] on div at bounding box center [330, 143] width 5 height 8
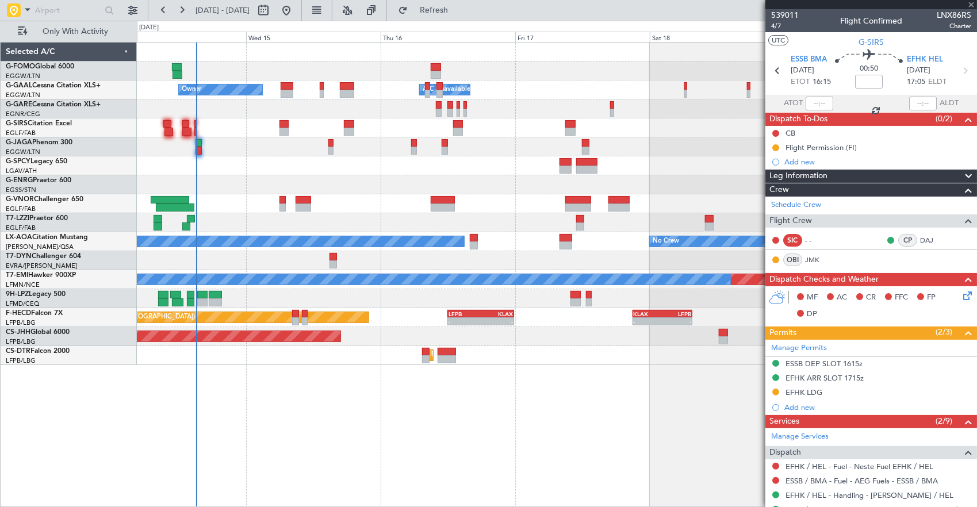
type input "-00:10"
type input "1"
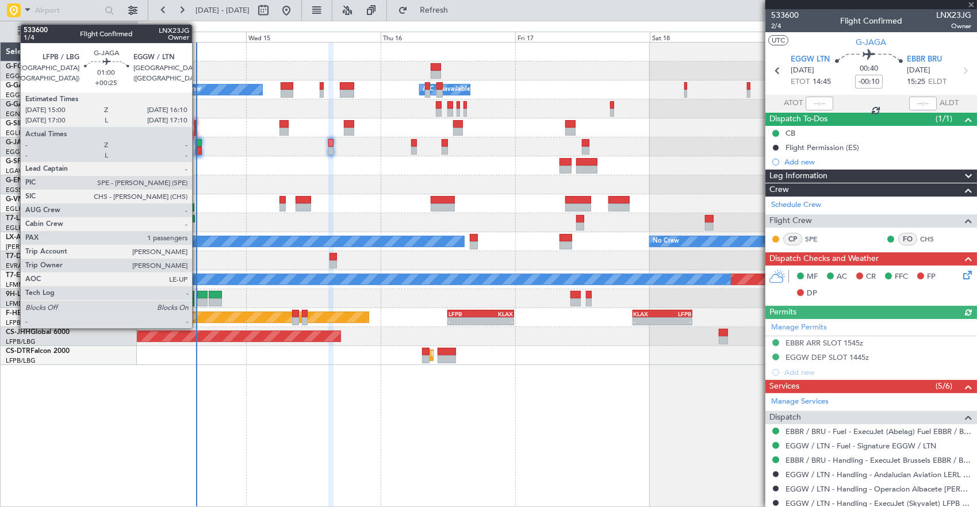
click at [198, 142] on div at bounding box center [198, 143] width 7 height 8
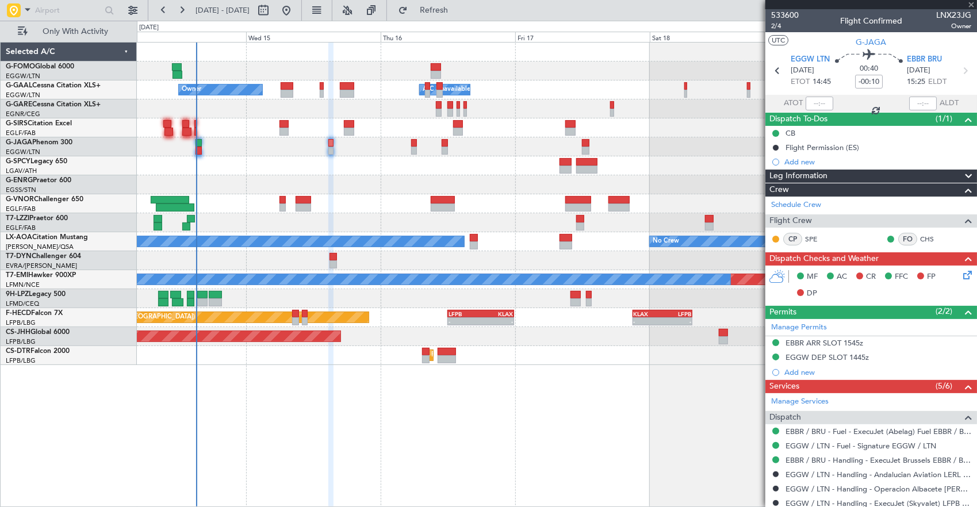
type input "+00:25"
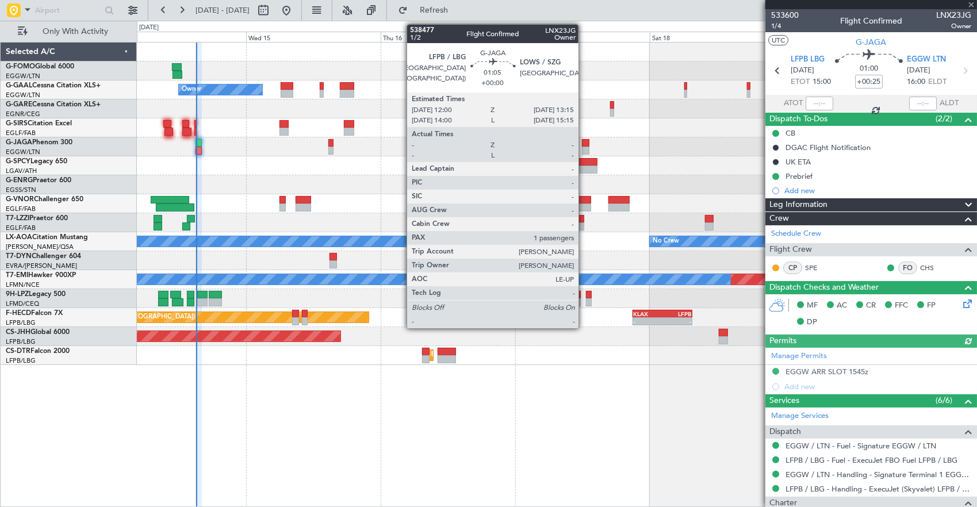
click at [584, 145] on div at bounding box center [585, 143] width 7 height 8
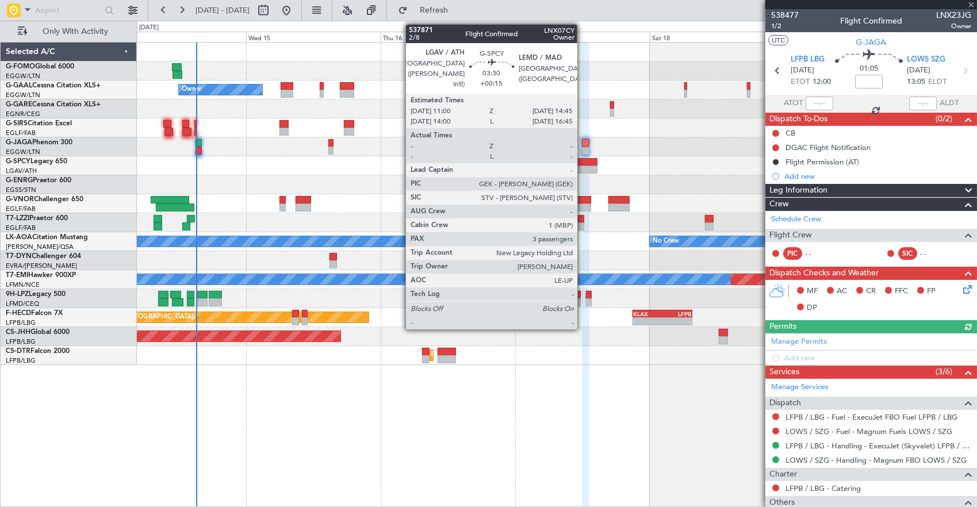
click at [583, 163] on div at bounding box center [586, 162] width 21 height 8
type input "+00:15"
type input "3"
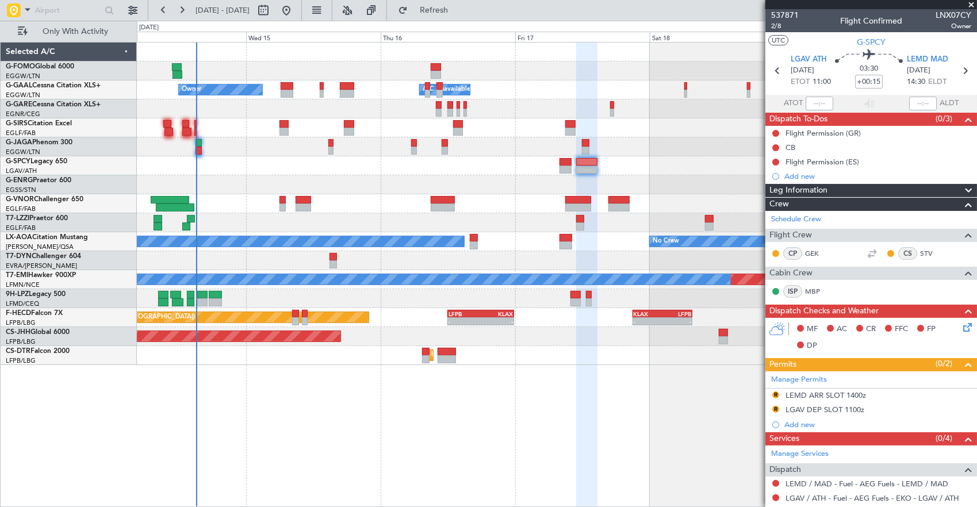
click at [290, 176] on div at bounding box center [557, 184] width 840 height 19
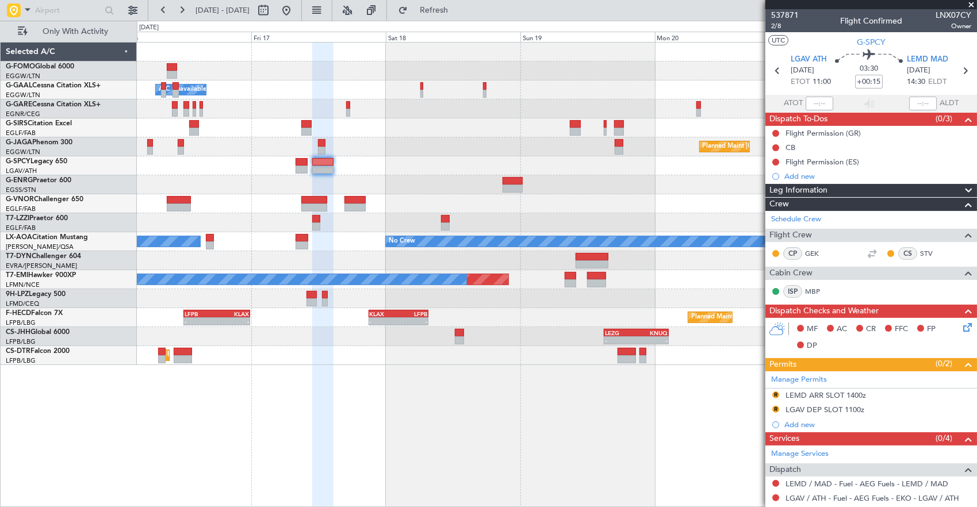
click at [32, 194] on div "- - EGGW 03:55 Z KSFO 14:45 Z Owner A/C Unavailable Owner Planned Maint Paris (…" at bounding box center [488, 264] width 977 height 486
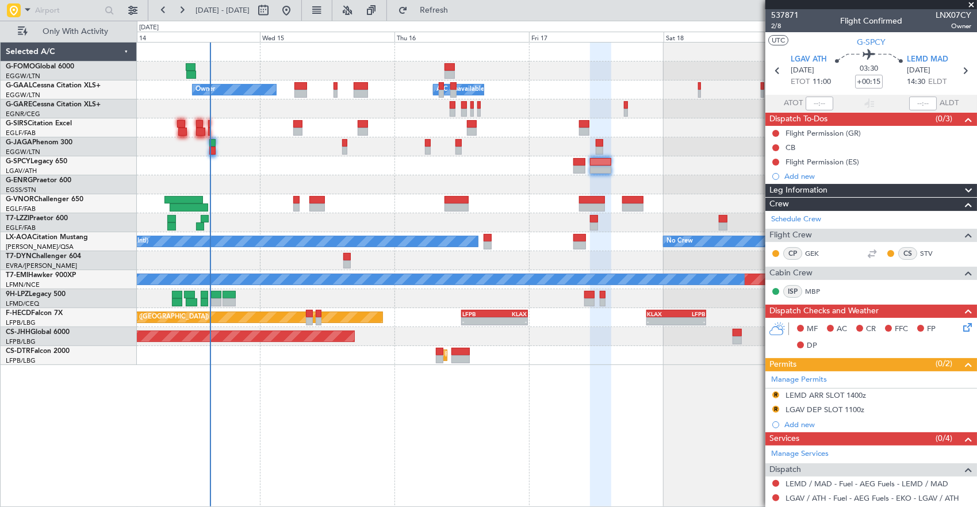
click at [675, 137] on div "Owner A/C Unavailable Owner A/C Unavailable Planned Maint Paris (Le Bourget) No…" at bounding box center [557, 204] width 840 height 323
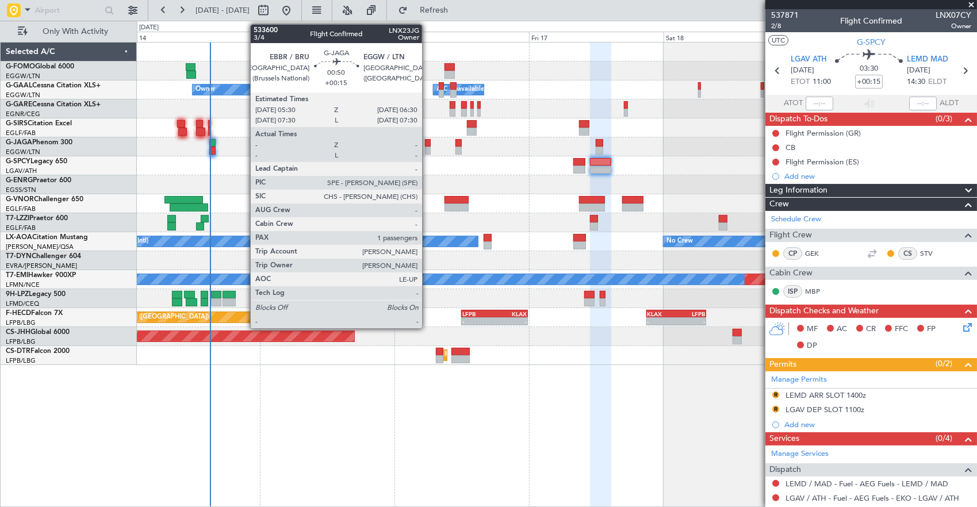
click at [431, 152] on div at bounding box center [428, 151] width 6 height 8
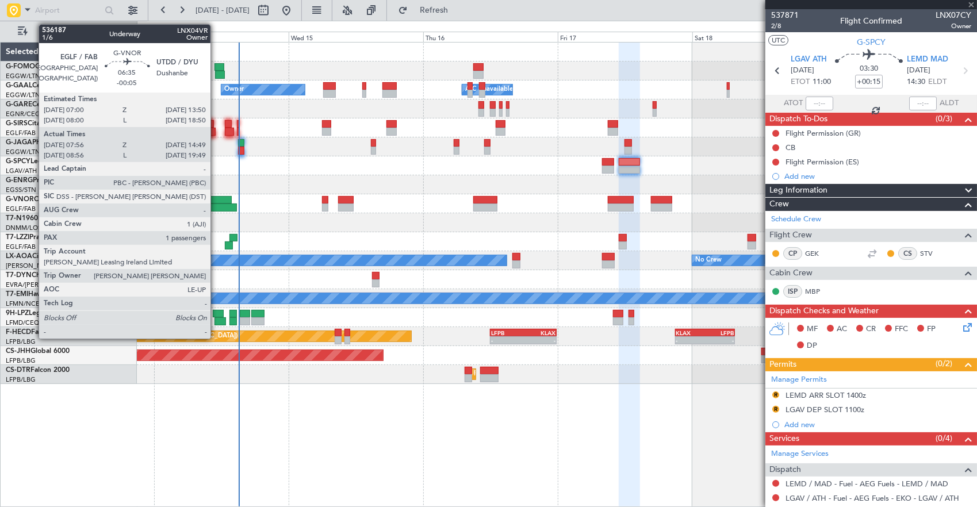
click at [216, 206] on div at bounding box center [217, 208] width 39 height 8
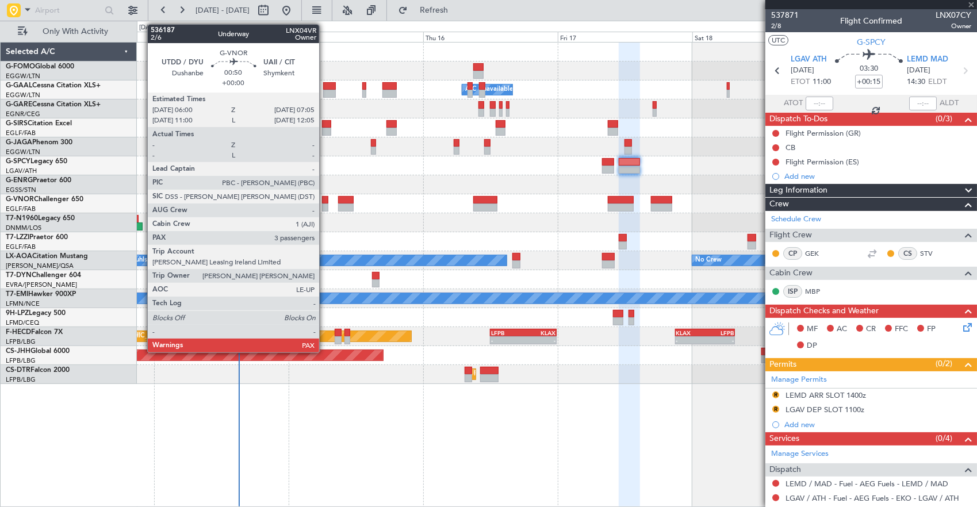
type input "-00:05"
type input "08:06"
type input "14:44"
type input "1"
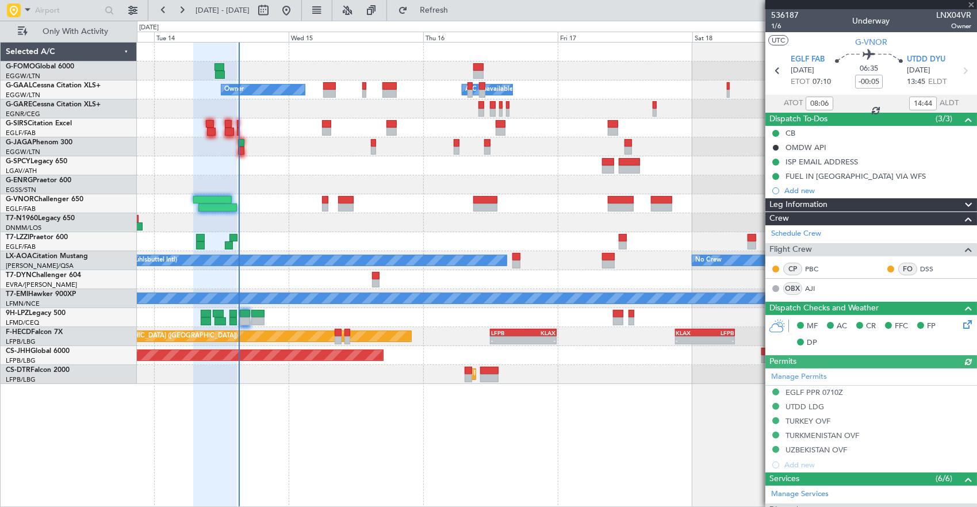
scroll to position [236, 0]
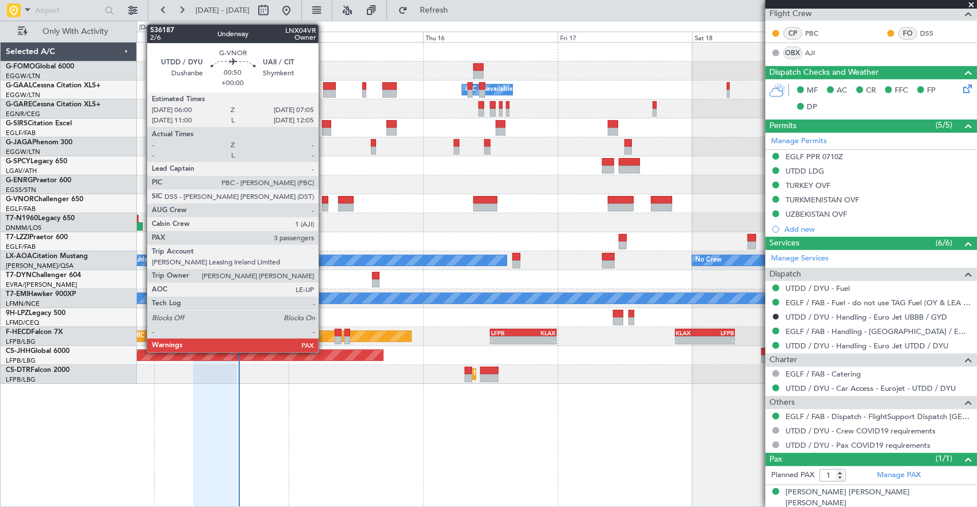
click at [324, 202] on div at bounding box center [325, 200] width 6 height 8
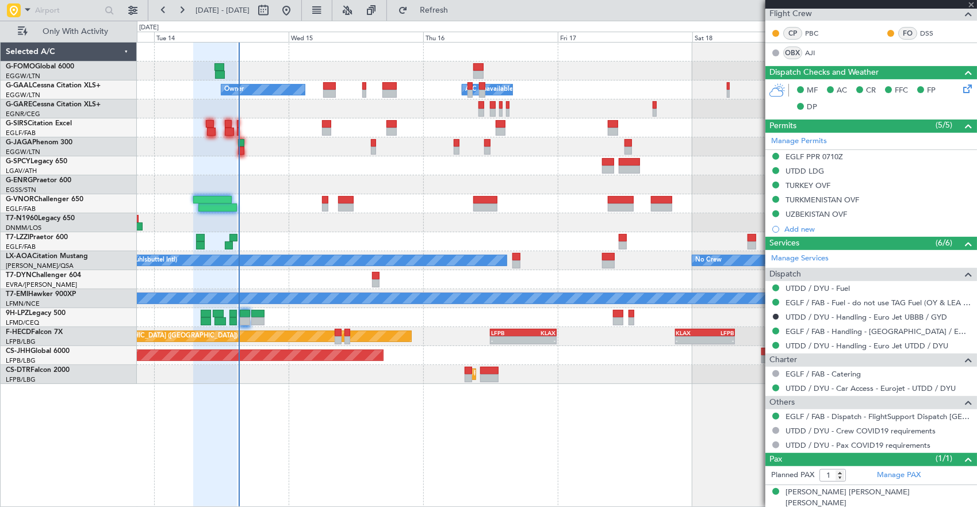
type input "3"
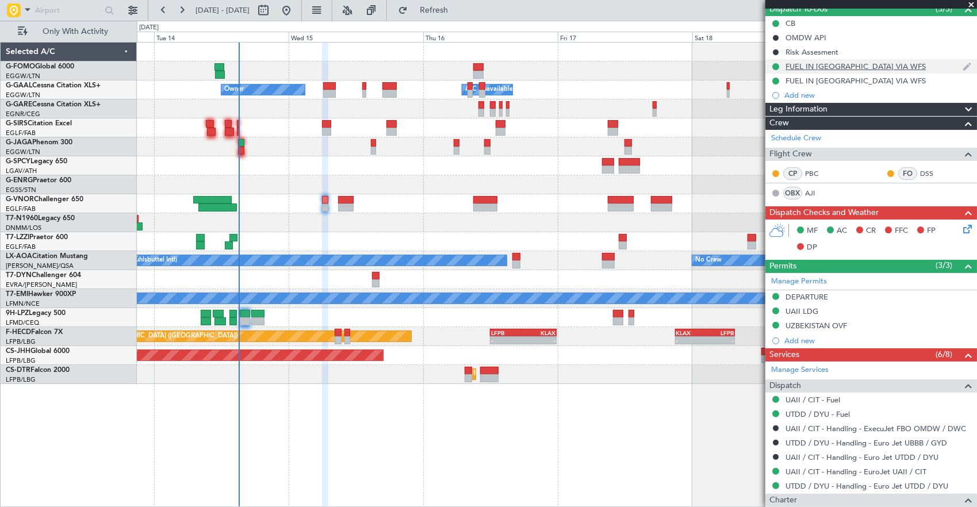
scroll to position [172, 0]
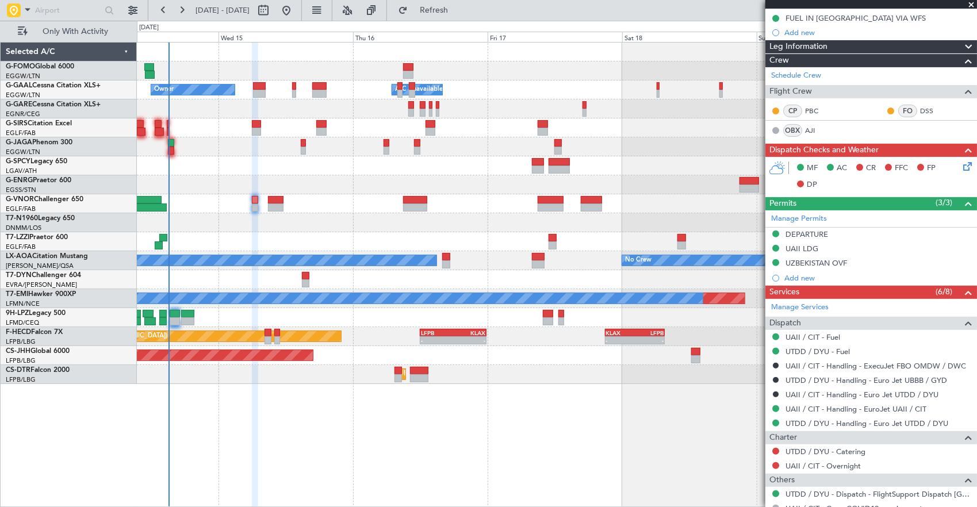
click at [538, 216] on div at bounding box center [557, 222] width 840 height 19
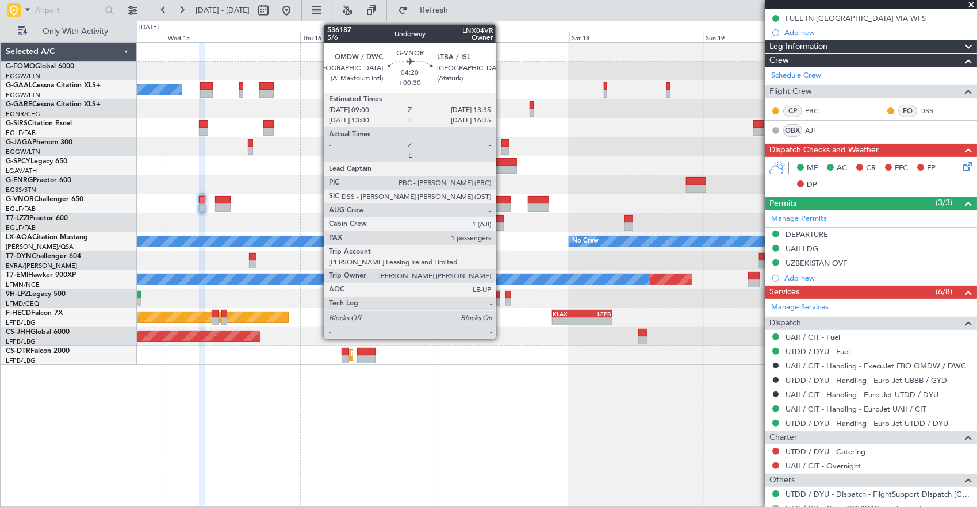
click at [501, 198] on div at bounding box center [498, 200] width 26 height 8
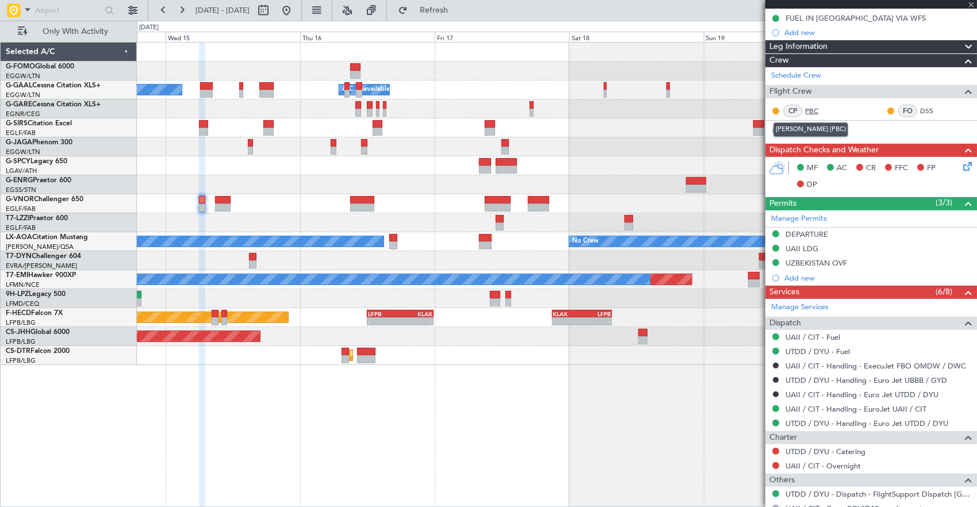
type input "+00:30"
type input "1"
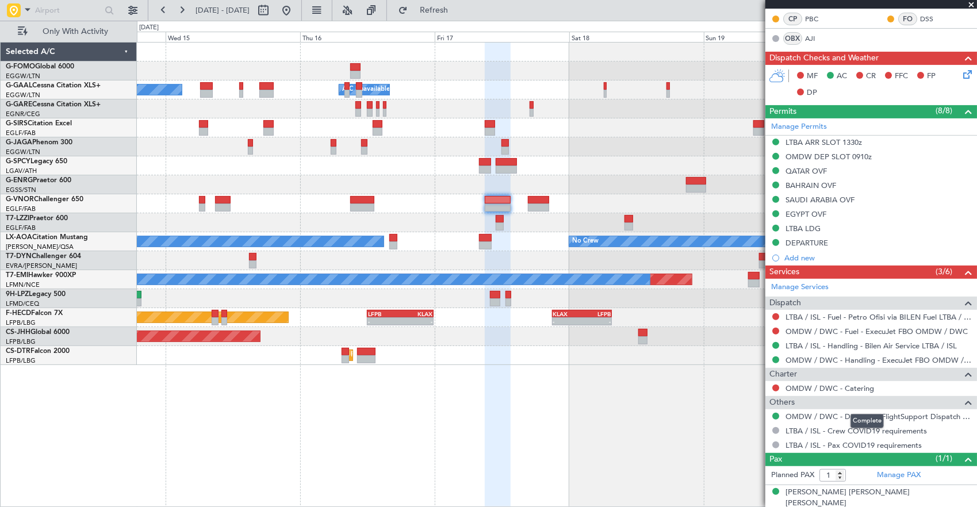
scroll to position [0, 0]
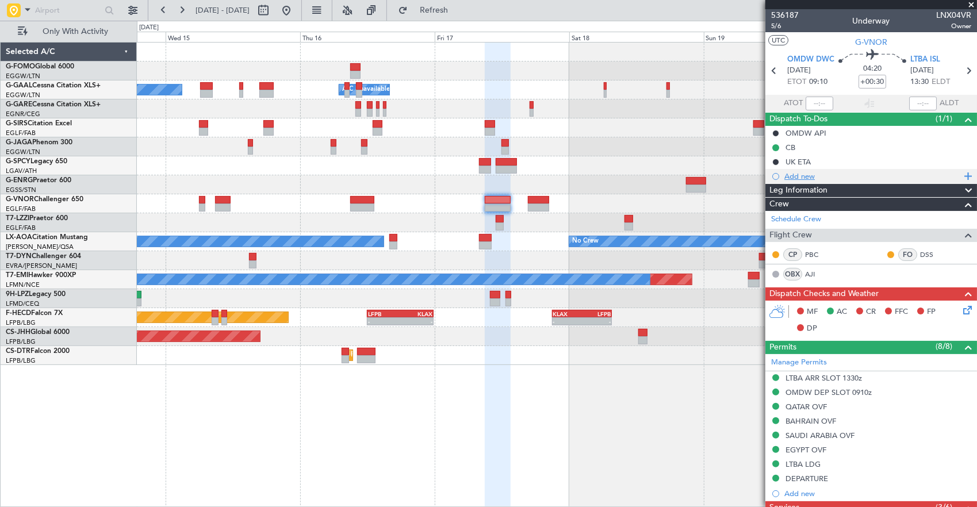
click at [832, 169] on div "Add new" at bounding box center [871, 176] width 212 height 14
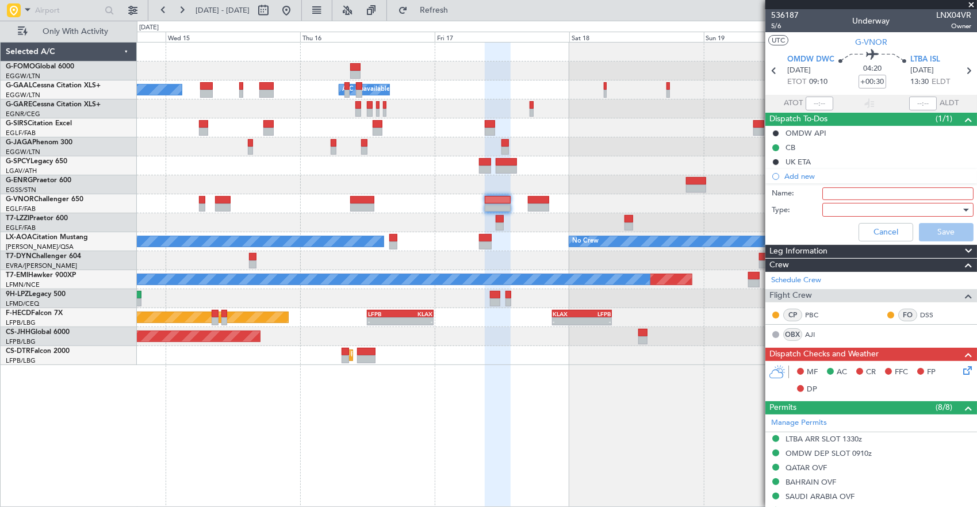
click at [838, 190] on input "Name:" at bounding box center [897, 193] width 151 height 13
type input "MAX FUEL 19300LBS"
click at [830, 213] on div at bounding box center [894, 209] width 134 height 17
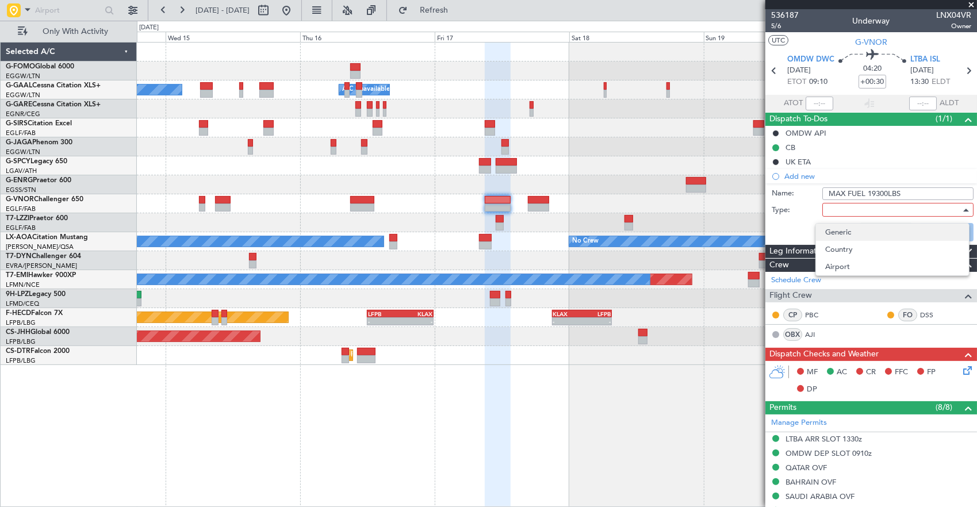
click at [840, 229] on span "Generic" at bounding box center [892, 232] width 135 height 17
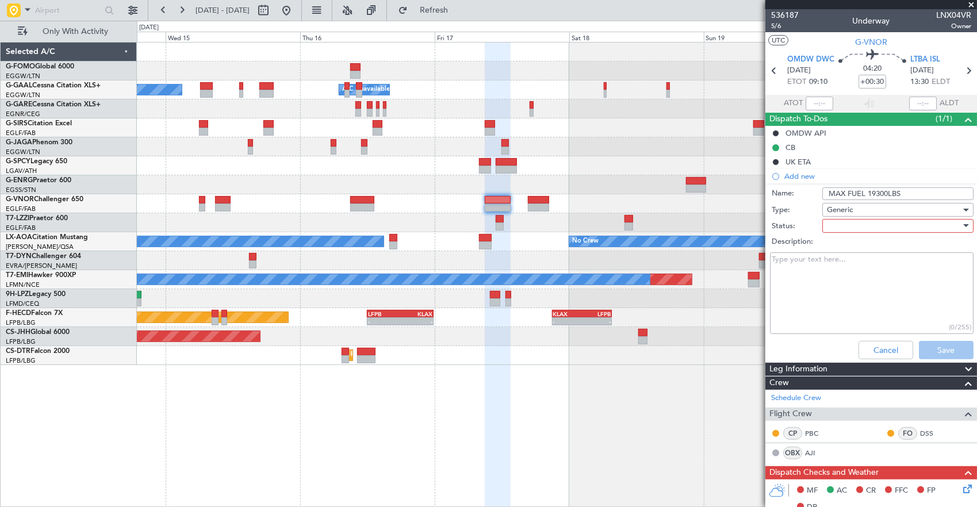
click at [840, 223] on div at bounding box center [894, 225] width 134 height 17
click at [849, 244] on span "Not Started" at bounding box center [892, 248] width 135 height 17
click at [950, 351] on button "Save" at bounding box center [946, 350] width 55 height 18
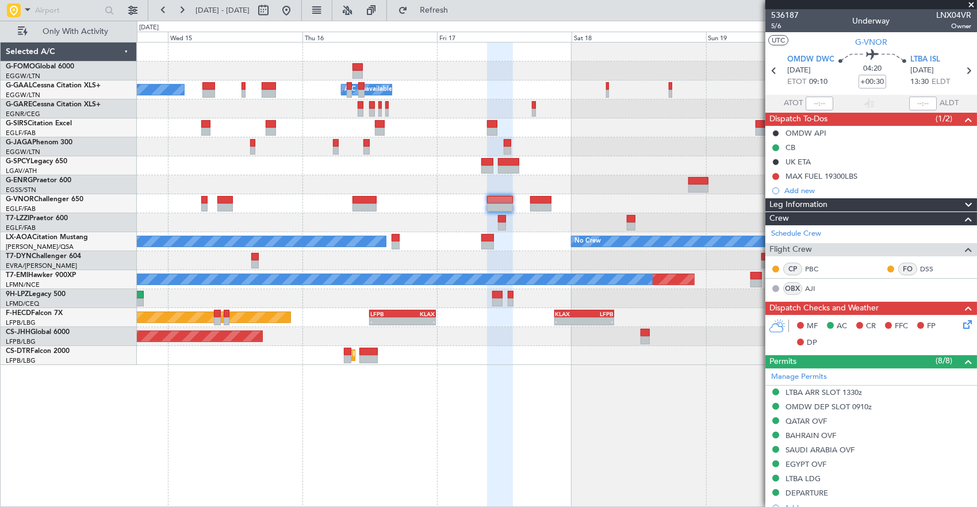
click at [647, 123] on div "- - EGGW 03:55 Z KSFO 14:45 Z Owner A/C Unavailable Owner A/C Unavailable Plann…" at bounding box center [557, 204] width 840 height 323
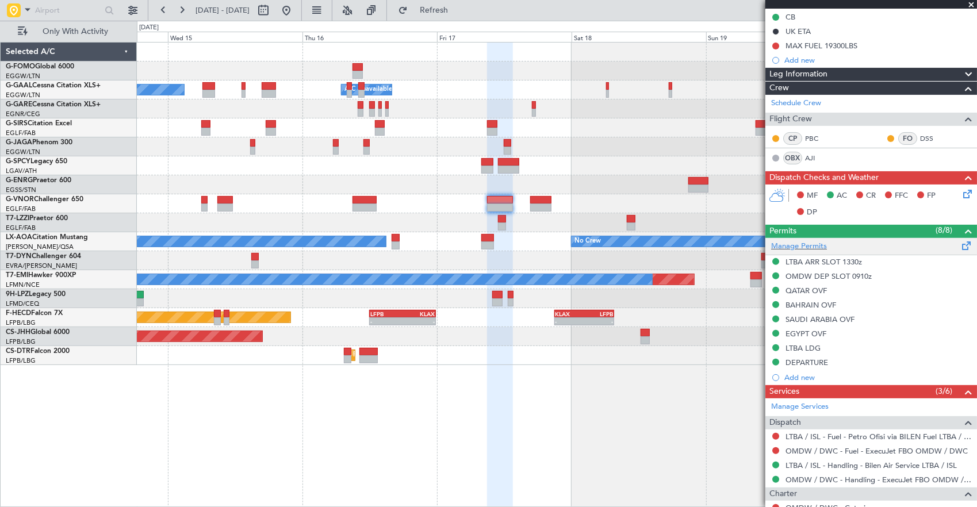
scroll to position [172, 0]
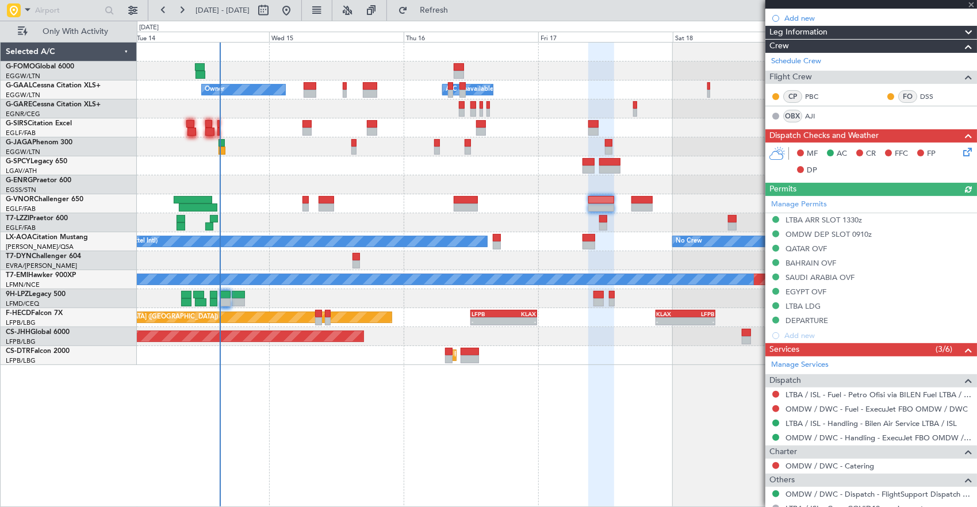
click at [419, 199] on div at bounding box center [557, 203] width 840 height 19
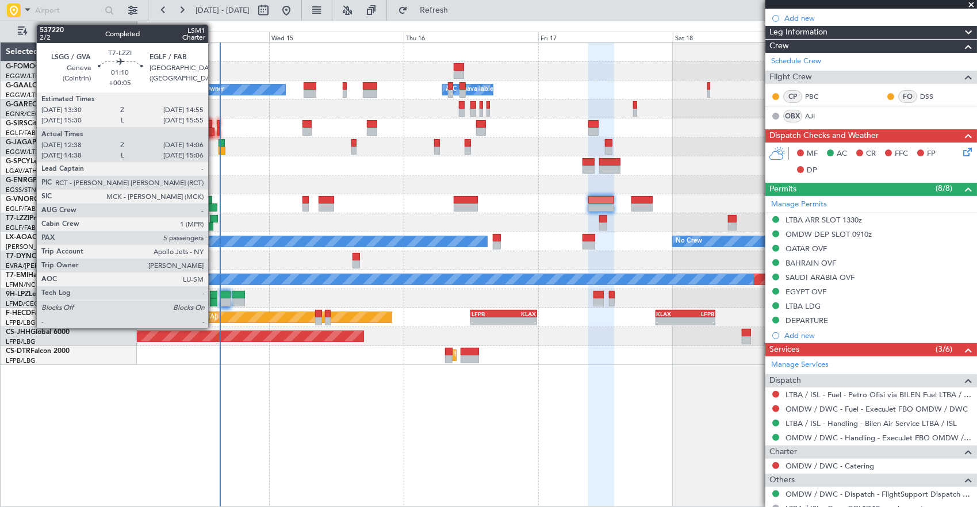
click at [214, 217] on div at bounding box center [214, 219] width 8 height 8
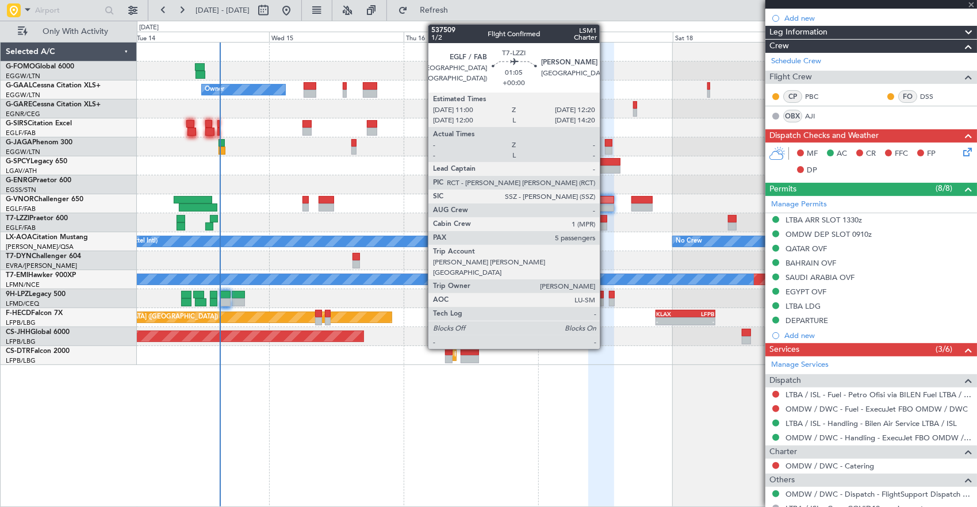
type input "+00:05"
type input "12:48"
type input "14:01"
type input "5"
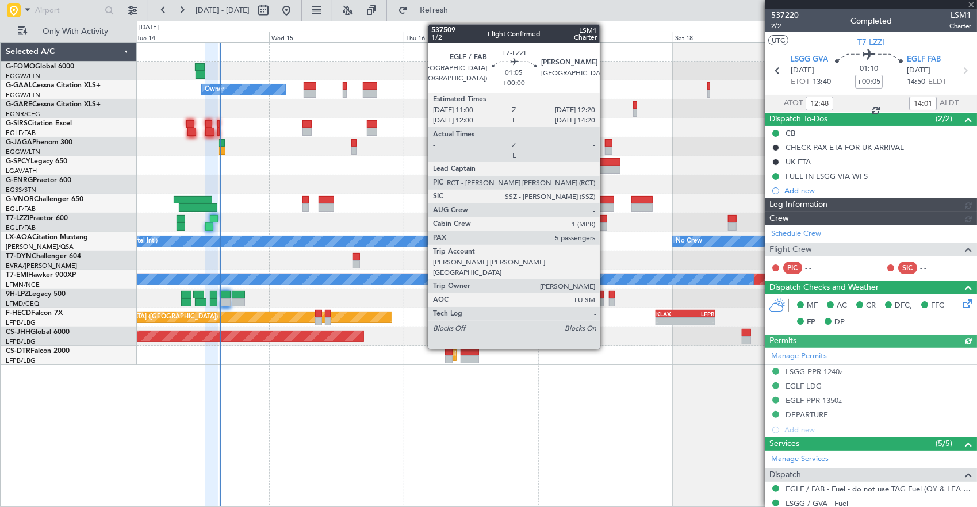
click at [605, 224] on div at bounding box center [602, 226] width 7 height 8
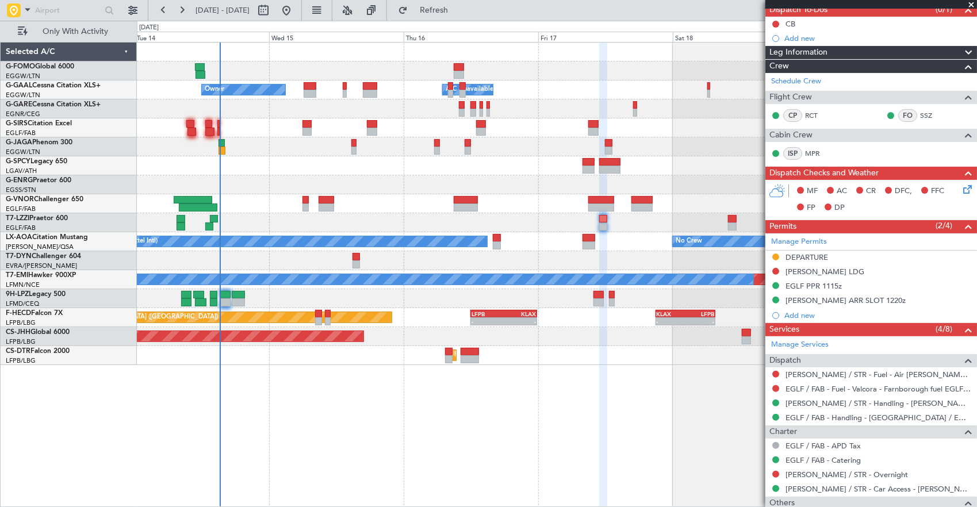
scroll to position [115, 0]
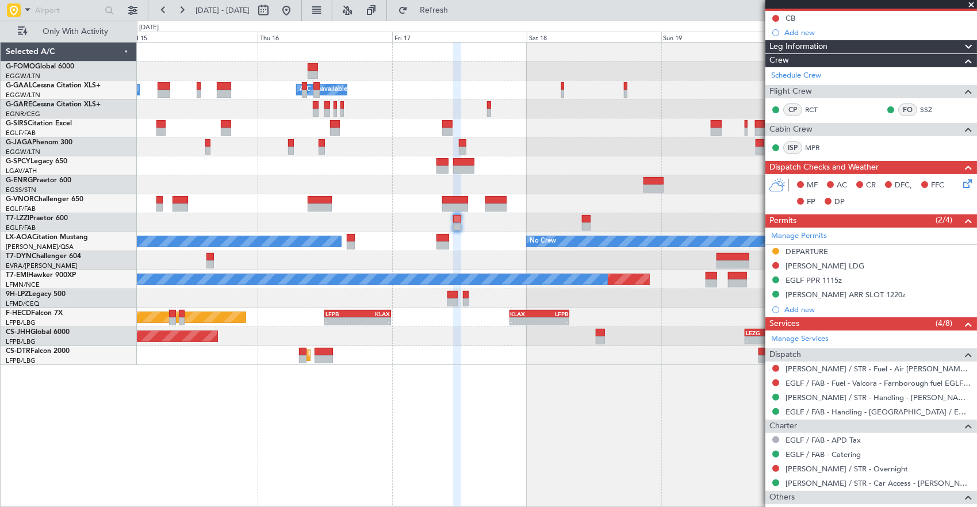
click at [523, 213] on div at bounding box center [557, 222] width 840 height 19
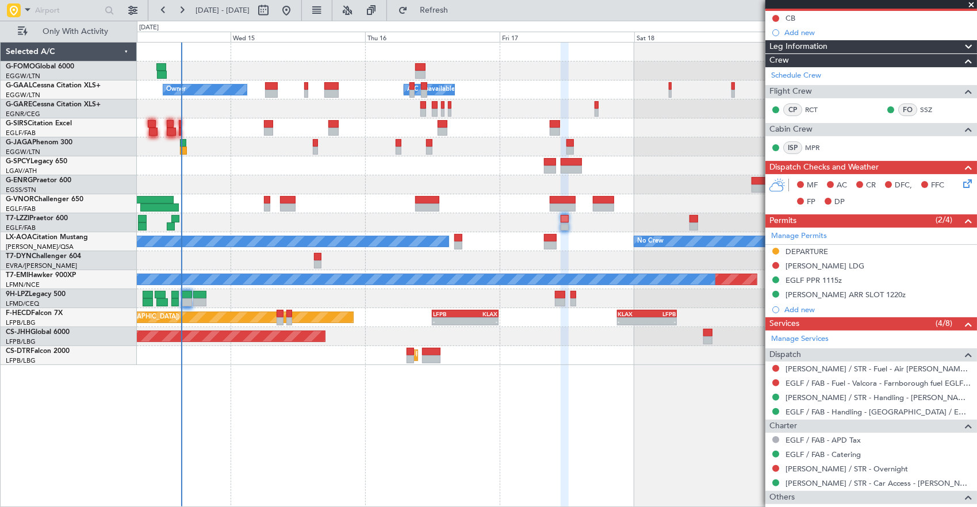
click at [212, 139] on div "Owner A/C Unavailable Owner A/C Unavailable Planned Maint Paris (Le Bourget) No…" at bounding box center [488, 264] width 977 height 486
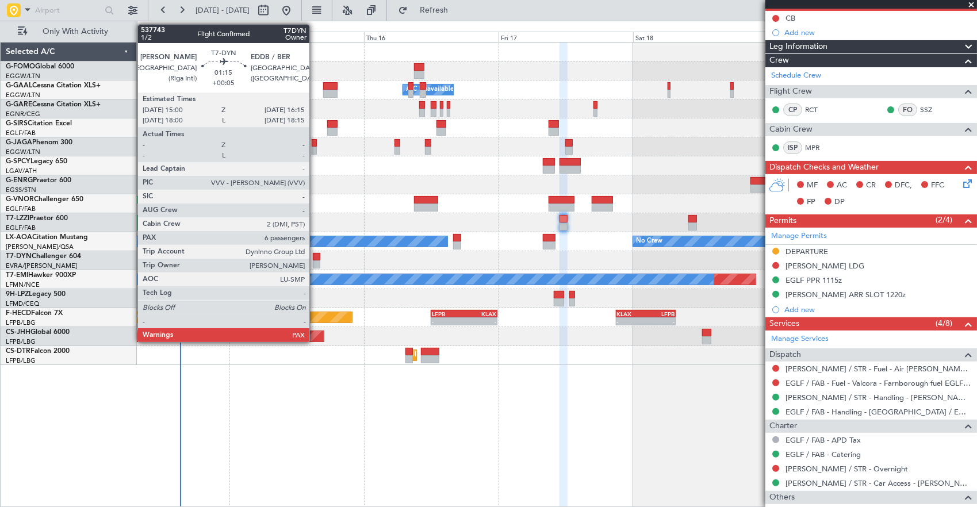
click at [315, 254] on div at bounding box center [316, 257] width 7 height 8
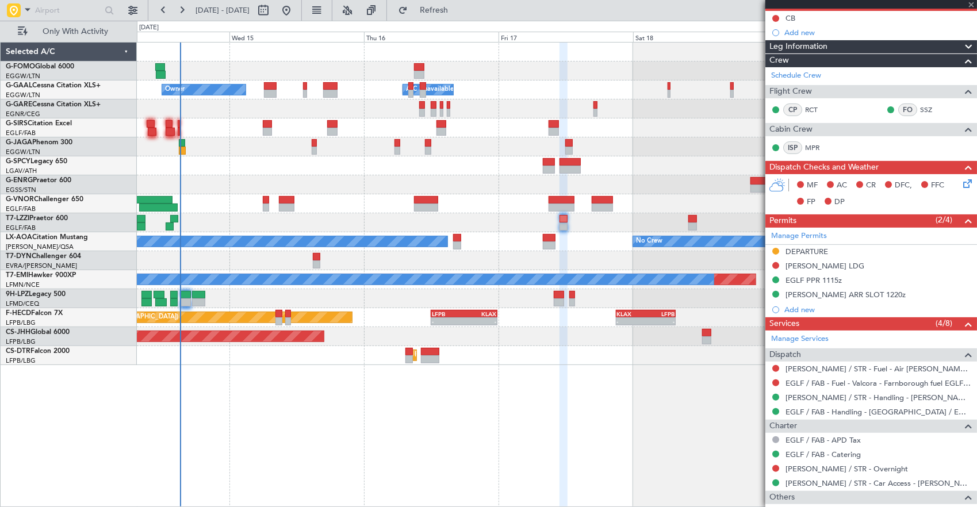
type input "+00:05"
type input "6"
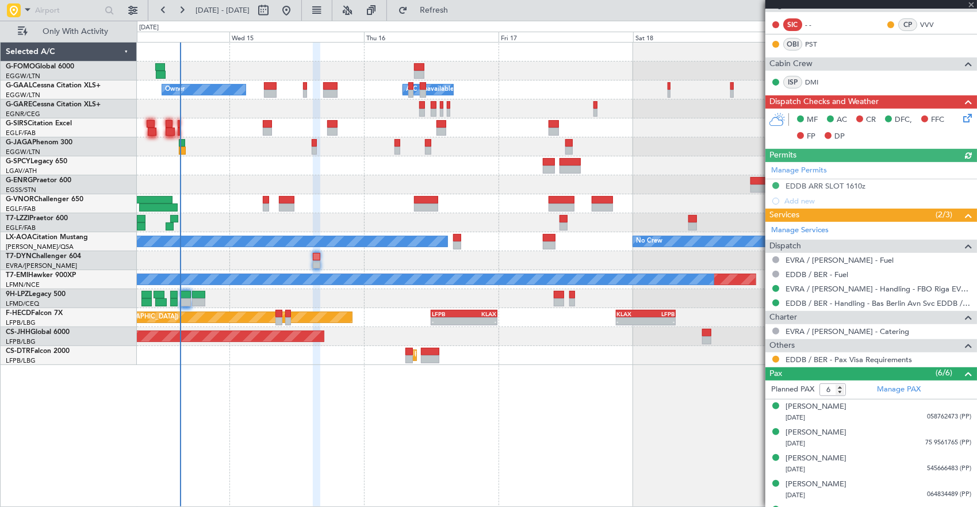
scroll to position [331, 0]
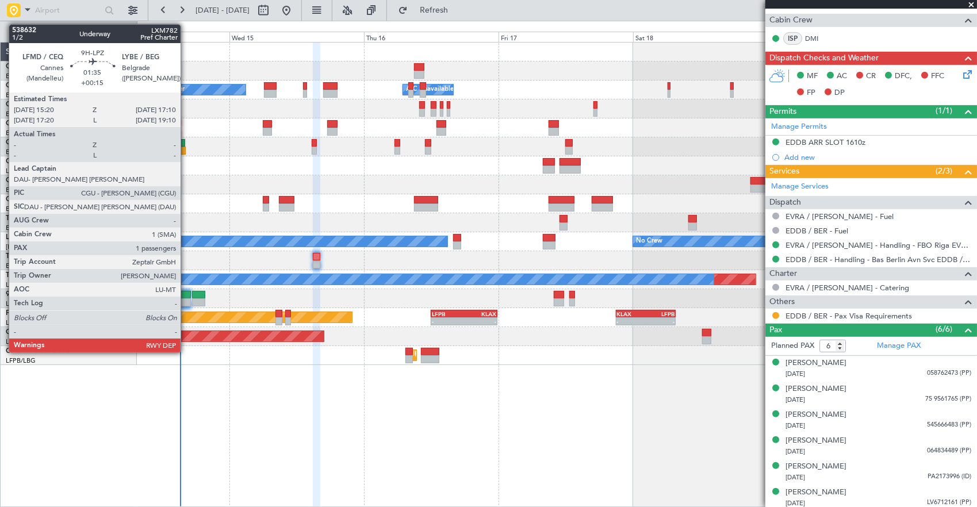
click at [186, 297] on div at bounding box center [186, 295] width 10 height 8
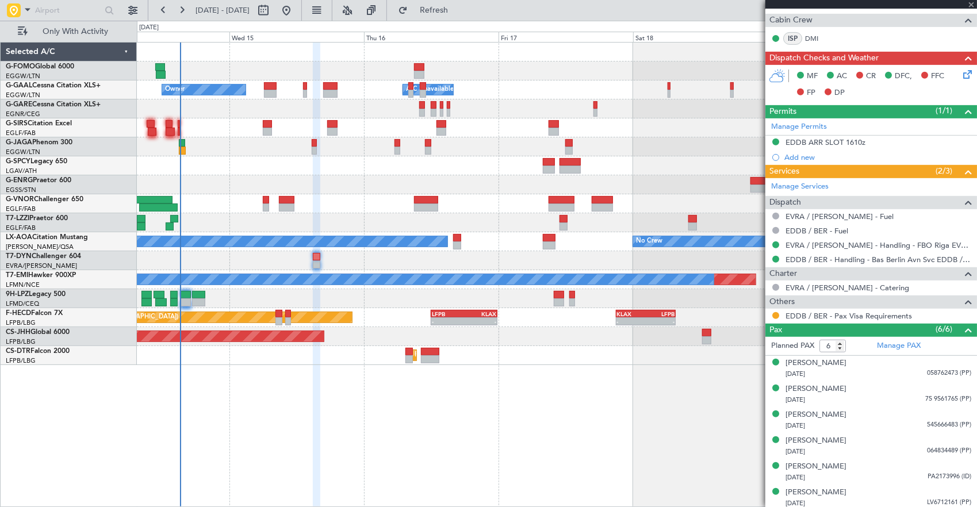
type input "+00:15"
type input "1"
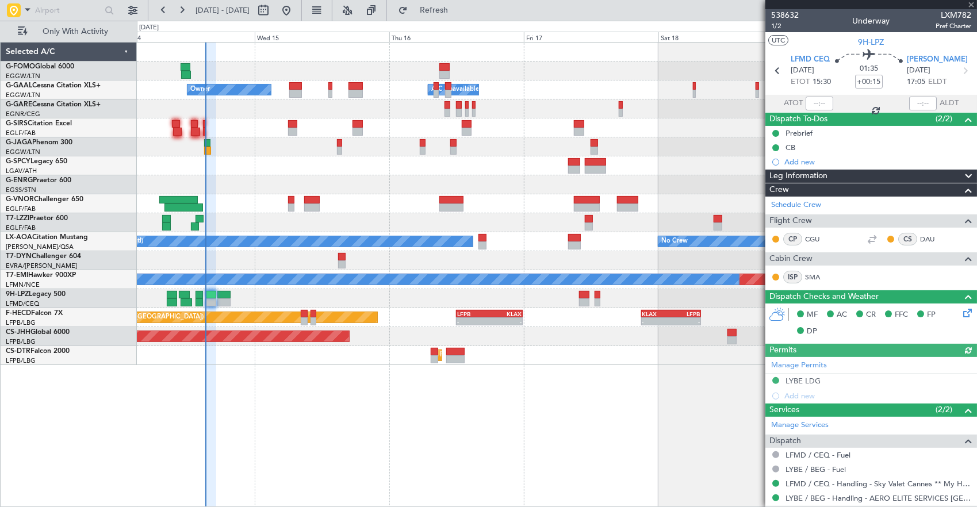
click at [266, 294] on div at bounding box center [557, 298] width 840 height 19
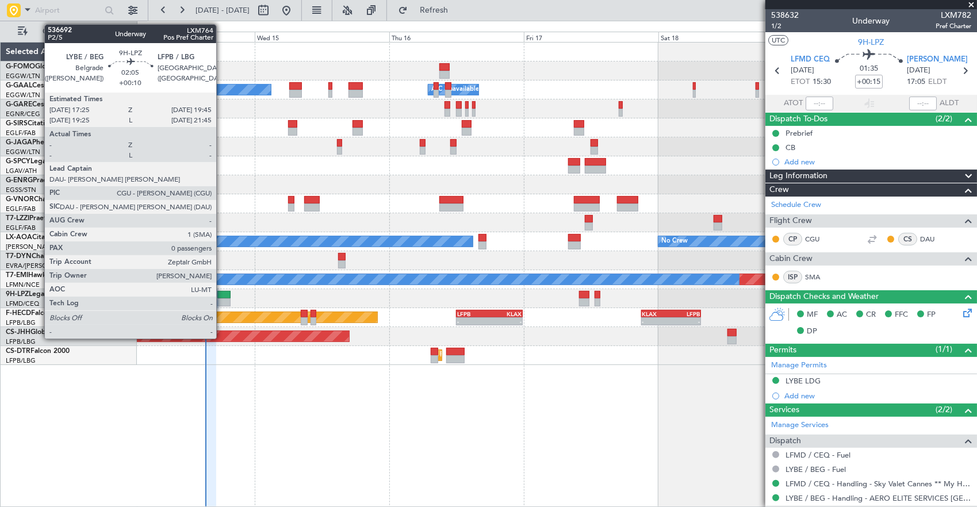
click at [222, 300] on div at bounding box center [223, 302] width 13 height 8
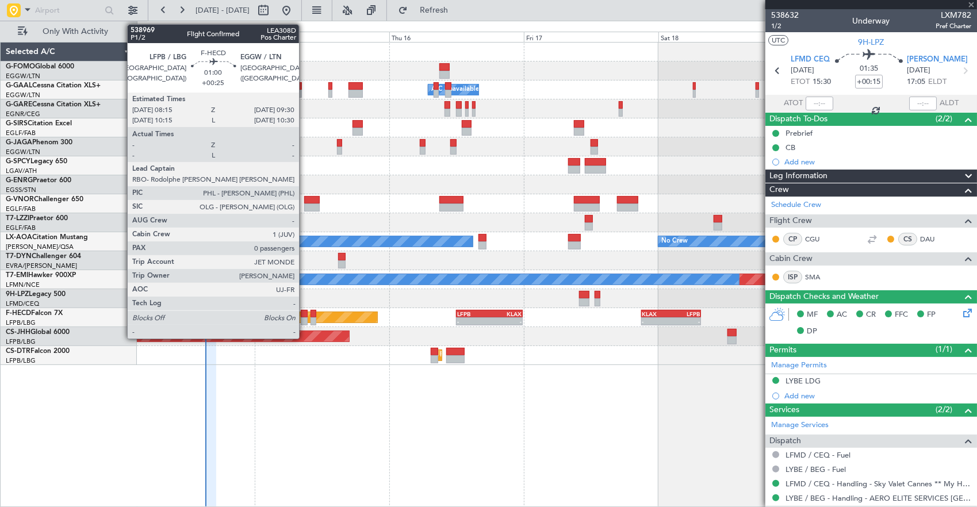
type input "+00:10"
type input "0"
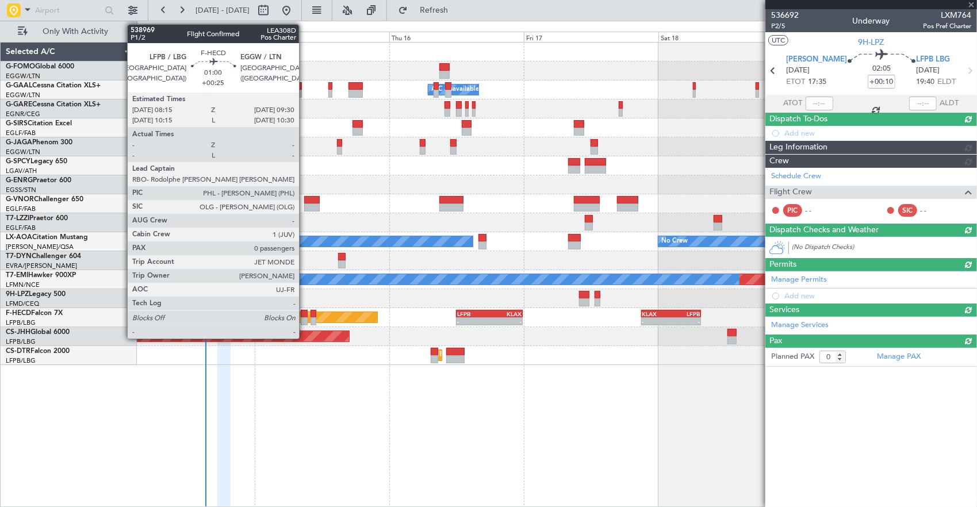
click at [305, 314] on div at bounding box center [304, 314] width 7 height 8
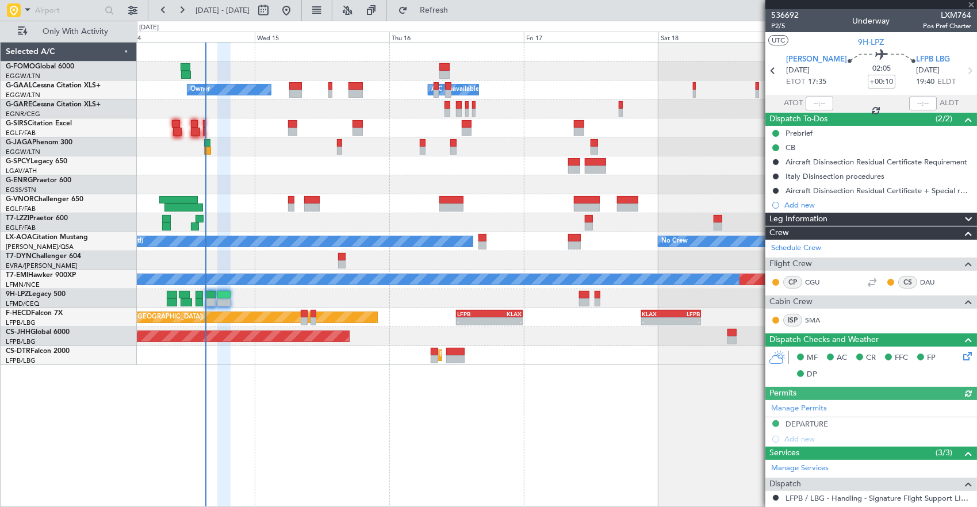
type input "+00:25"
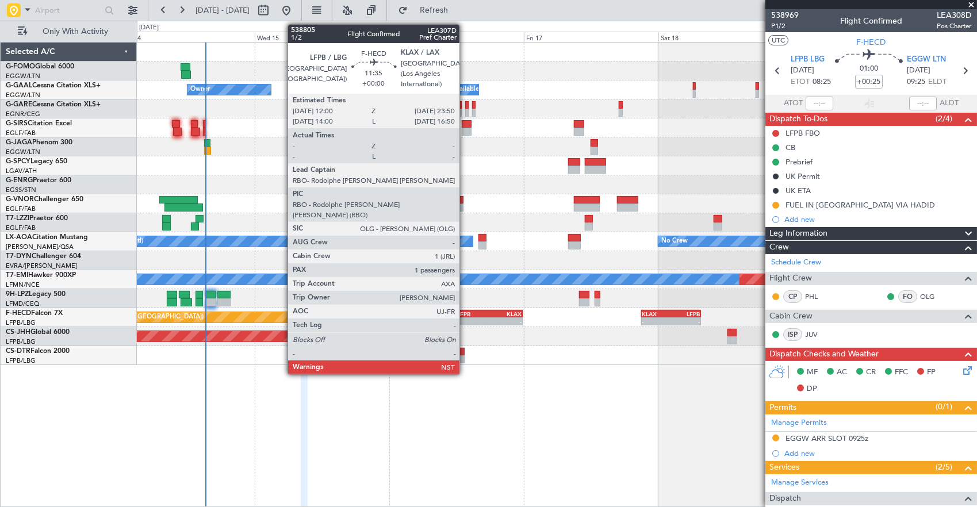
click at [465, 321] on div "-" at bounding box center [473, 321] width 32 height 7
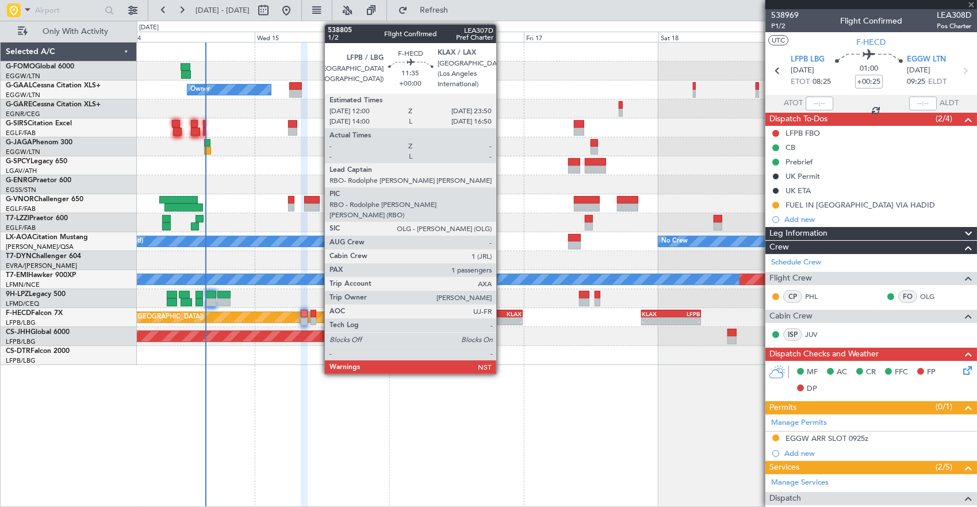
type input "1"
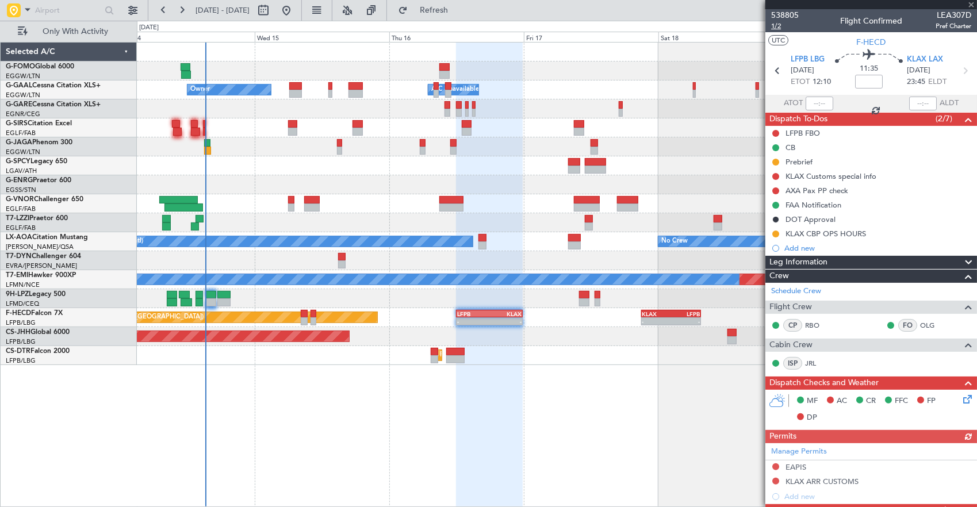
click at [788, 26] on span "1/2" at bounding box center [785, 26] width 28 height 10
click at [861, 84] on input at bounding box center [869, 82] width 28 height 14
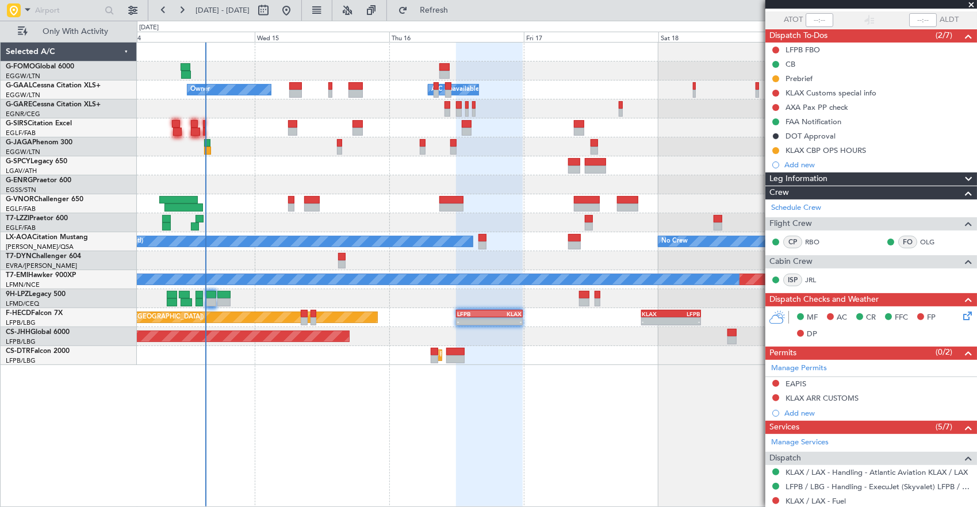
scroll to position [172, 0]
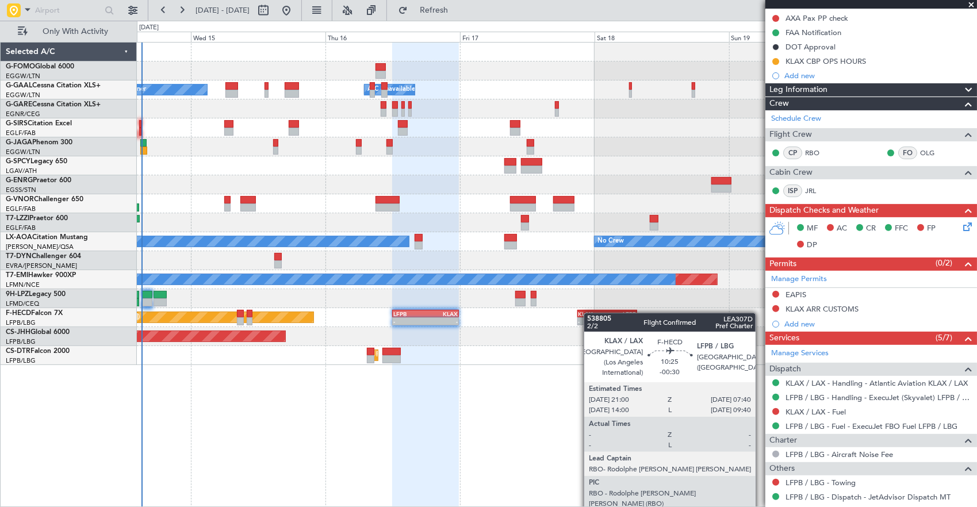
click at [600, 310] on div "- - EGGW 03:55 Z KSFO 14:45 Z Owner A/C Unavailable Owner A/C Unavailable Plann…" at bounding box center [557, 275] width 840 height 466
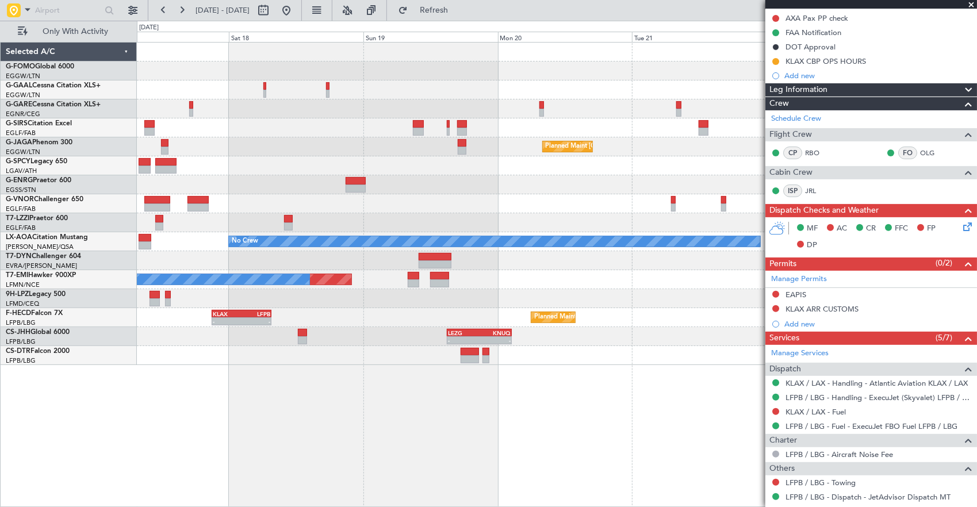
click at [327, 354] on div "- - EGGW 03:55 Z KSFO 14:45 Z Owner A/C Unavailable Planned Maint Paris (Le Bou…" at bounding box center [557, 275] width 840 height 466
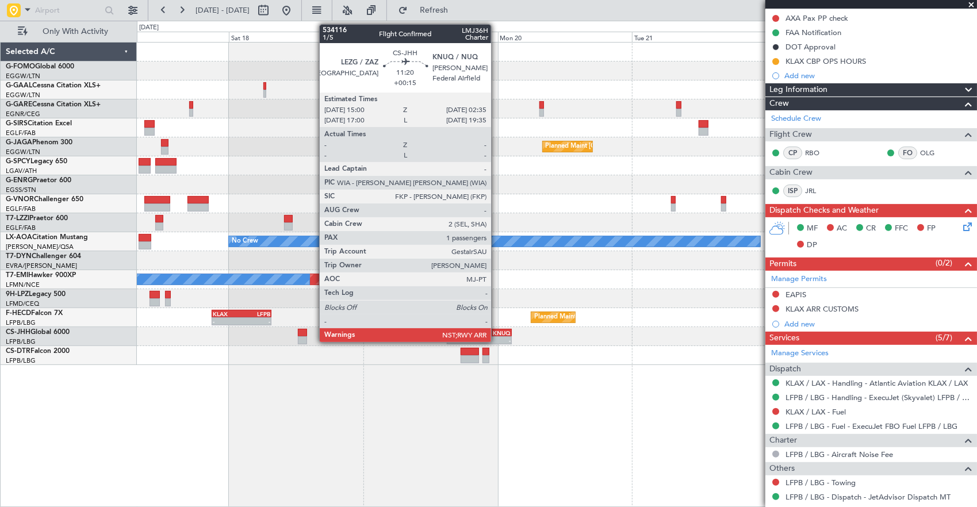
click at [497, 339] on div "-" at bounding box center [495, 340] width 32 height 7
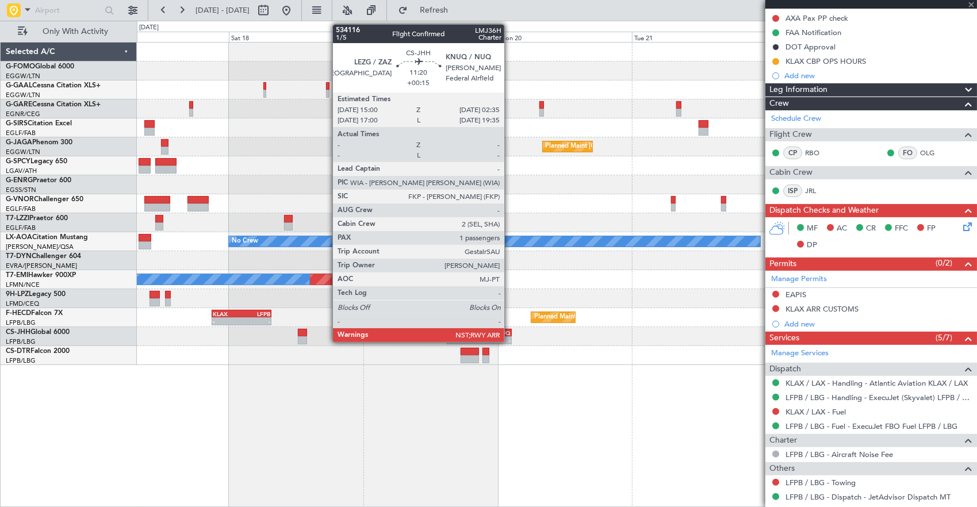
type input "+00:15"
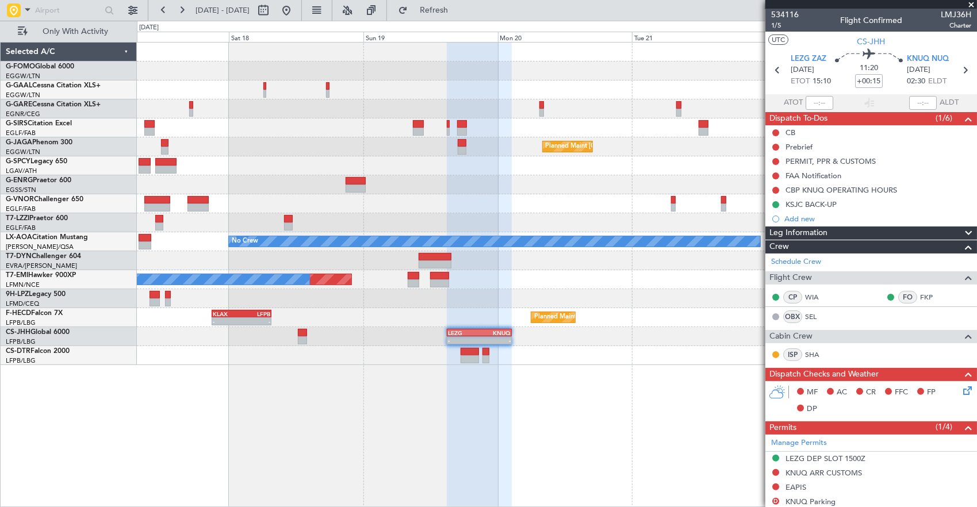
scroll to position [0, 0]
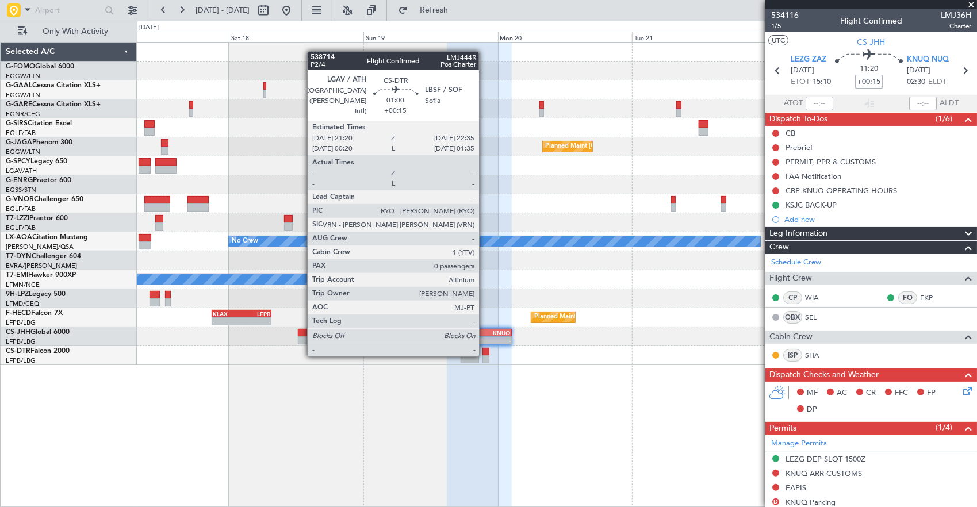
click at [677, 406] on div "- - EGGW 03:55 Z KSFO 14:45 Z Owner A/C Unavailable Planned Maint Paris (Le Bou…" at bounding box center [557, 275] width 840 height 466
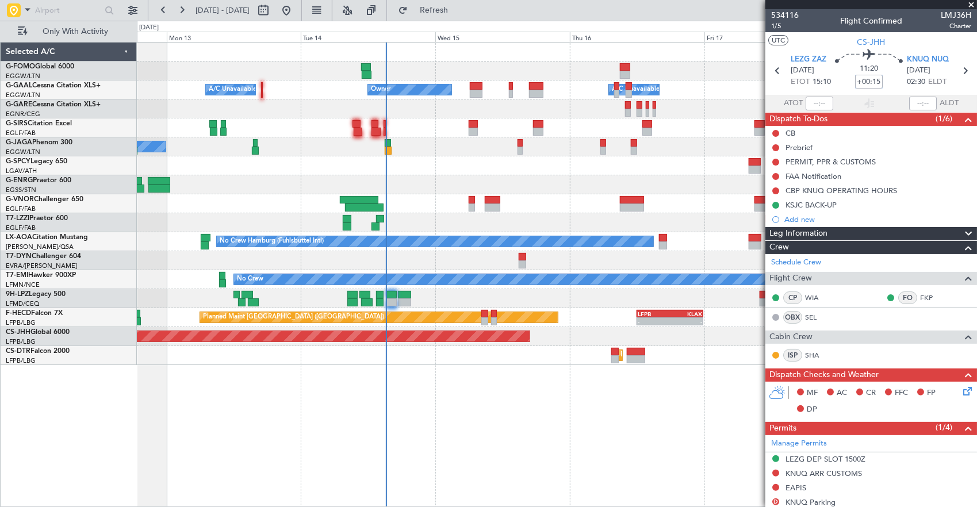
click at [346, 386] on div "Owner A/C Unavailable Owner A/C Unavailable No Crew Planned Maint Paris (Le Bou…" at bounding box center [557, 275] width 840 height 466
